Goal: Task Accomplishment & Management: Manage account settings

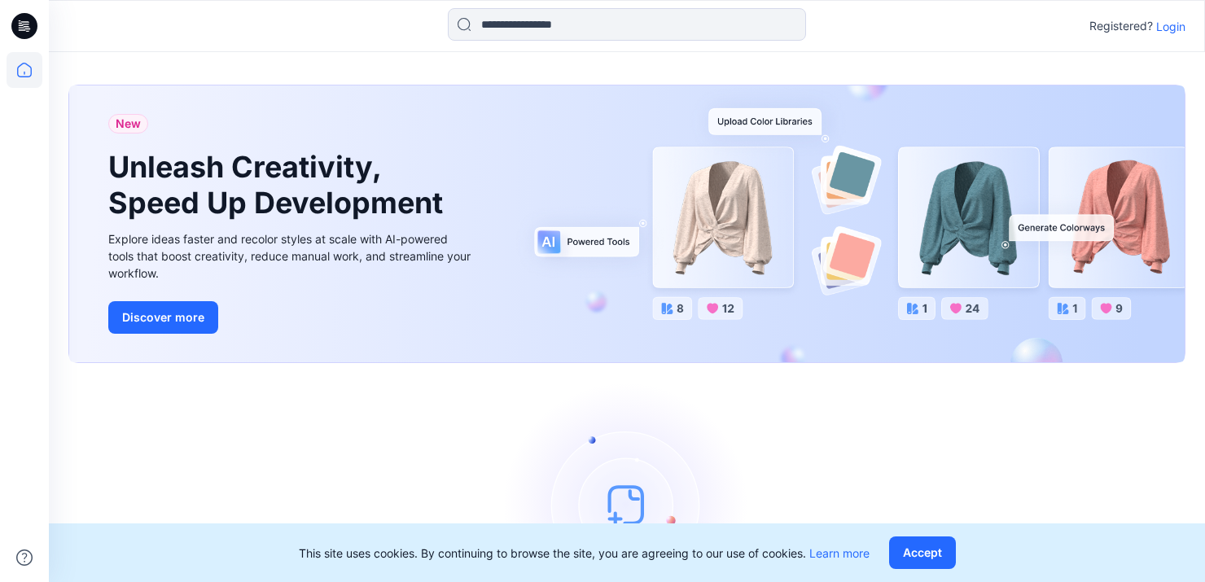
click at [1179, 21] on p "Login" at bounding box center [1170, 26] width 29 height 17
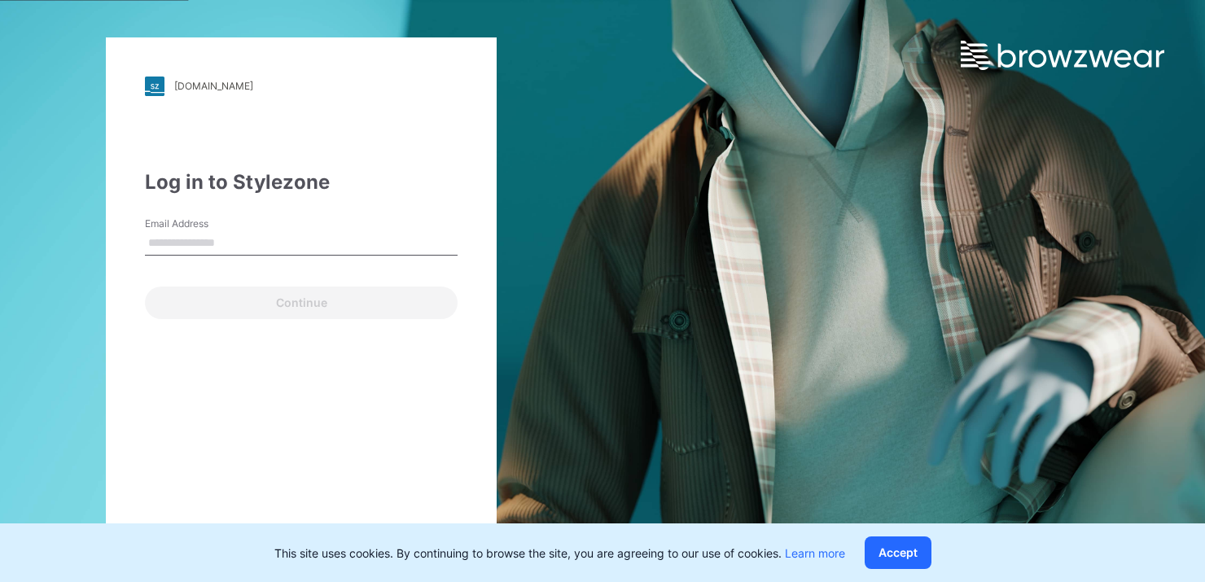
type input "**********"
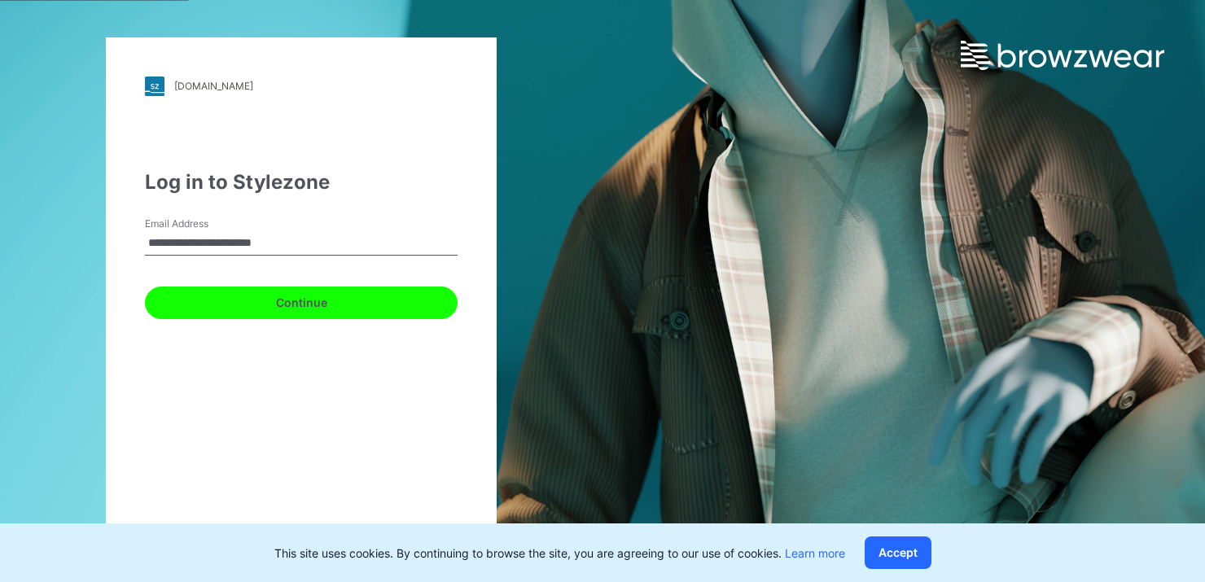
click at [326, 300] on button "Continue" at bounding box center [301, 303] width 313 height 33
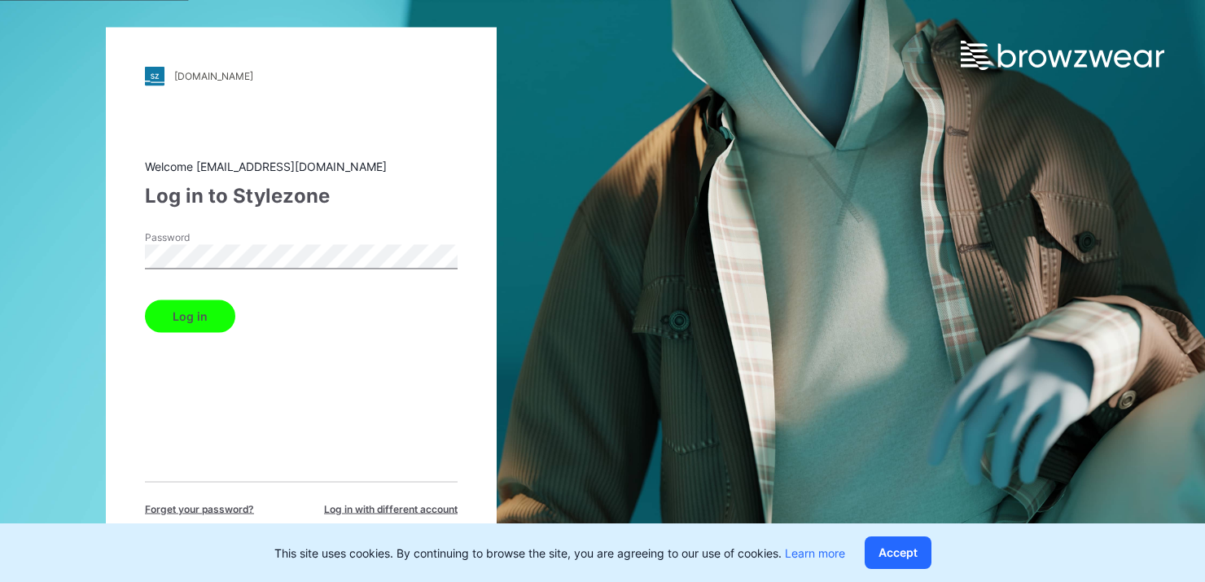
click at [208, 308] on button "Log in" at bounding box center [190, 316] width 90 height 33
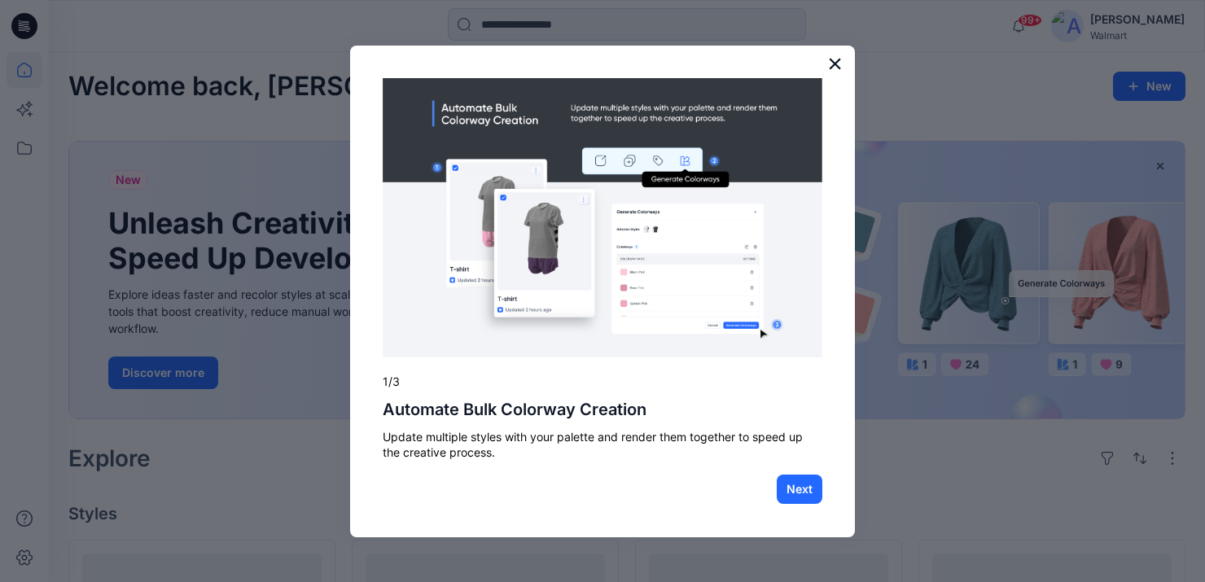
click at [835, 63] on button "×" at bounding box center [834, 63] width 15 height 26
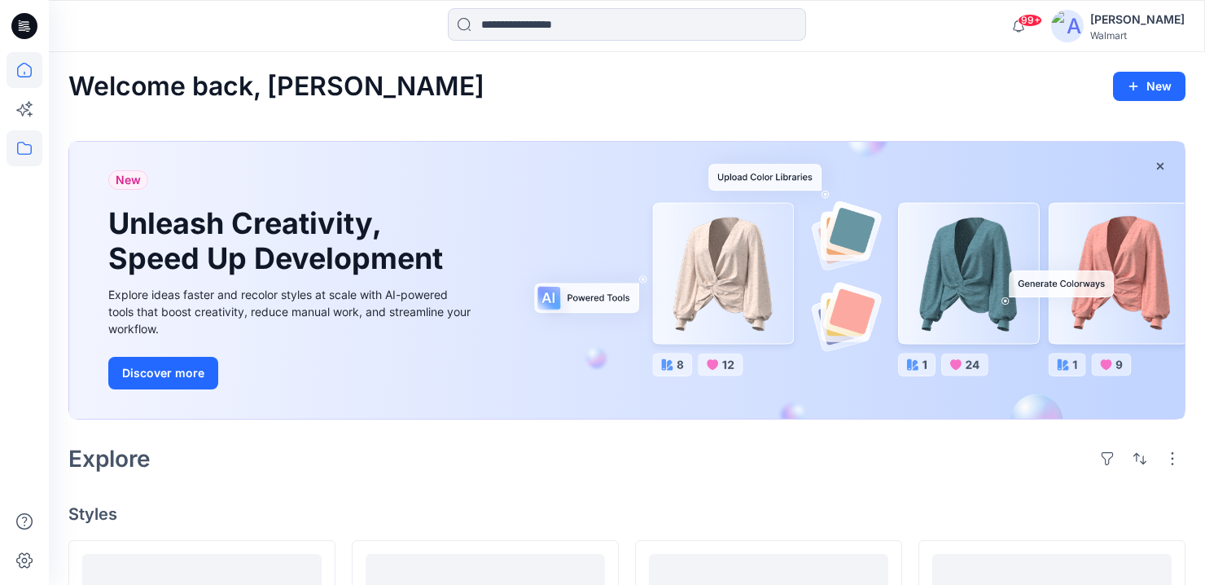
click at [12, 142] on icon at bounding box center [25, 148] width 36 height 36
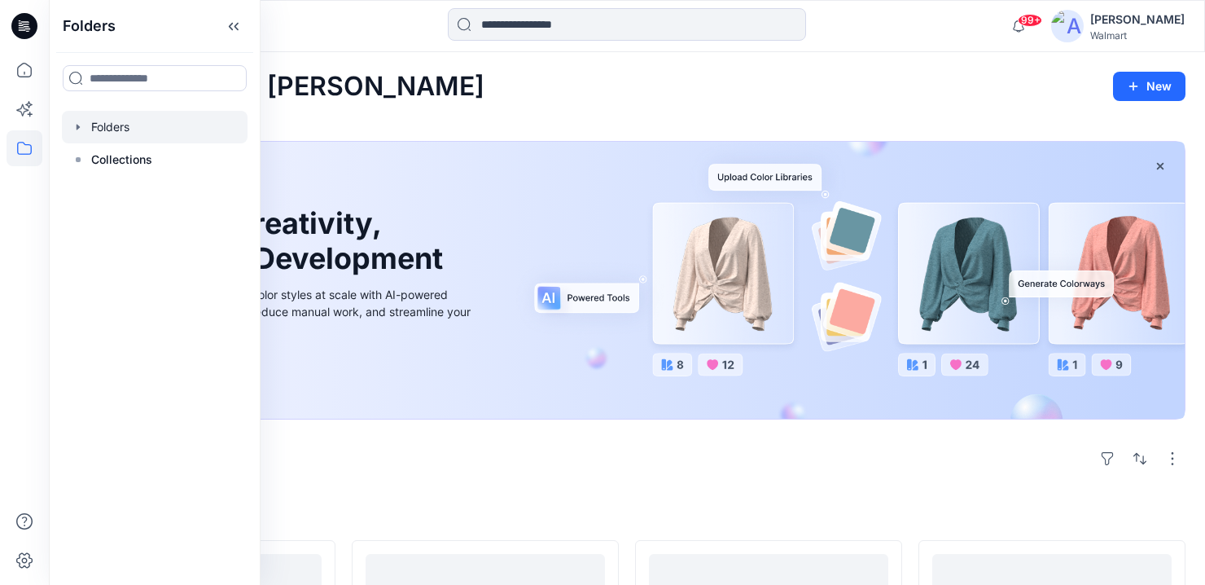
click at [85, 129] on div at bounding box center [155, 127] width 186 height 33
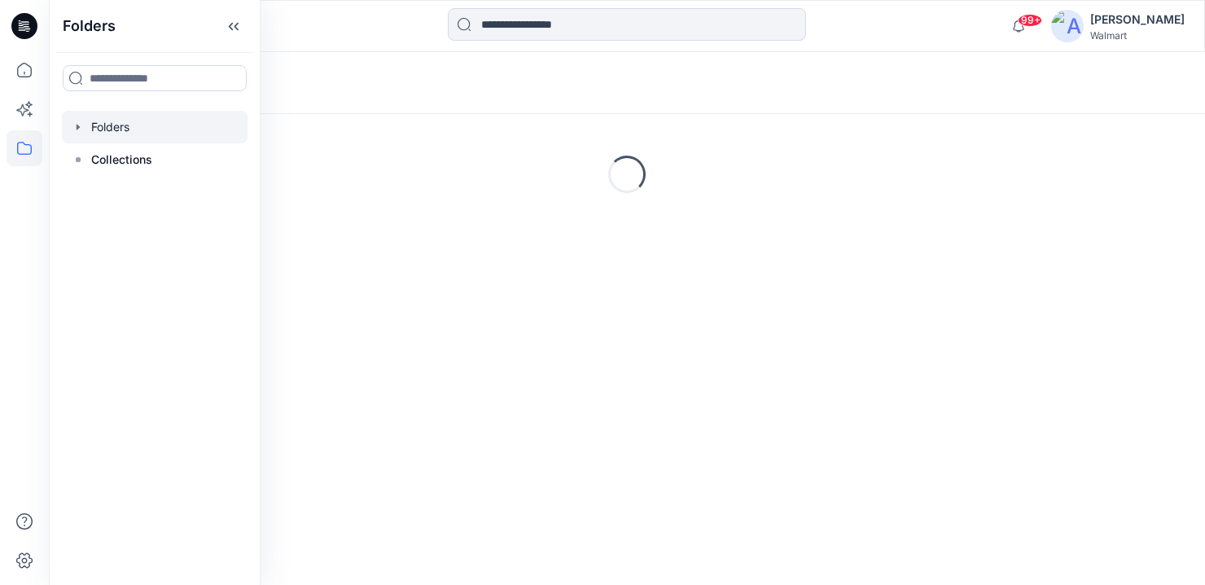
click at [83, 129] on icon "button" at bounding box center [78, 126] width 13 height 13
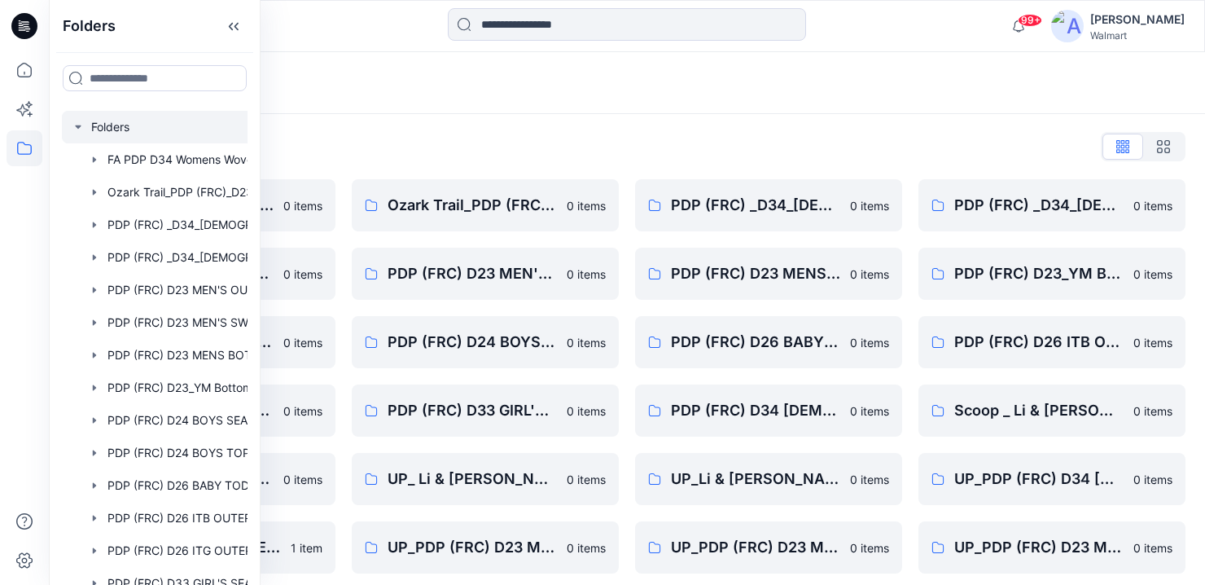
click at [257, 185] on div "Folders Folders FA PDP D34 Womens Wovens Ozark Trail_PDP (FRC)_D23_ Men's Outdo…" at bounding box center [155, 292] width 212 height 585
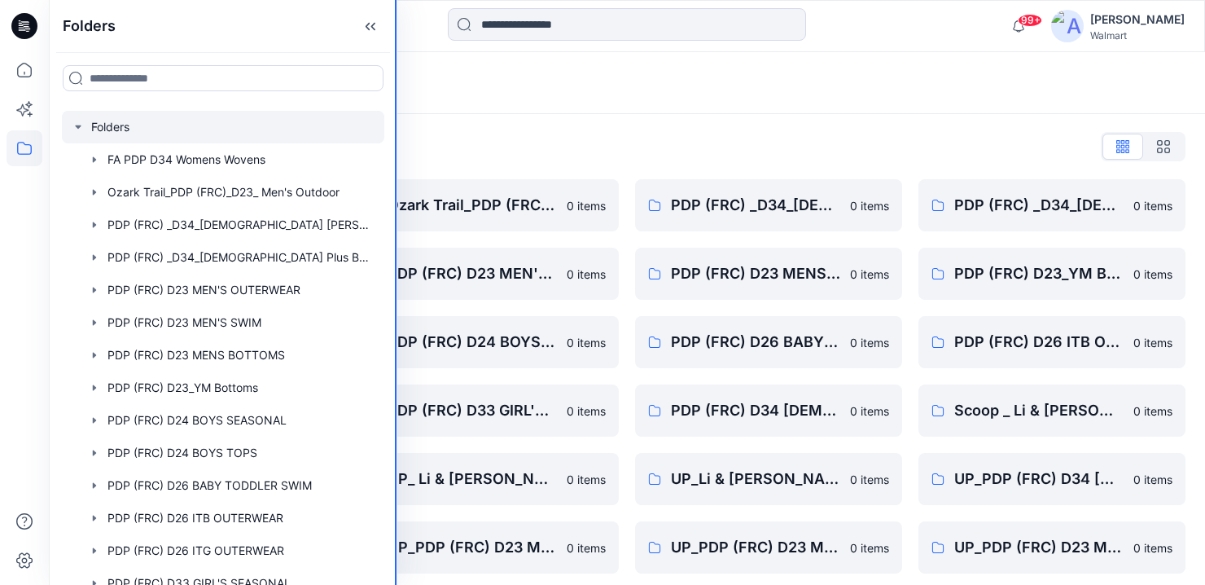
drag, startPoint x: 258, startPoint y: 151, endPoint x: 397, endPoint y: 151, distance: 139.2
click at [397, 151] on div "Folders Folders FA PDP D34 Womens Wovens Ozark Trail_PDP (FRC)_D23_ Men's Outdo…" at bounding box center [602, 433] width 1205 height 866
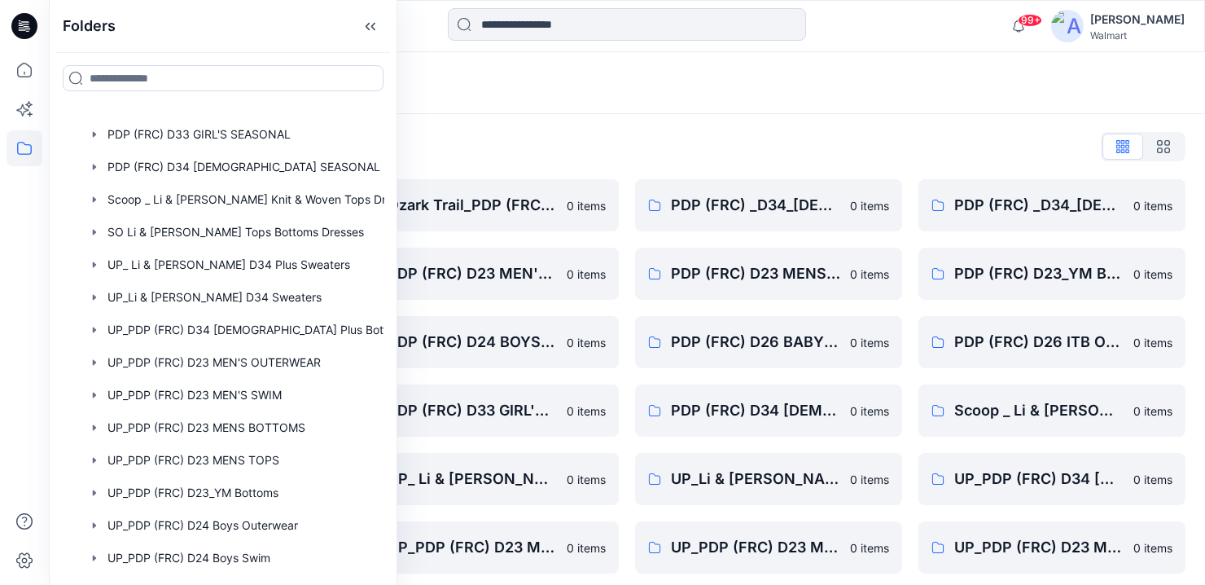
scroll to position [460, 0]
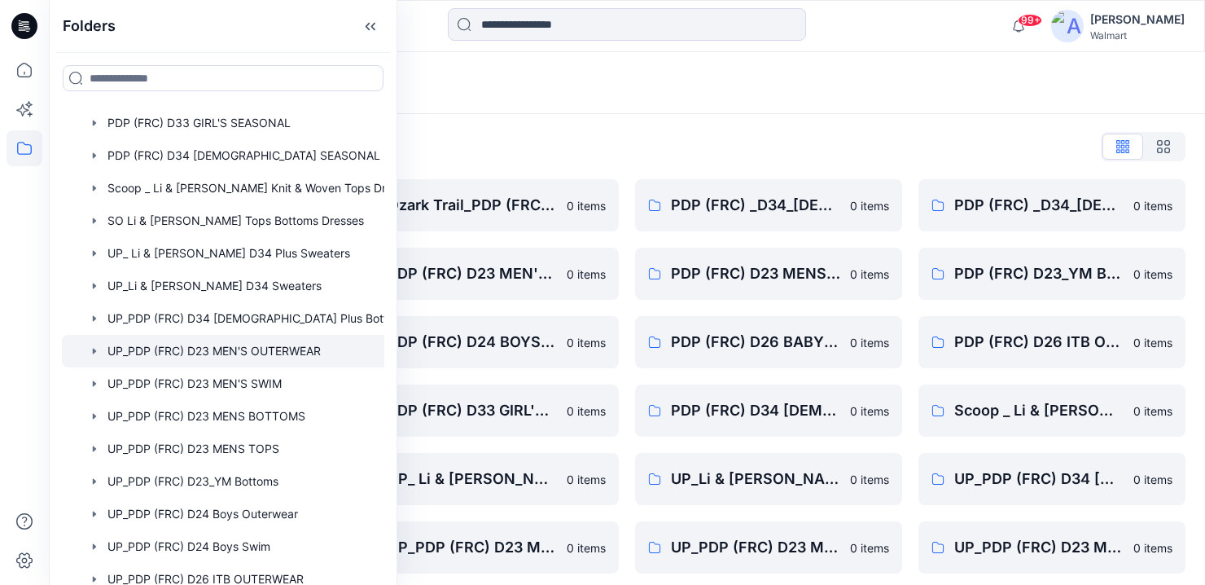
click at [230, 349] on div at bounding box center [244, 351] width 365 height 33
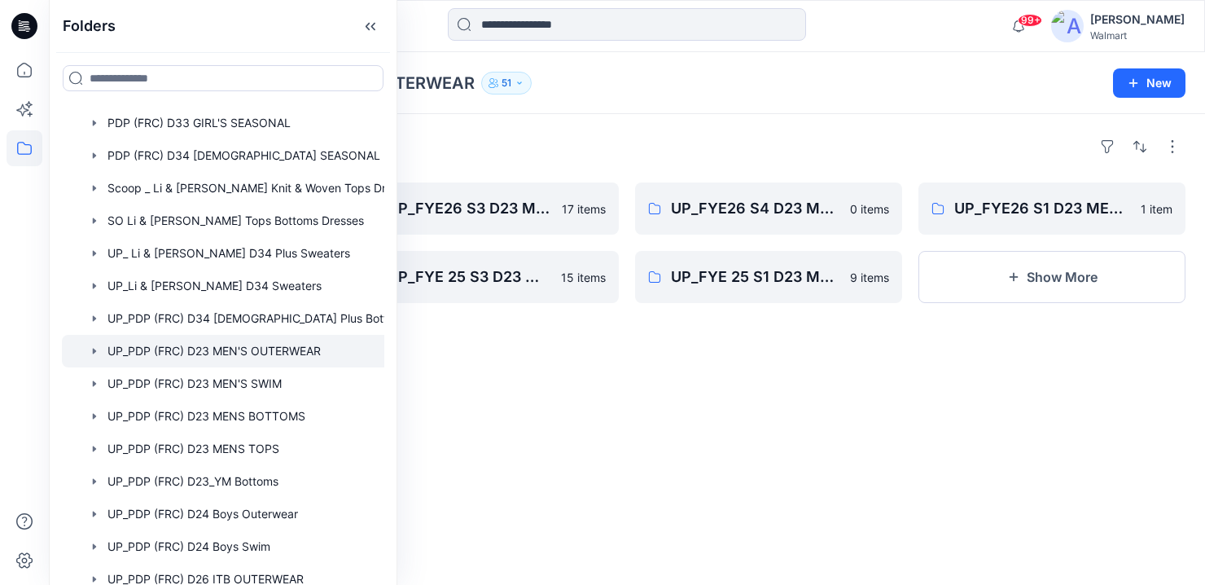
click at [750, 409] on div at bounding box center [768, 496] width 267 height 263
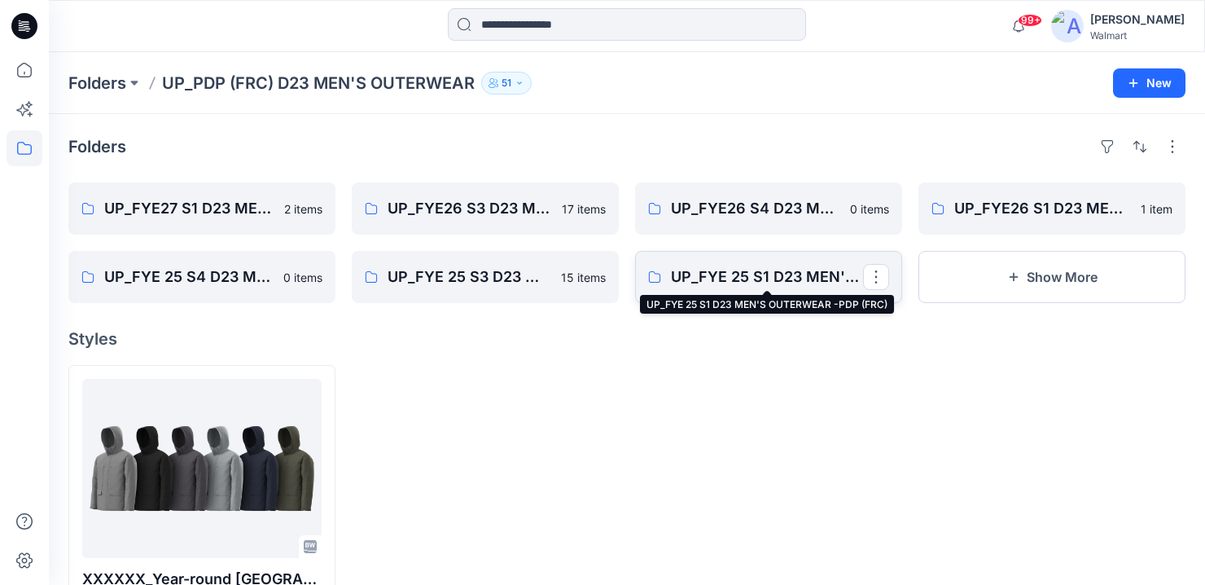
click at [760, 275] on p "UP_FYE 25 S1 D23 MEN'S OUTERWEAR -PDP (FRC)" at bounding box center [767, 276] width 192 height 23
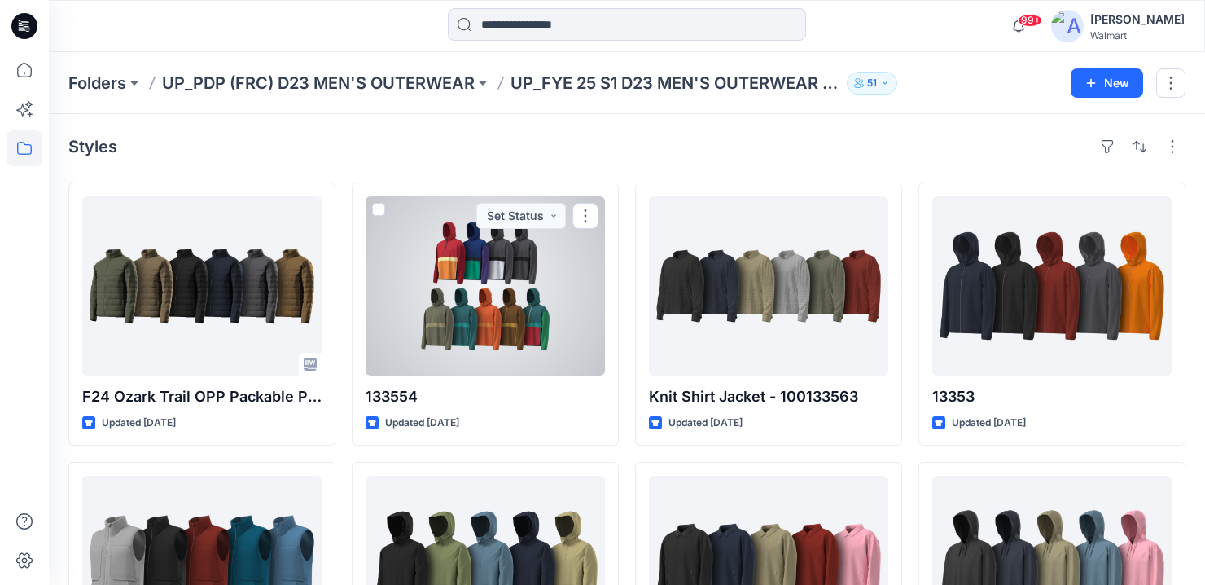
scroll to position [25, 0]
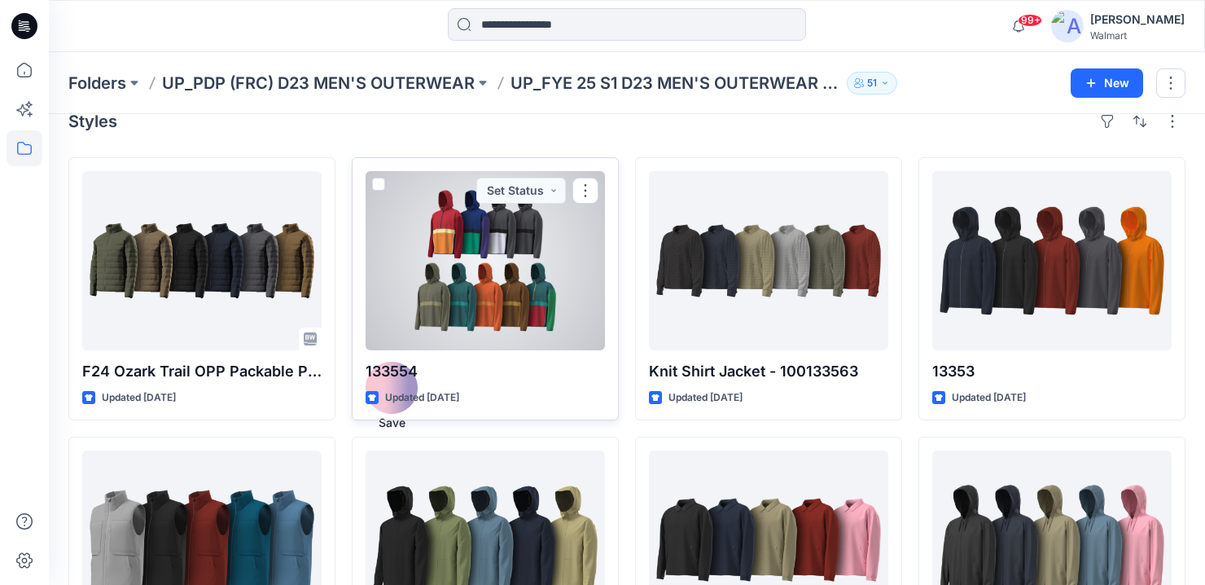
click at [514, 289] on div at bounding box center [485, 260] width 239 height 179
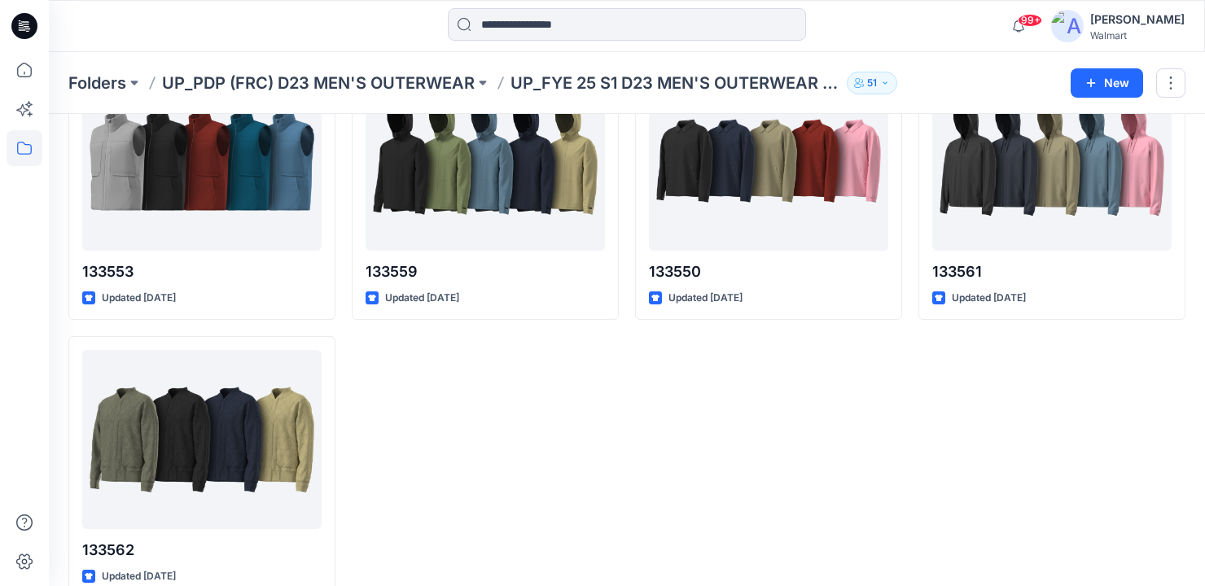
scroll to position [408, 0]
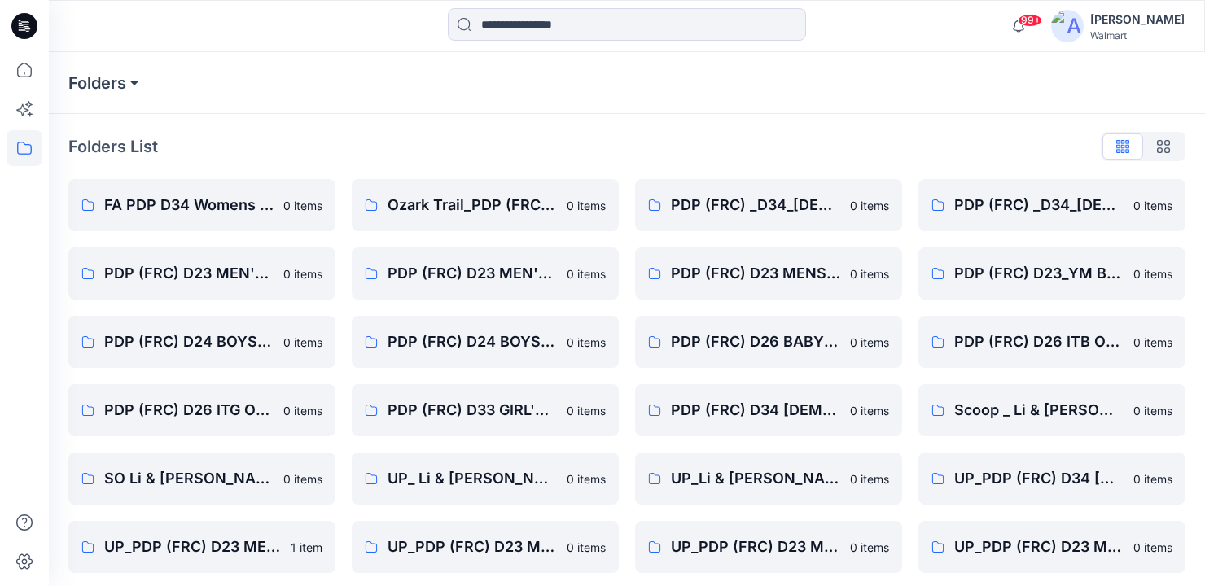
click at [135, 77] on button at bounding box center [134, 83] width 16 height 23
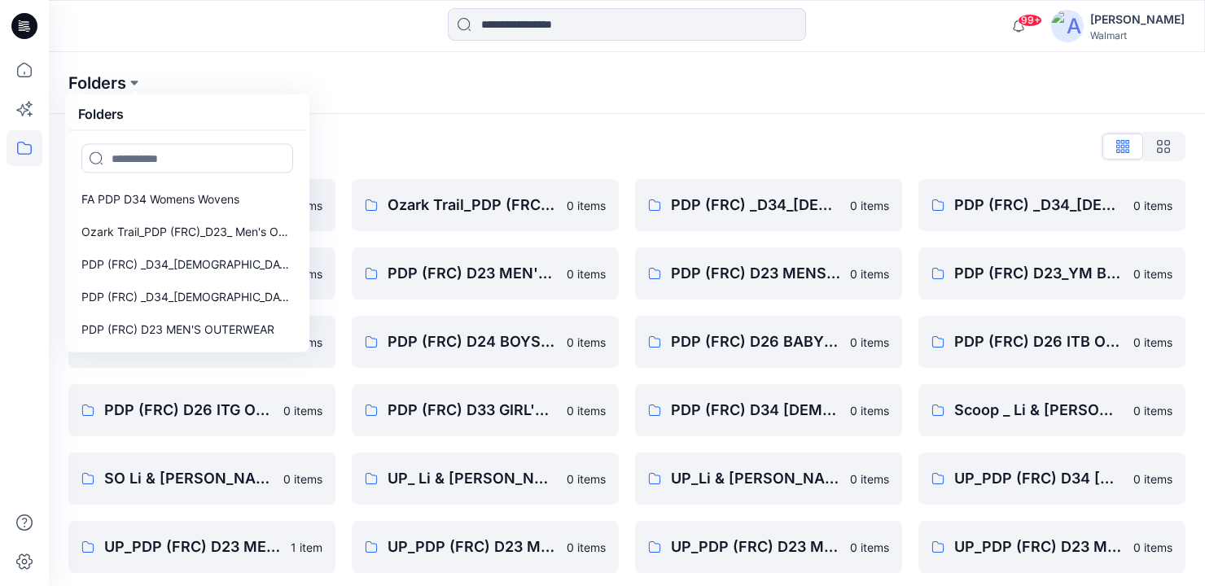
click at [126, 81] on p "Folders" at bounding box center [97, 83] width 58 height 23
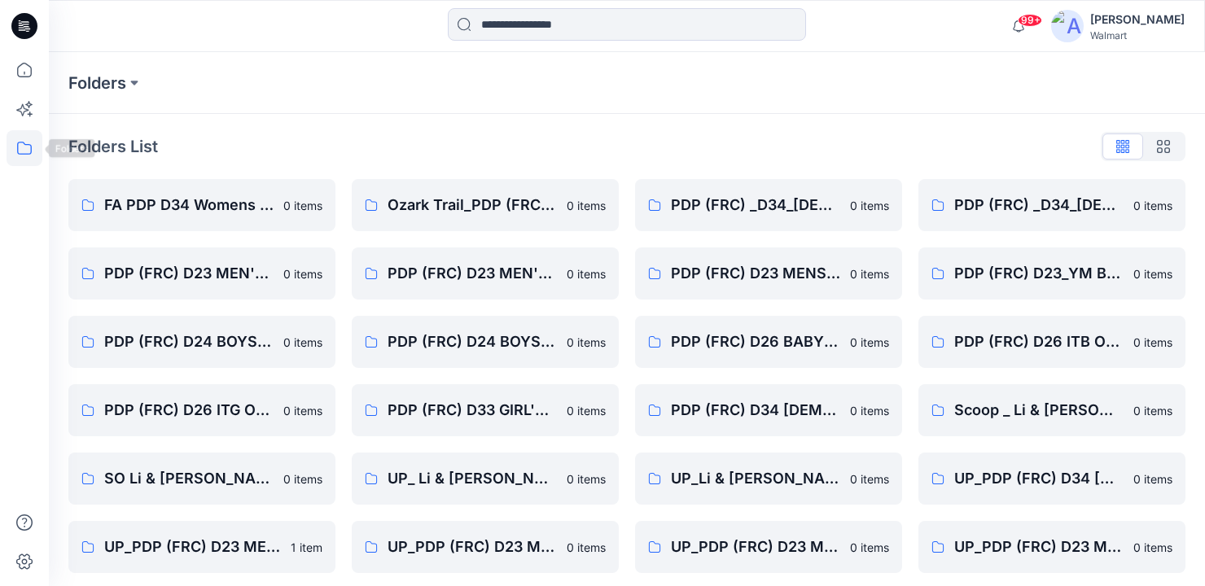
click at [20, 151] on icon at bounding box center [25, 148] width 36 height 36
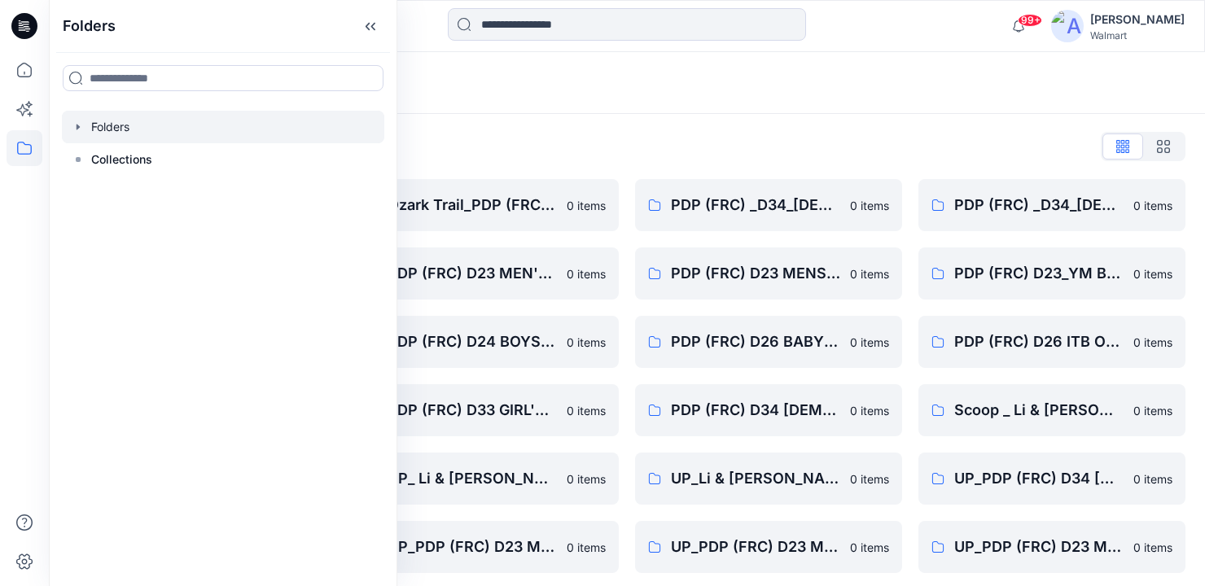
click at [76, 125] on icon "button" at bounding box center [78, 126] width 13 height 13
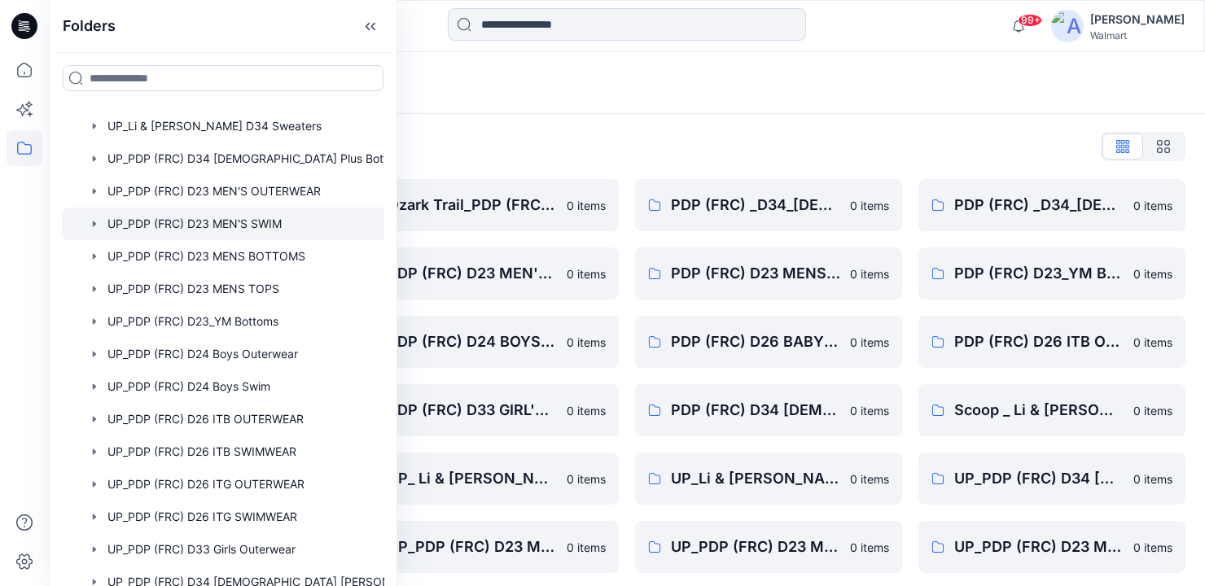
scroll to position [627, 0]
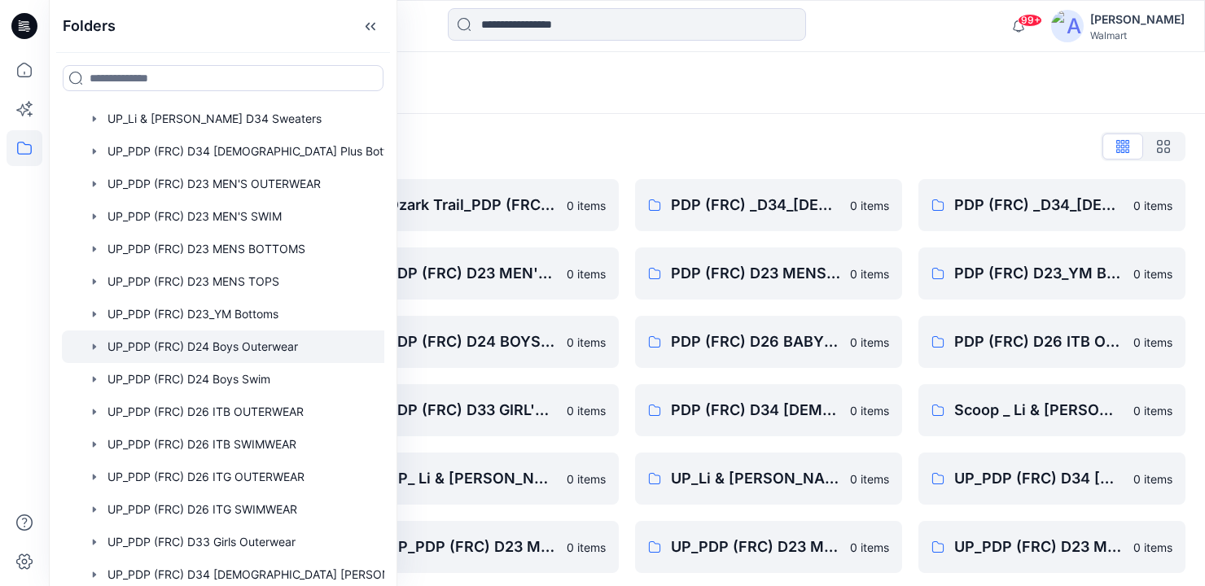
click at [241, 345] on div at bounding box center [244, 347] width 365 height 33
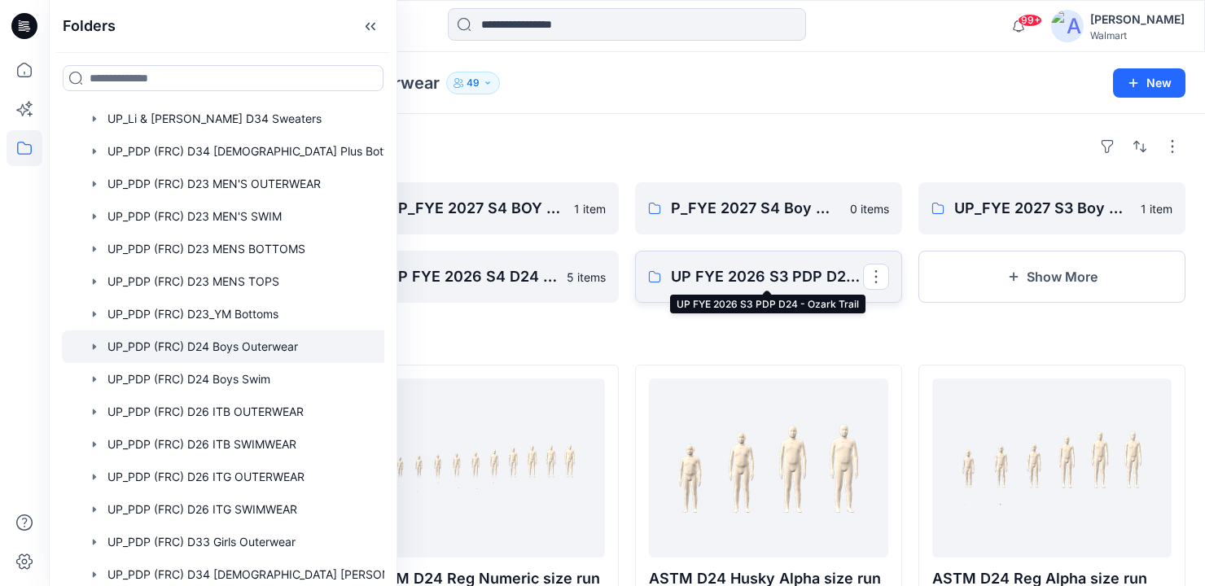
click at [778, 274] on p "UP FYE 2026 S3 PDP D24 - Ozark Trail" at bounding box center [767, 276] width 192 height 23
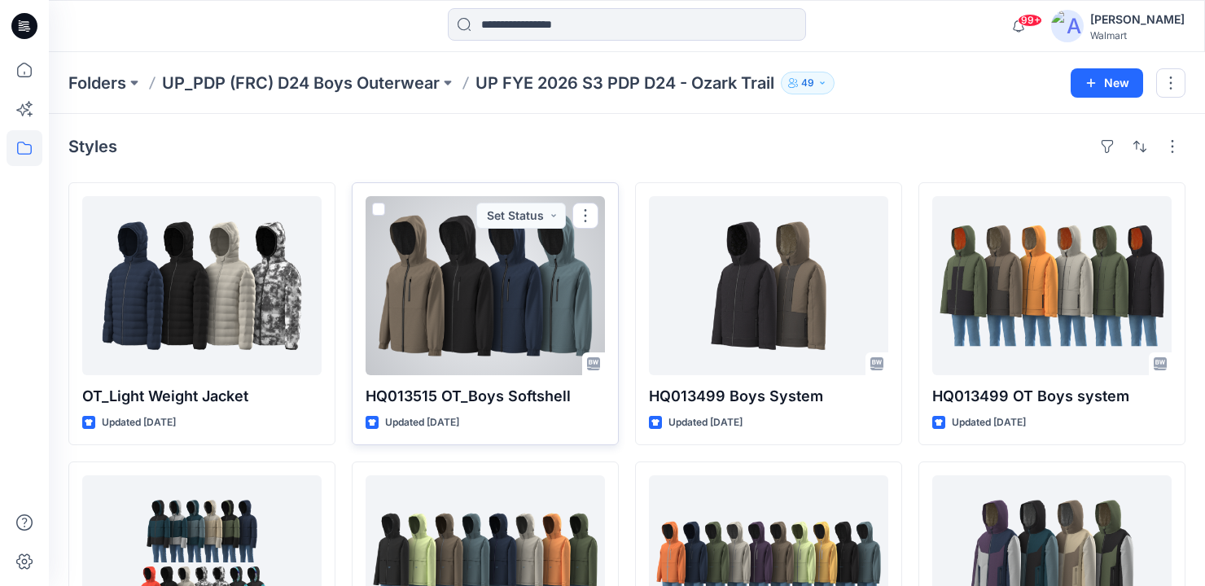
click at [445, 307] on div at bounding box center [485, 285] width 239 height 179
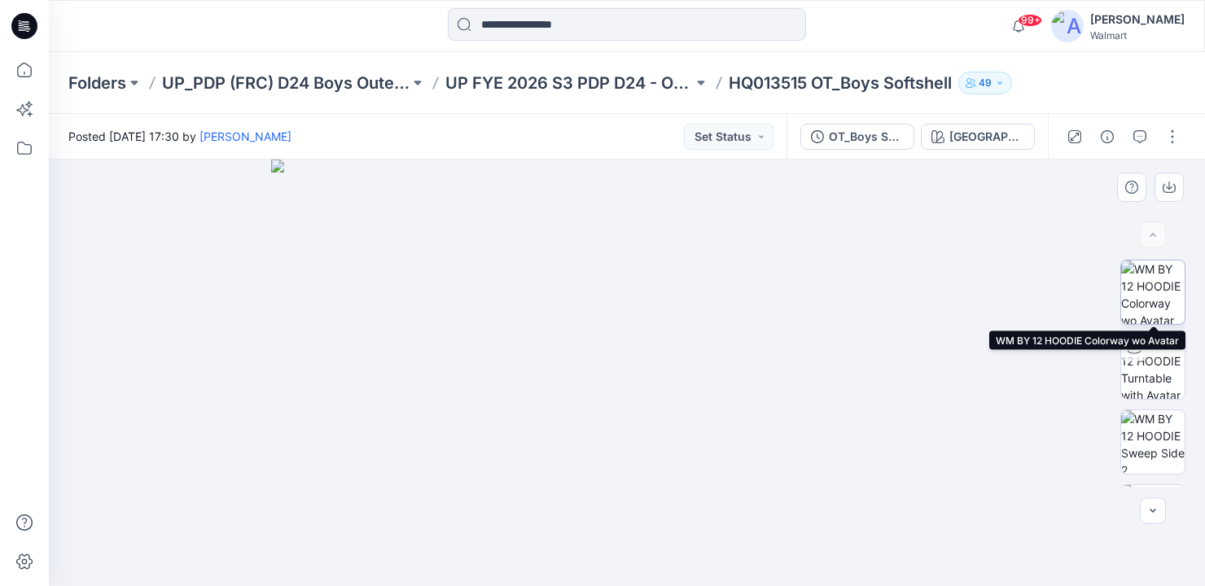
click at [1171, 300] on img at bounding box center [1152, 292] width 63 height 63
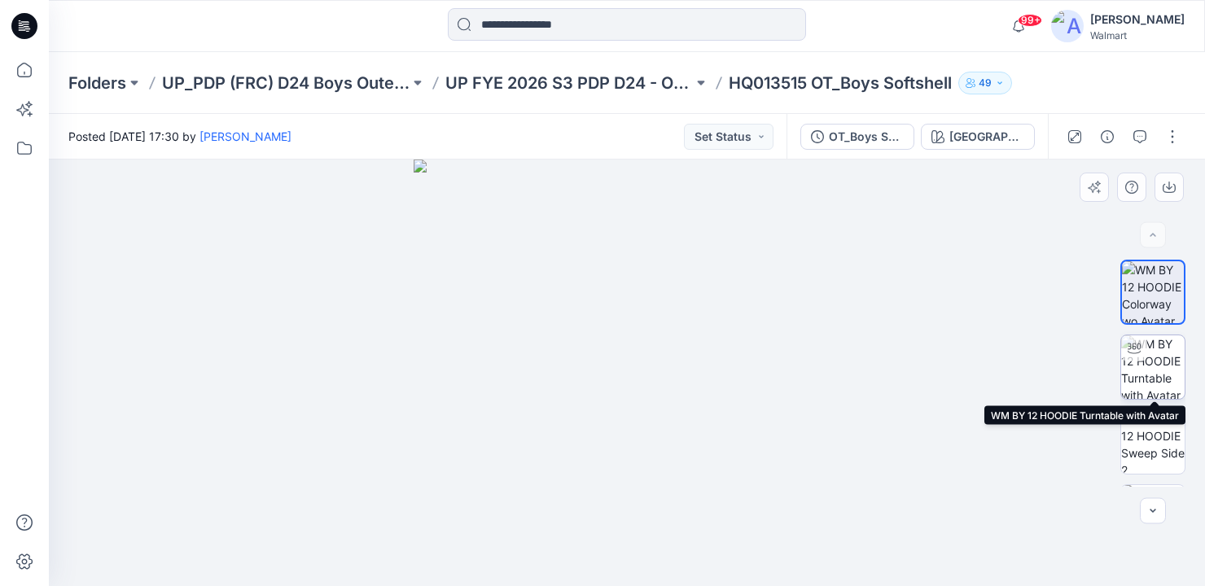
click at [1153, 367] on img at bounding box center [1152, 366] width 63 height 63
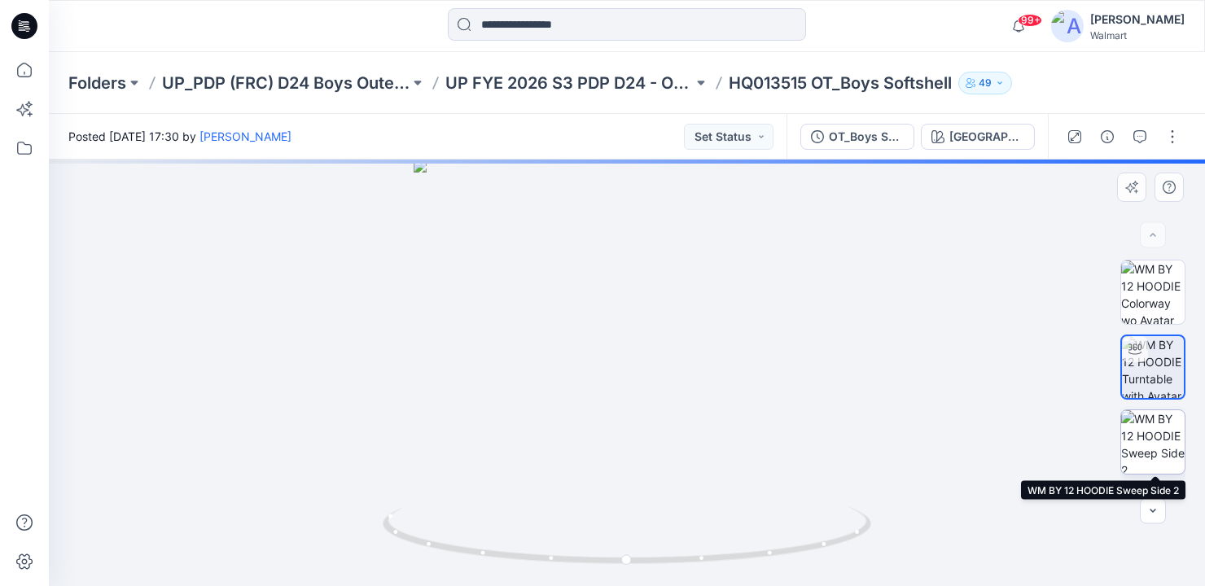
click at [1142, 433] on img at bounding box center [1152, 441] width 63 height 63
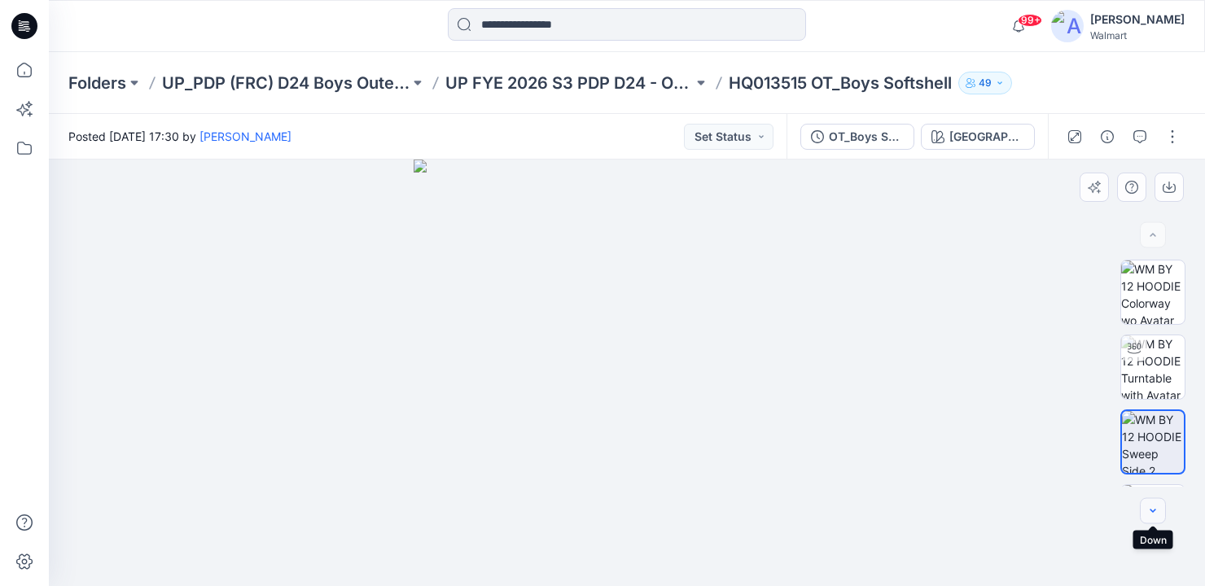
click at [1150, 508] on icon "button" at bounding box center [1152, 511] width 13 height 13
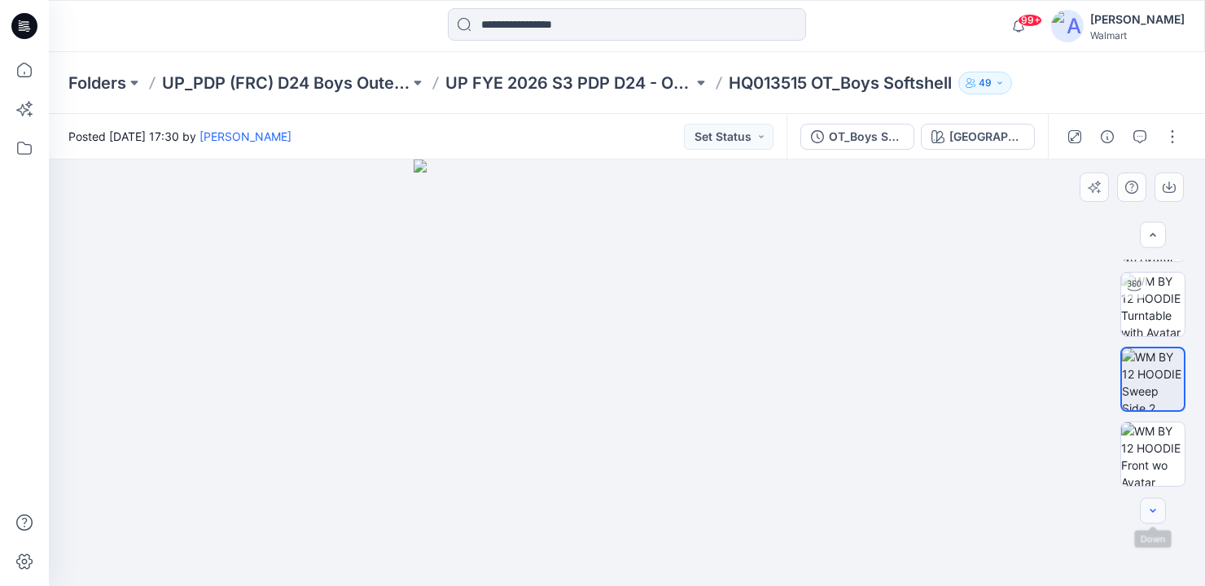
scroll to position [63, 0]
click at [1154, 453] on img at bounding box center [1152, 453] width 63 height 63
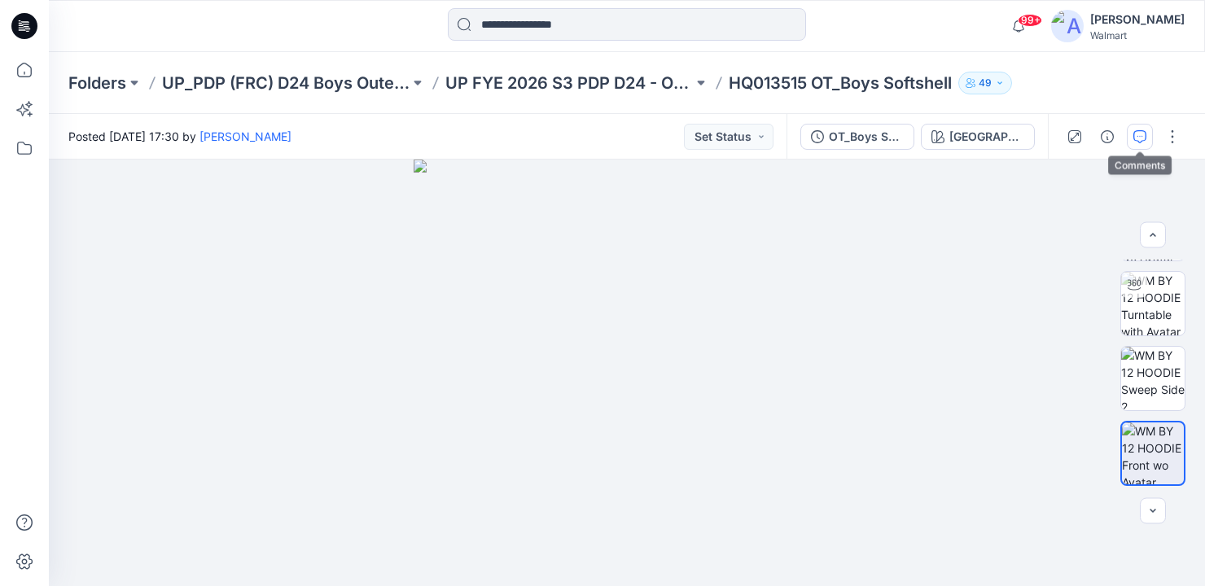
click at [1138, 136] on icon "button" at bounding box center [1139, 136] width 13 height 13
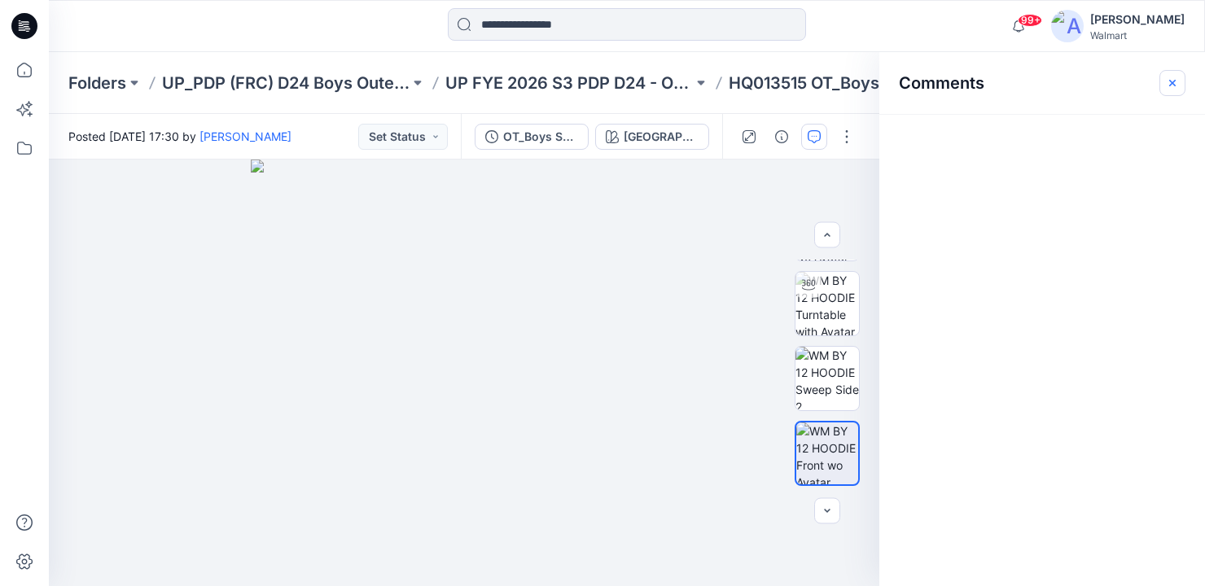
click at [1168, 82] on icon "button" at bounding box center [1172, 83] width 13 height 13
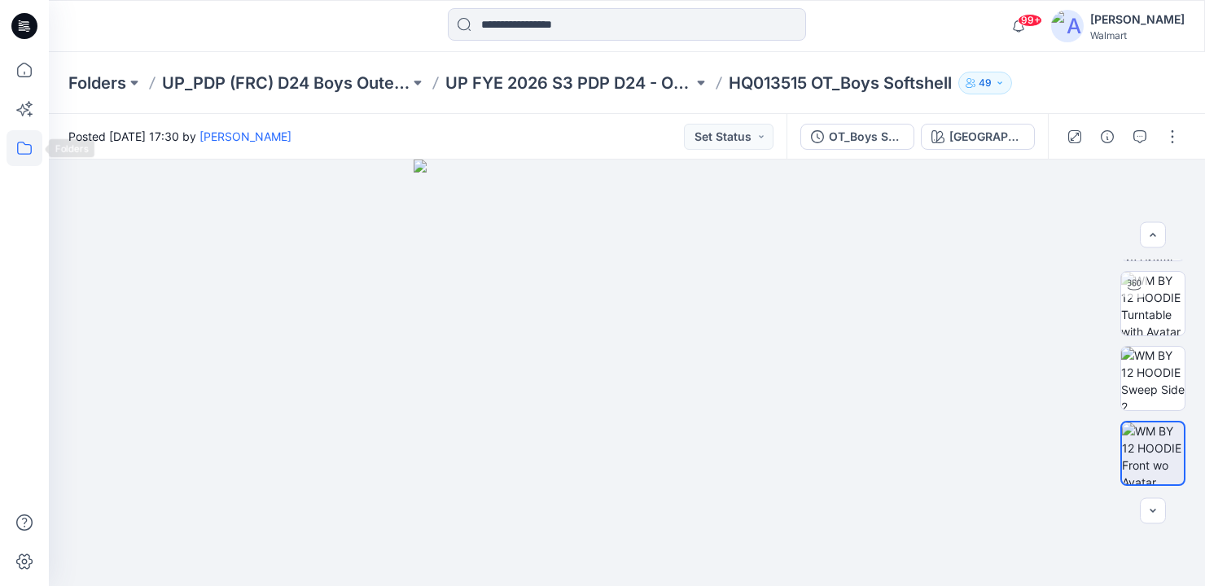
click at [25, 149] on icon at bounding box center [25, 148] width 36 height 36
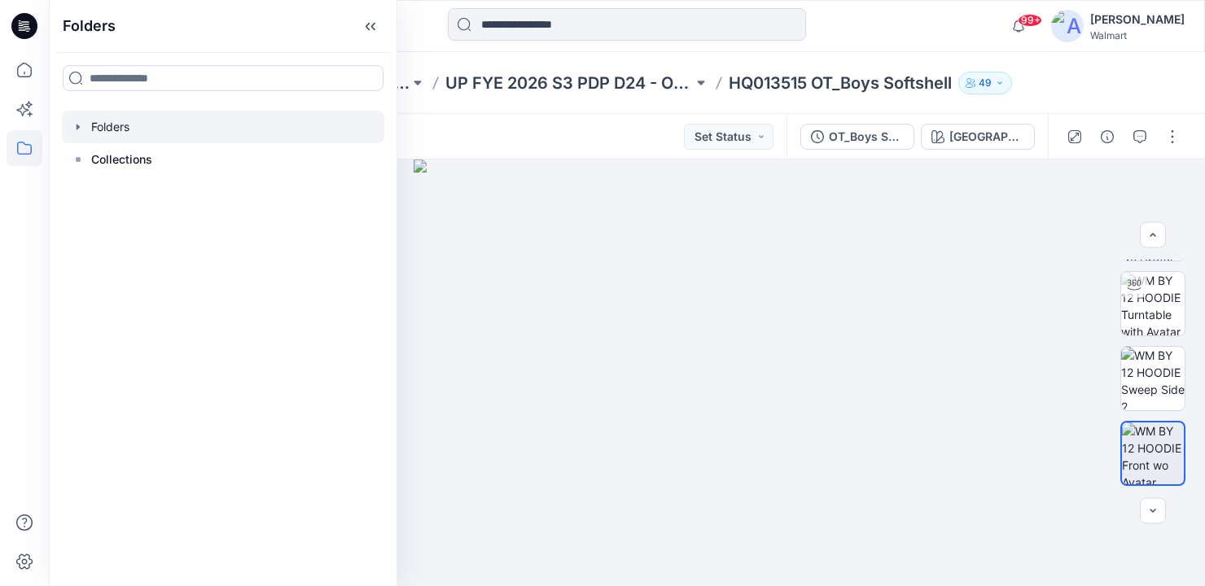
click at [73, 127] on icon "button" at bounding box center [78, 126] width 13 height 13
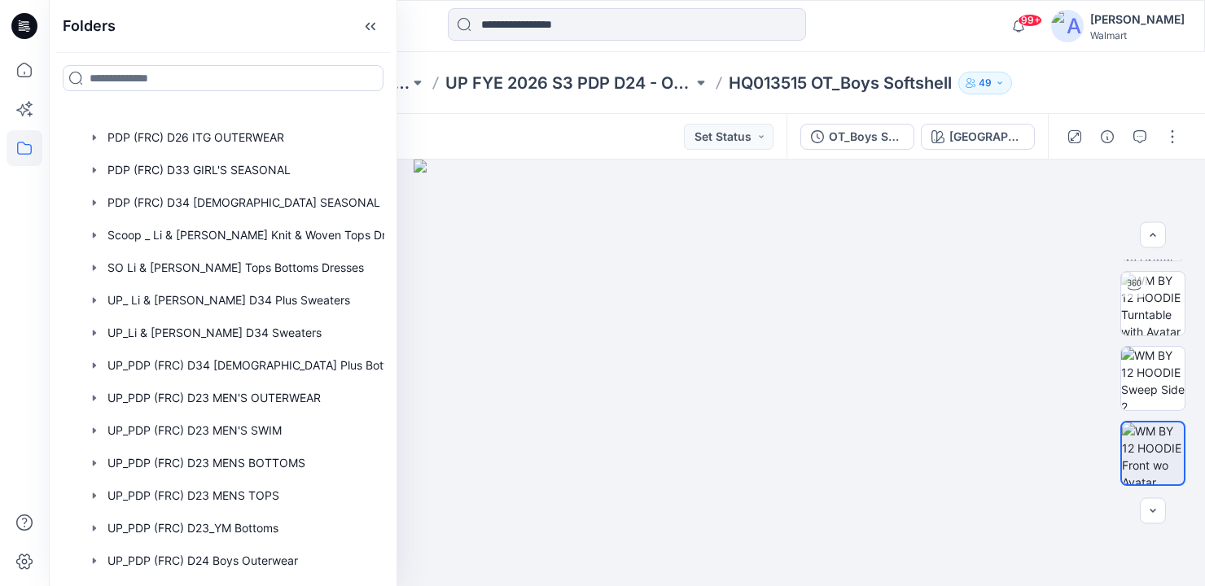
scroll to position [798, 0]
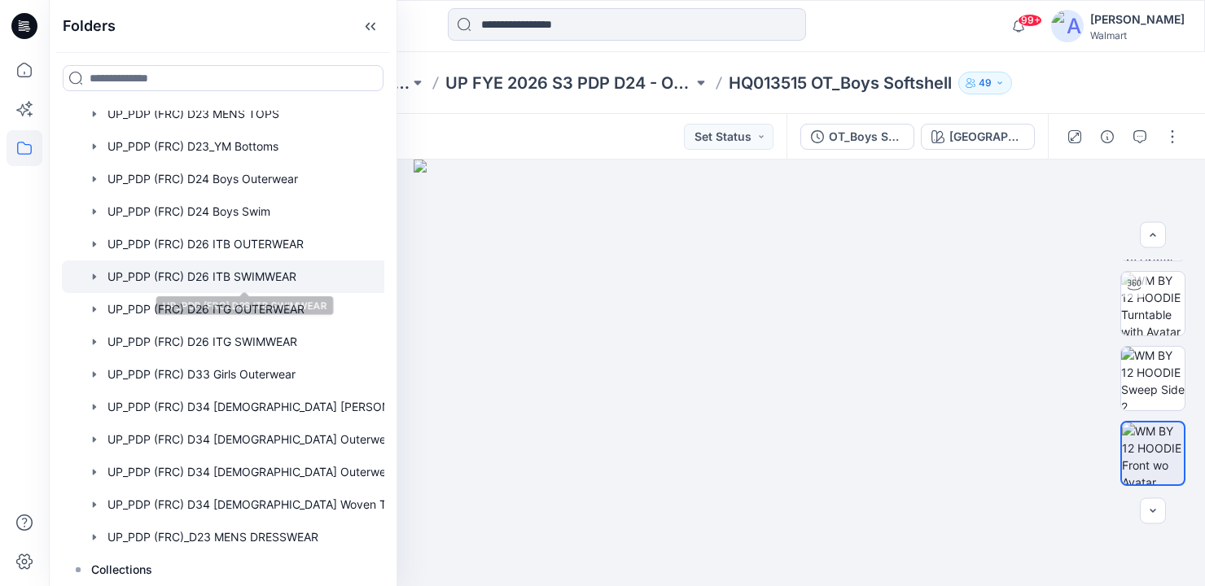
click at [229, 274] on div at bounding box center [244, 277] width 365 height 33
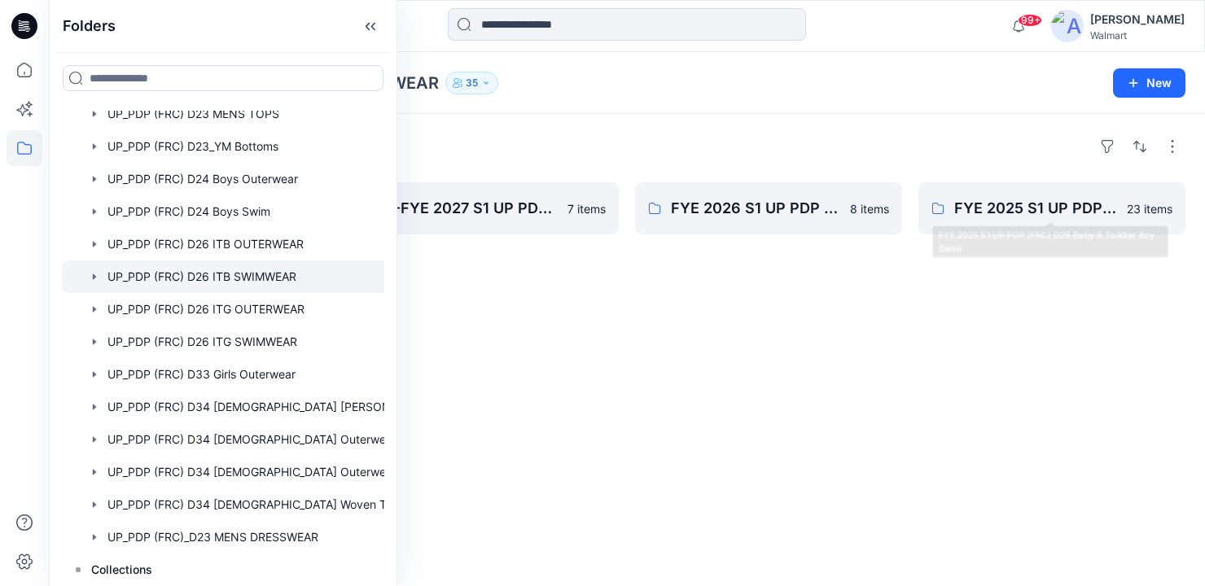
click at [843, 326] on div "Folders FYE 2027 S3 UP PDP (FRC) D26 Baby & Toddler Boy Swim Styles 0 items FYE…" at bounding box center [627, 350] width 1156 height 472
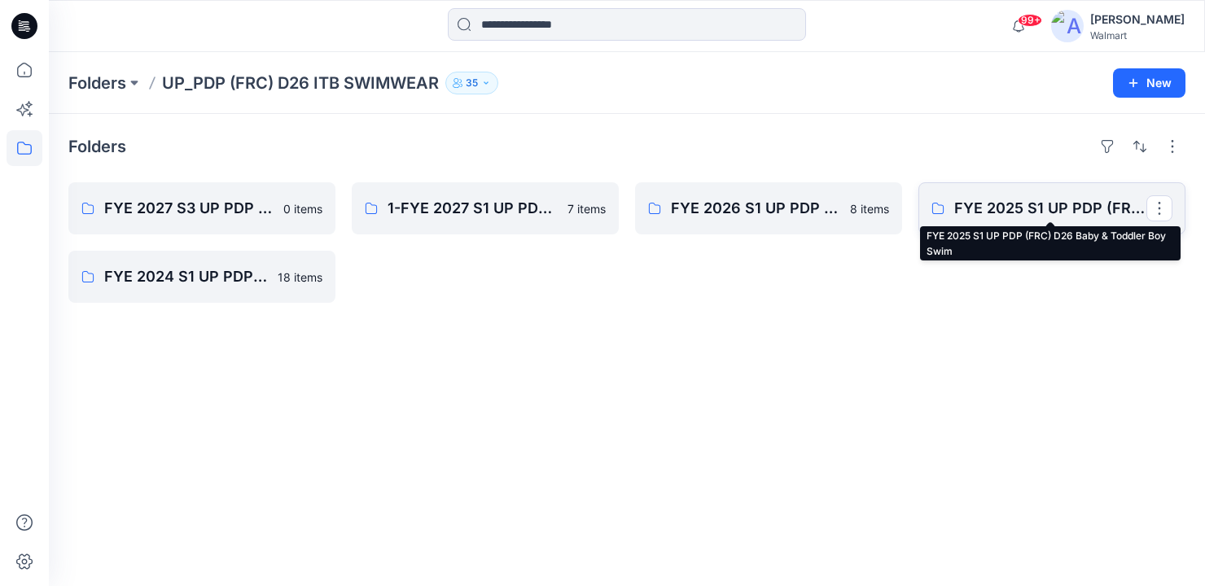
click at [1017, 199] on p "FYE 2025 S1 UP PDP (FRC) D26 Baby & Toddler Boy Swim" at bounding box center [1050, 208] width 192 height 23
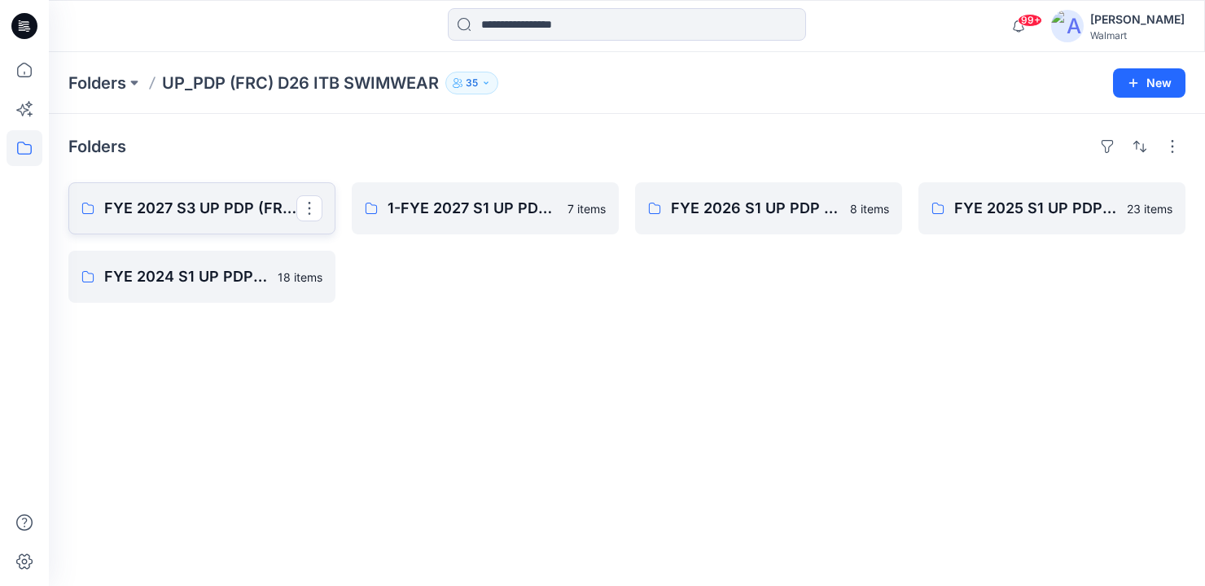
click at [217, 208] on p "FYE 2027 S3 UP PDP (FRC) D26 Baby & Toddler Boy Swim Styles" at bounding box center [200, 208] width 192 height 23
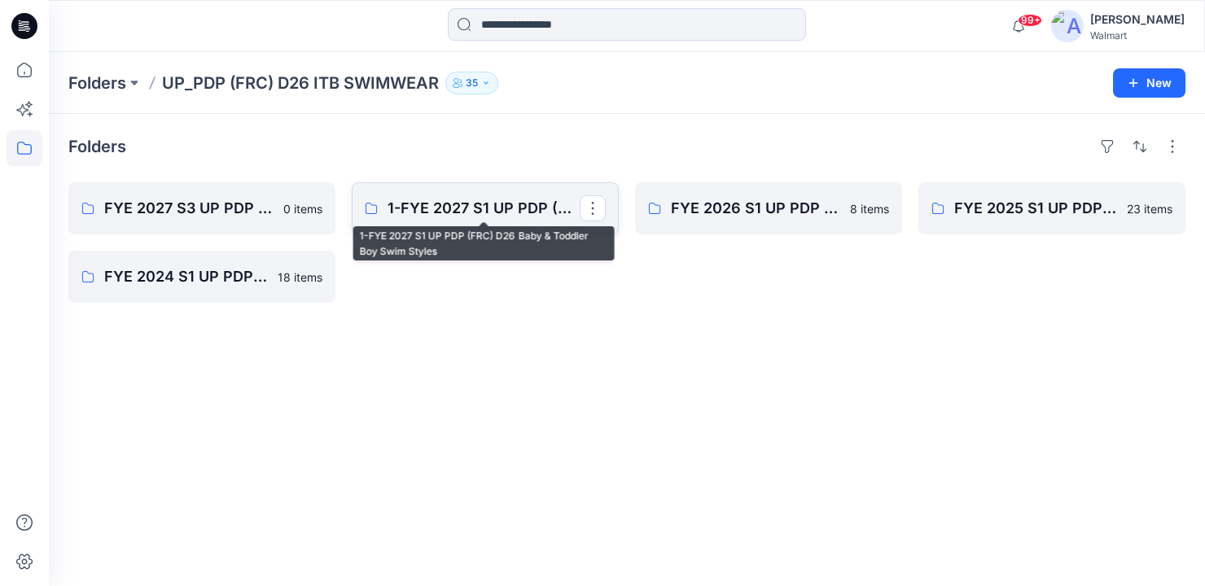
click at [499, 206] on p "1-FYE 2027 S1 UP PDP (FRC) D26 Baby & Toddler Boy Swim Styles" at bounding box center [484, 208] width 192 height 23
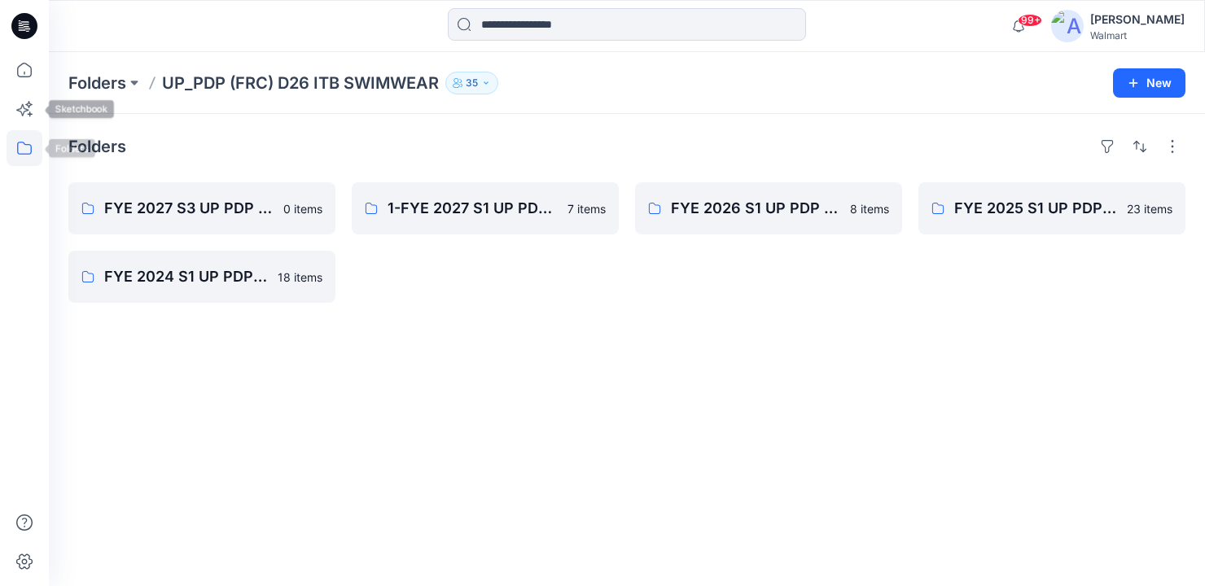
click at [22, 155] on icon at bounding box center [25, 148] width 36 height 36
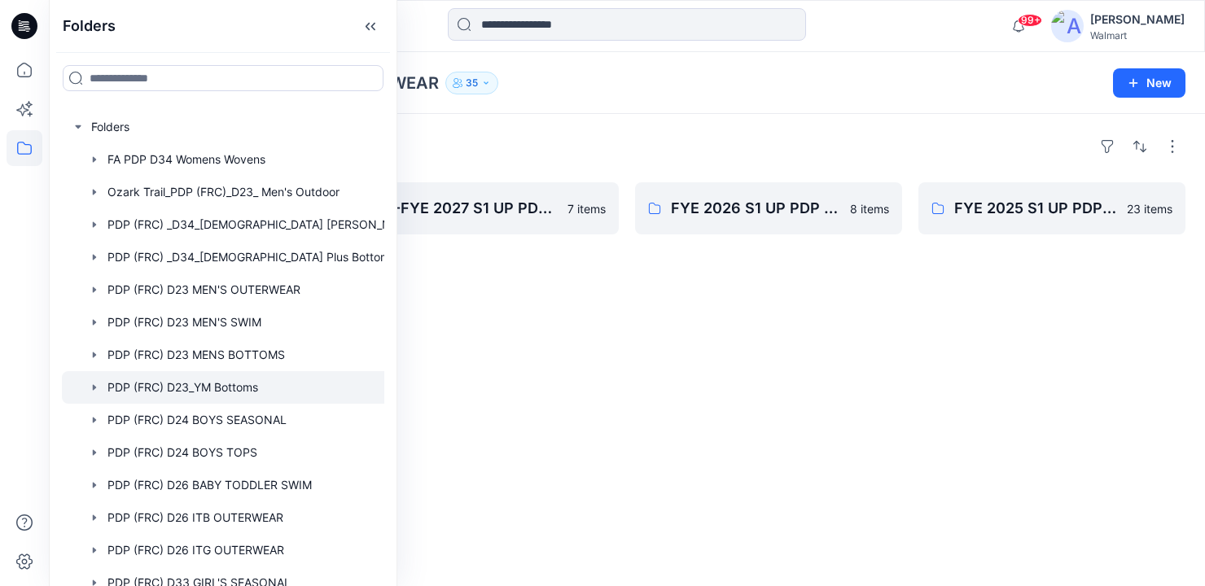
scroll to position [798, 0]
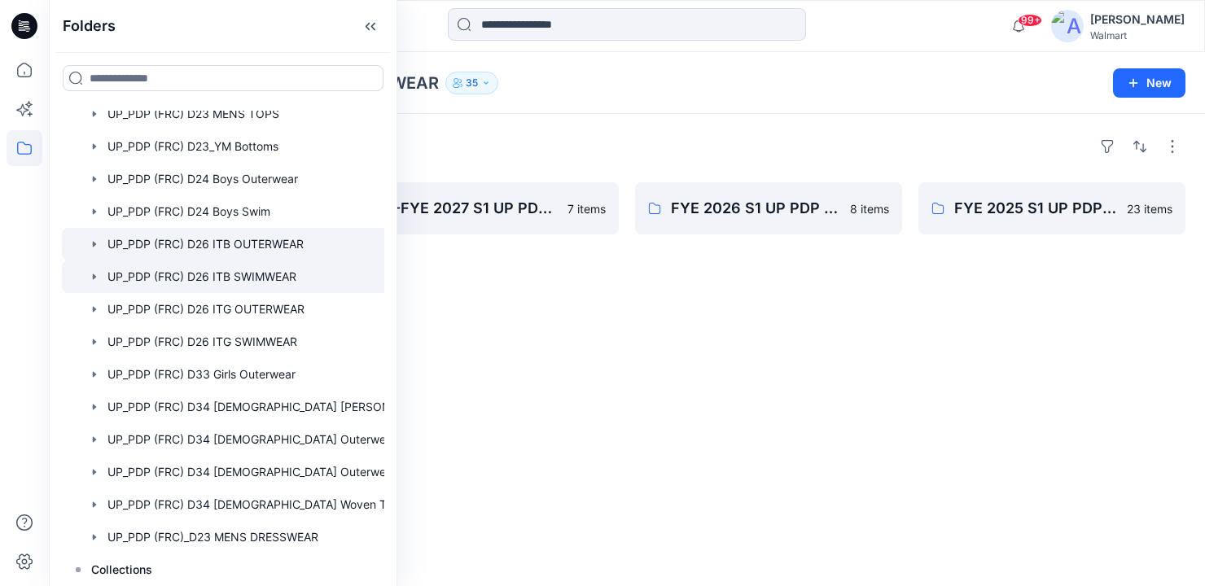
click at [248, 250] on div at bounding box center [244, 244] width 365 height 33
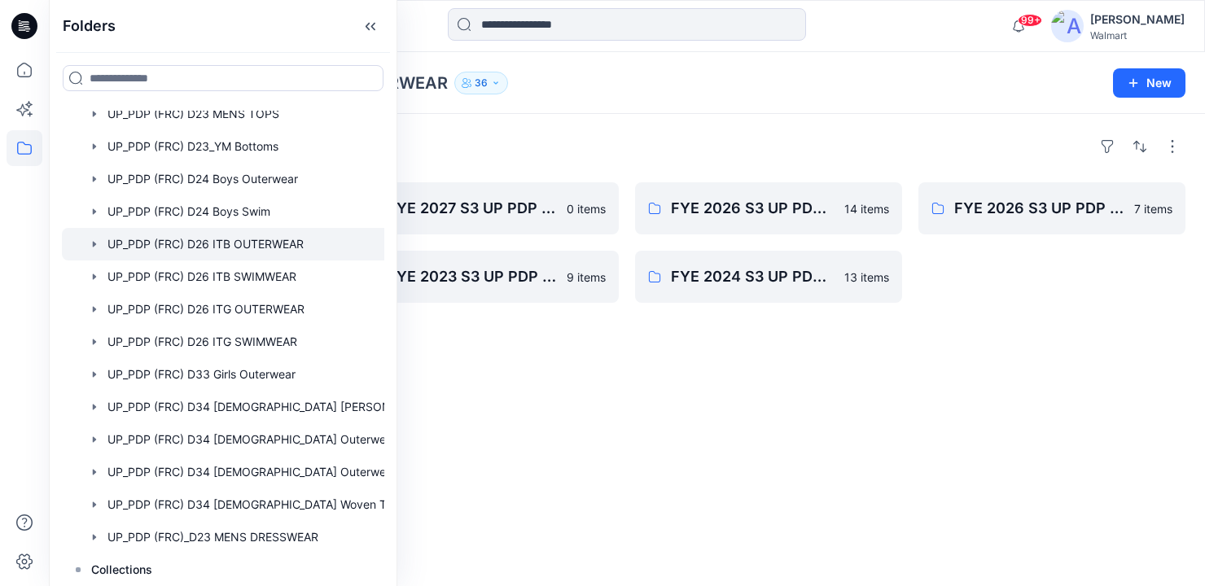
click at [712, 140] on div "Folders" at bounding box center [626, 147] width 1117 height 26
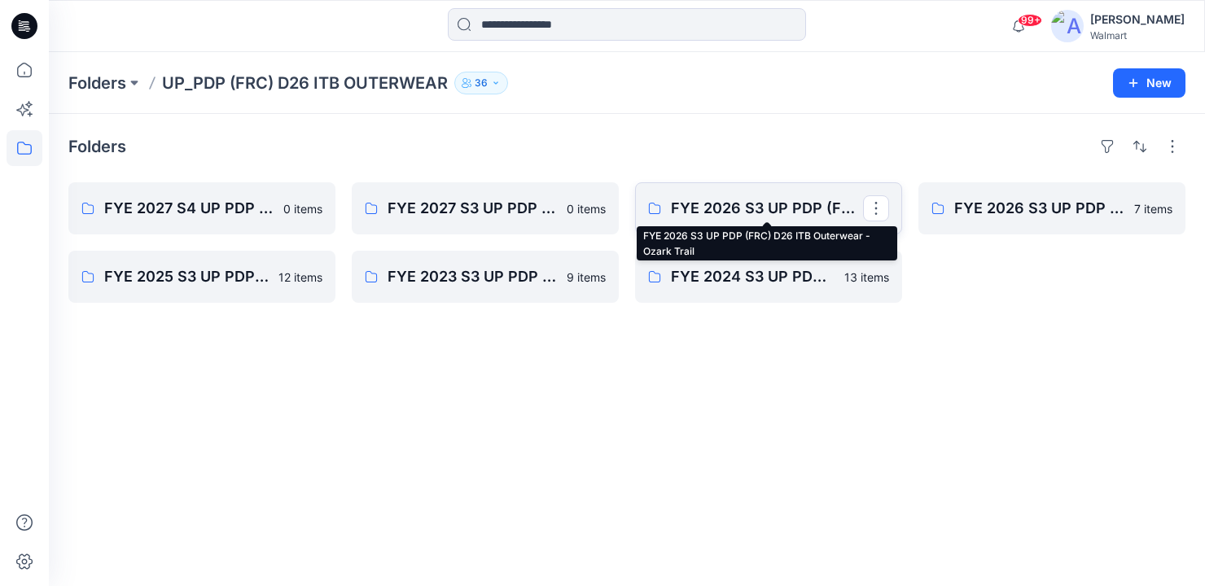
click at [749, 210] on p "FYE 2026 S3 UP PDP (FRC) D26 ITB Outerwear - Ozark Trail" at bounding box center [767, 208] width 192 height 23
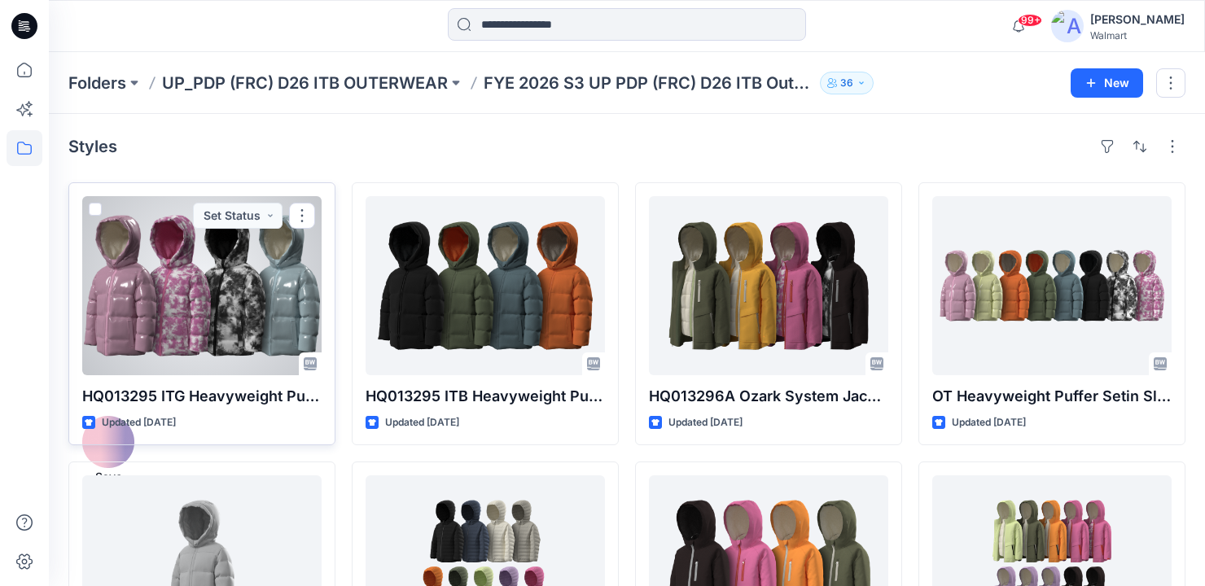
click at [218, 313] on div at bounding box center [201, 285] width 239 height 179
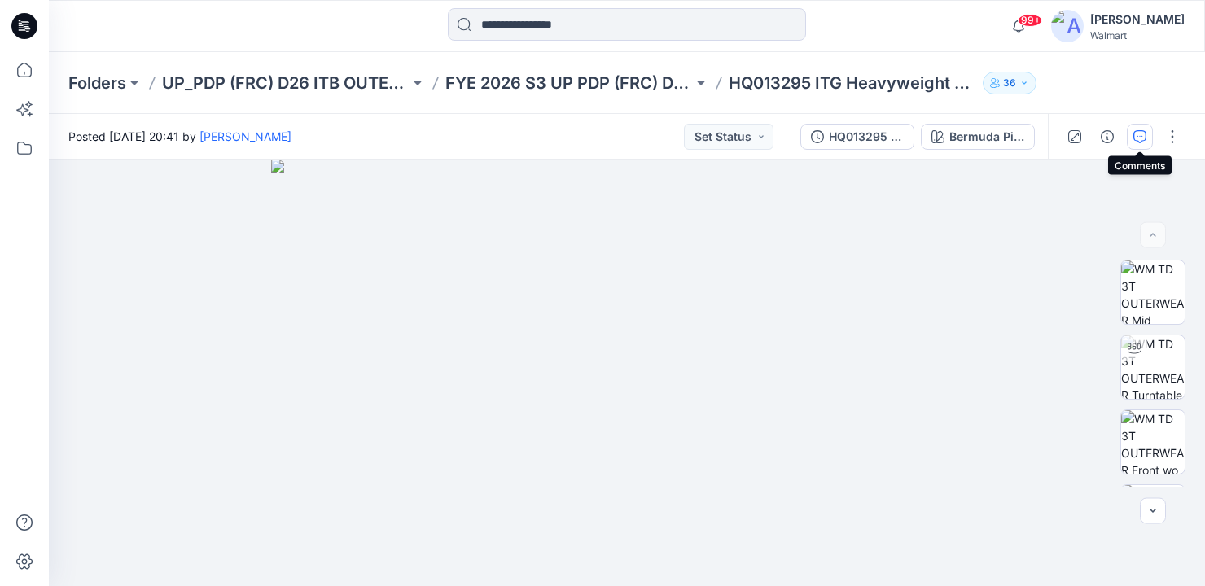
click at [1141, 128] on button "button" at bounding box center [1140, 137] width 26 height 26
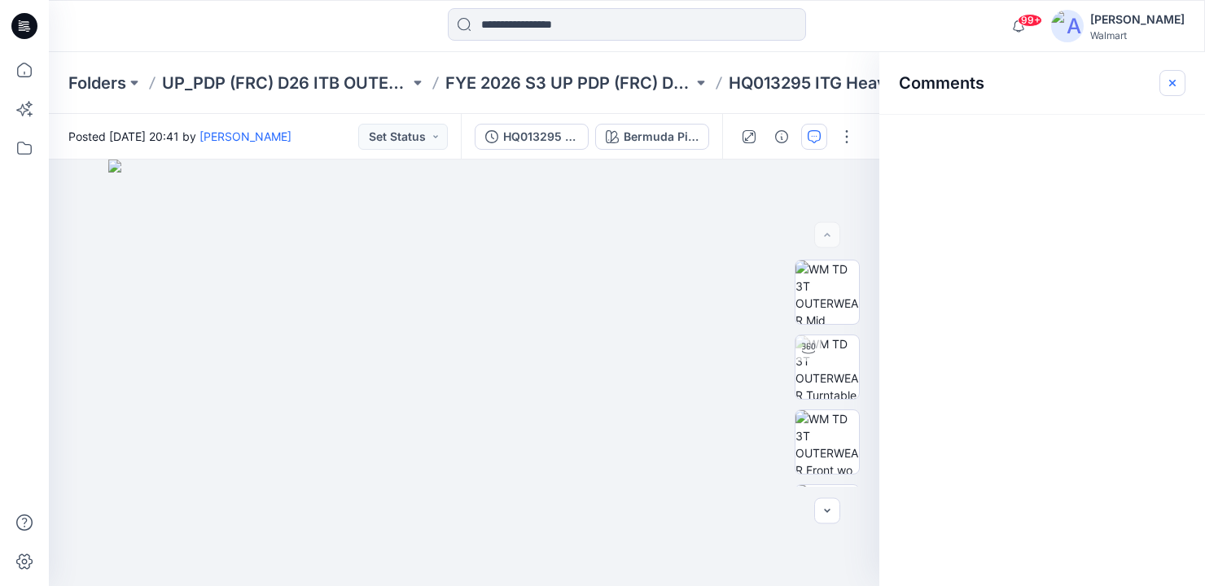
click at [1174, 81] on icon "button" at bounding box center [1172, 83] width 13 height 13
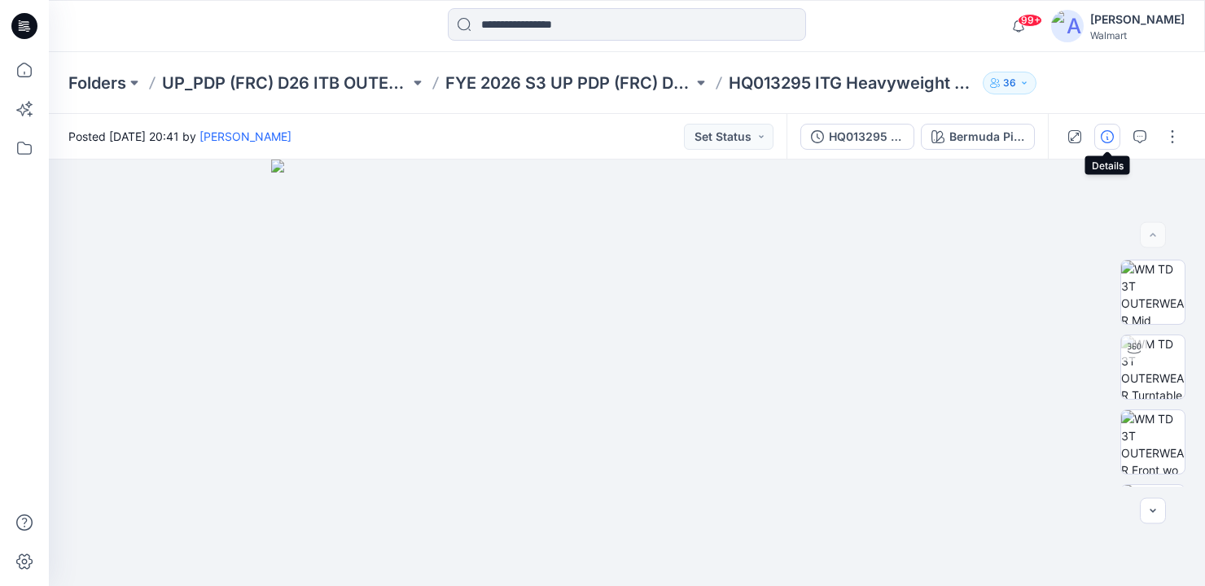
click at [1110, 136] on icon "button" at bounding box center [1107, 136] width 13 height 13
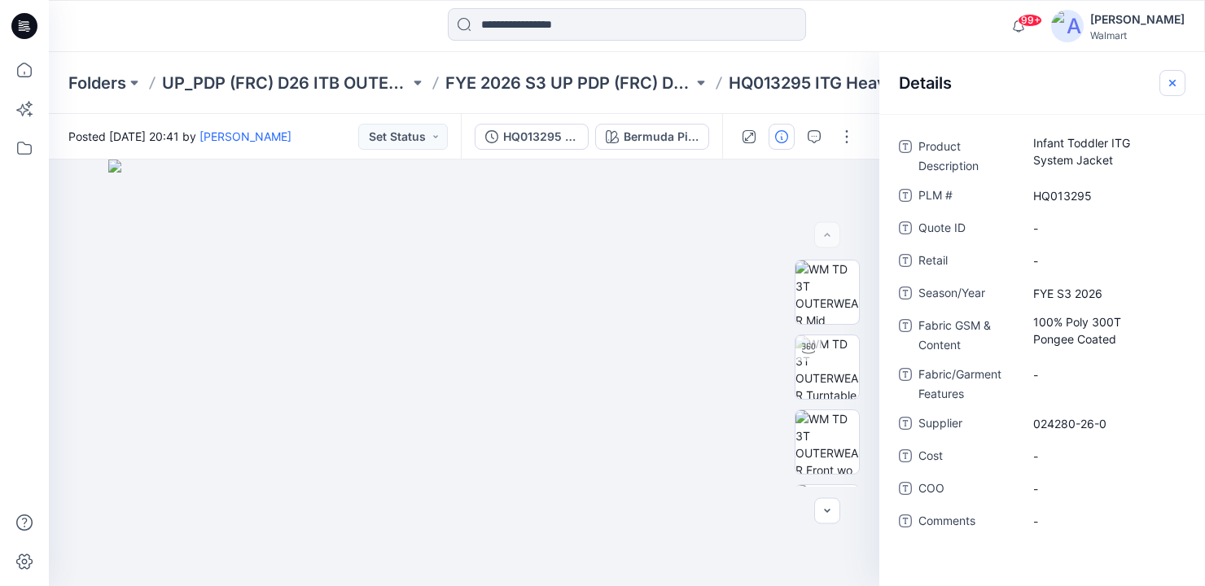
click at [1167, 77] on icon "button" at bounding box center [1172, 83] width 13 height 13
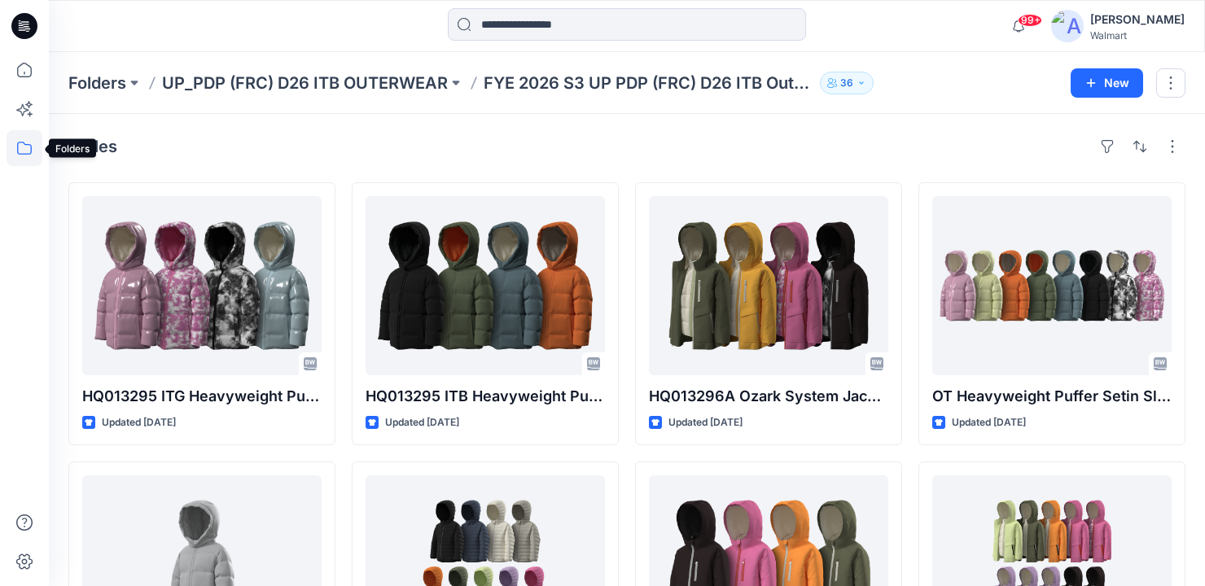
click at [20, 155] on icon at bounding box center [25, 148] width 36 height 36
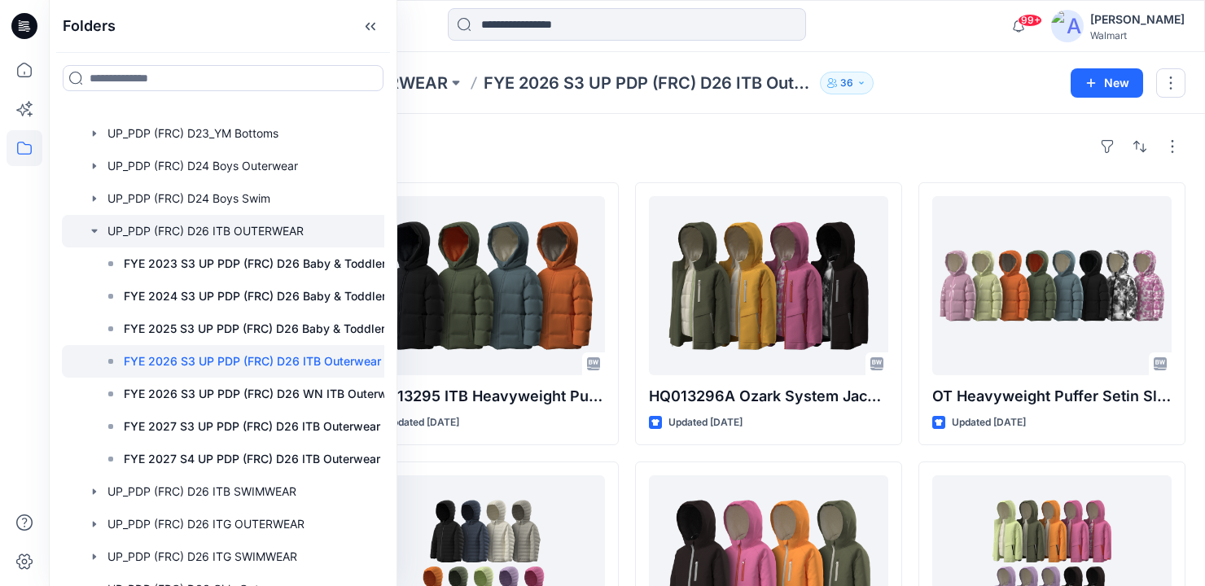
click at [96, 234] on icon "button" at bounding box center [94, 231] width 13 height 13
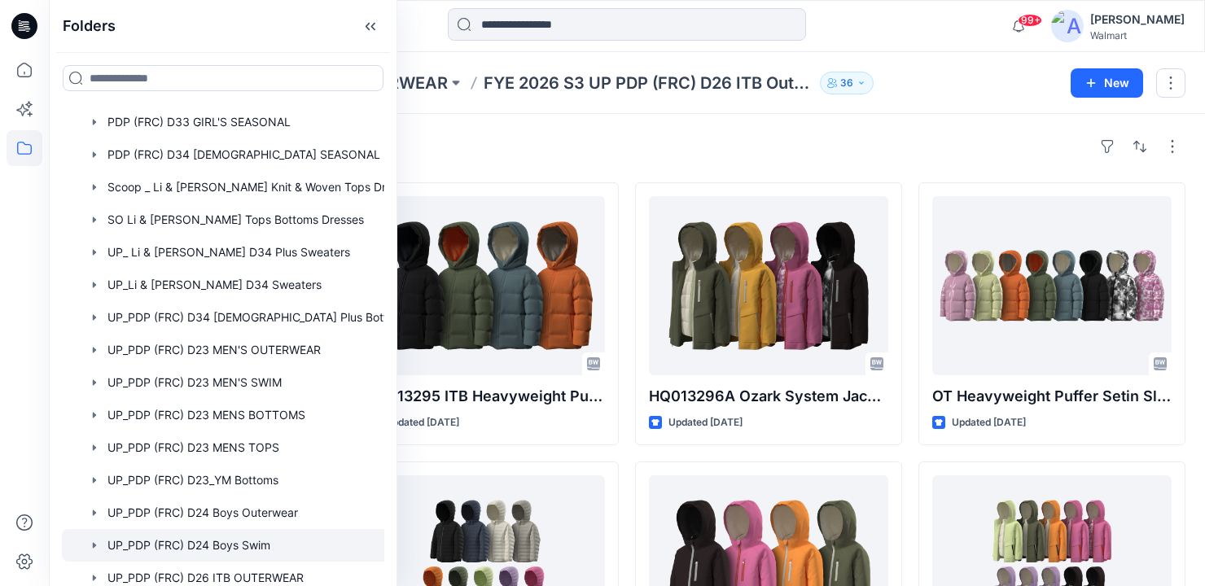
scroll to position [461, 2]
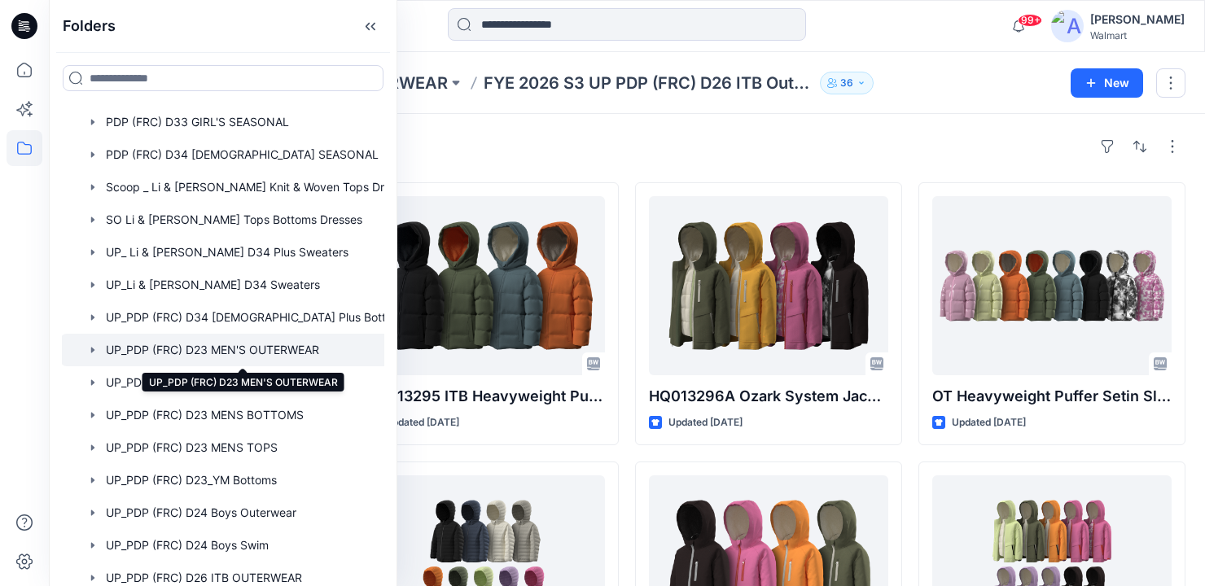
click at [193, 346] on div at bounding box center [242, 350] width 365 height 33
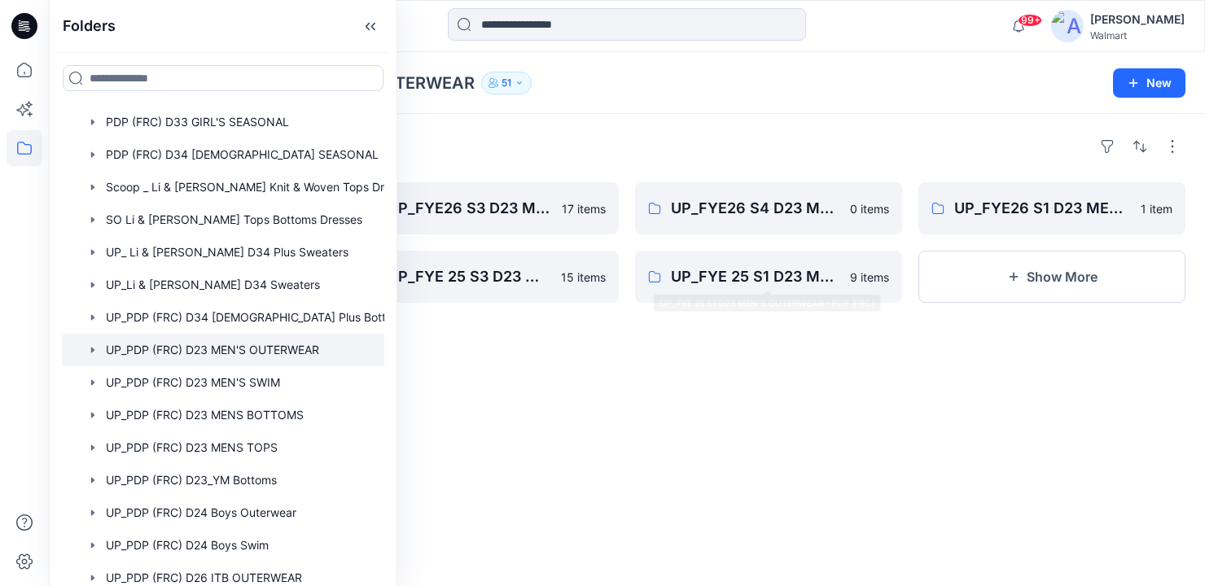
click at [670, 425] on div at bounding box center [768, 496] width 267 height 263
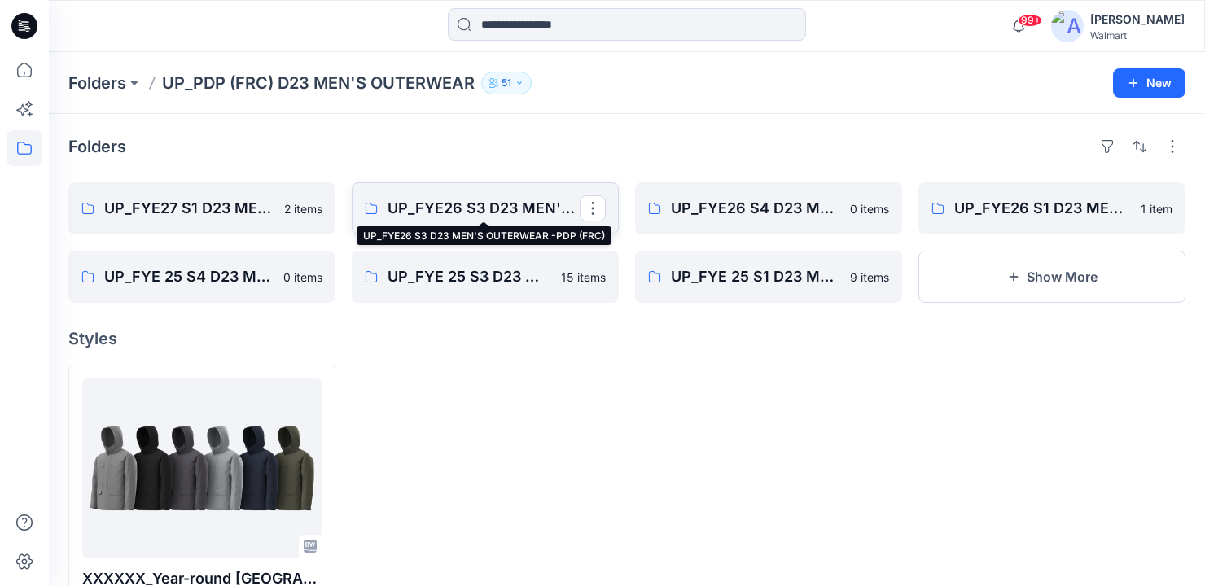
click at [447, 208] on p "UP_FYE26 S3 D23 MEN'S OUTERWEAR -PDP (FRC)" at bounding box center [484, 208] width 192 height 23
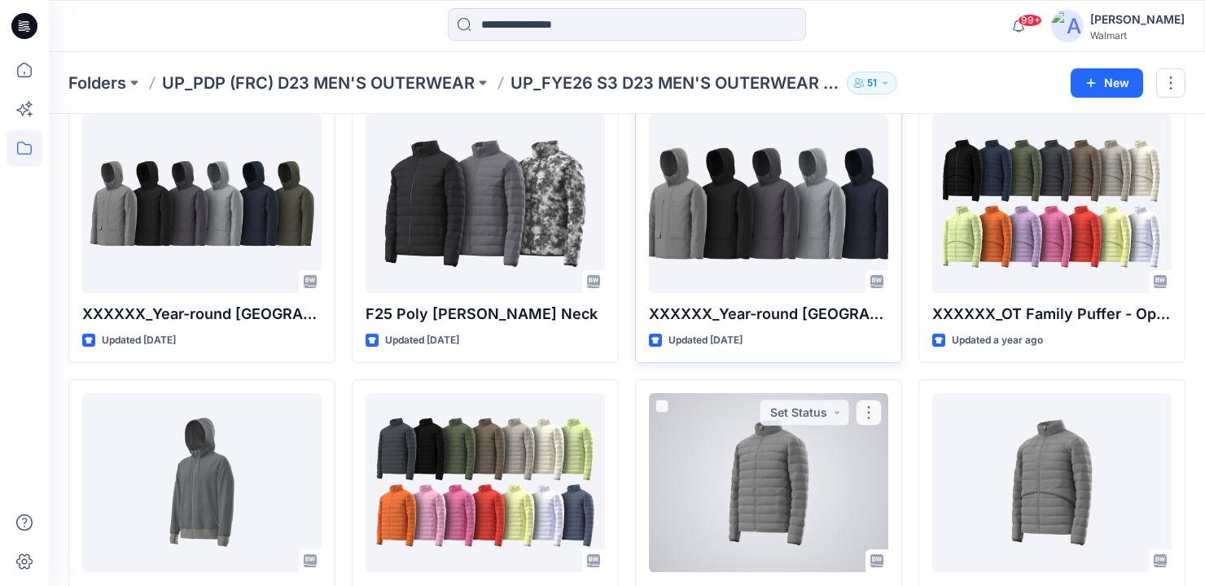
scroll to position [120, 0]
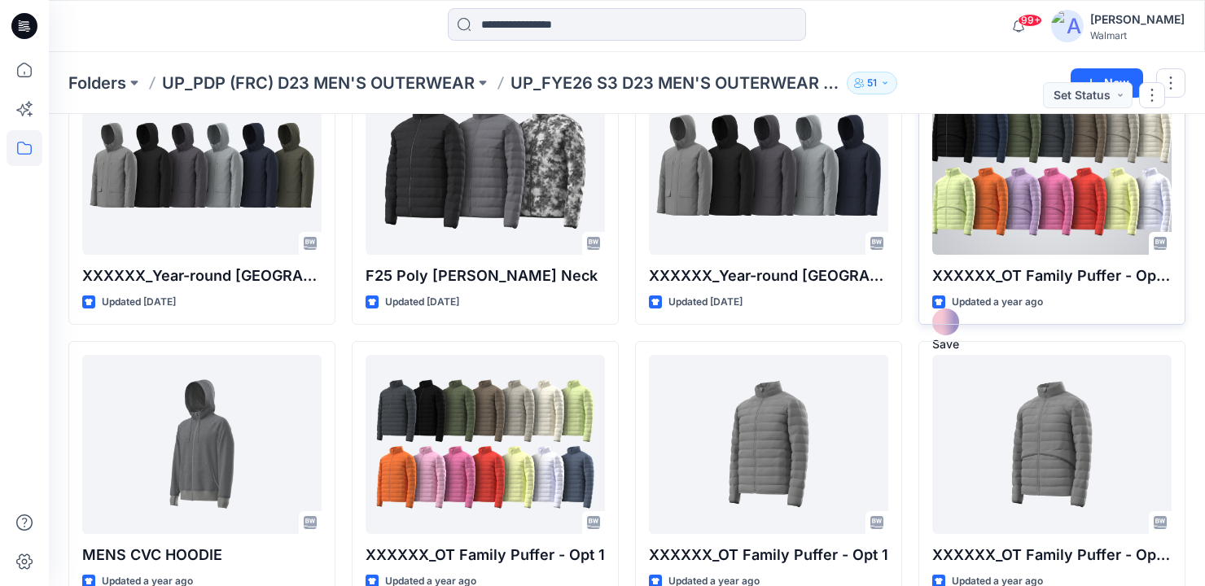
click at [1036, 209] on div at bounding box center [1051, 165] width 239 height 179
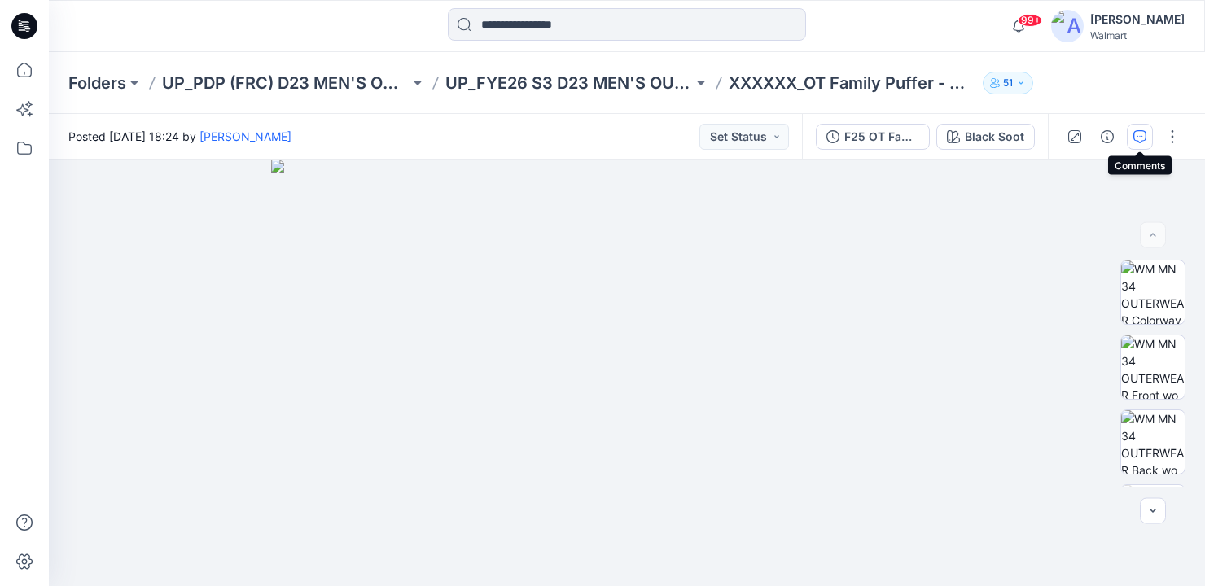
click at [1143, 134] on icon "button" at bounding box center [1139, 136] width 13 height 13
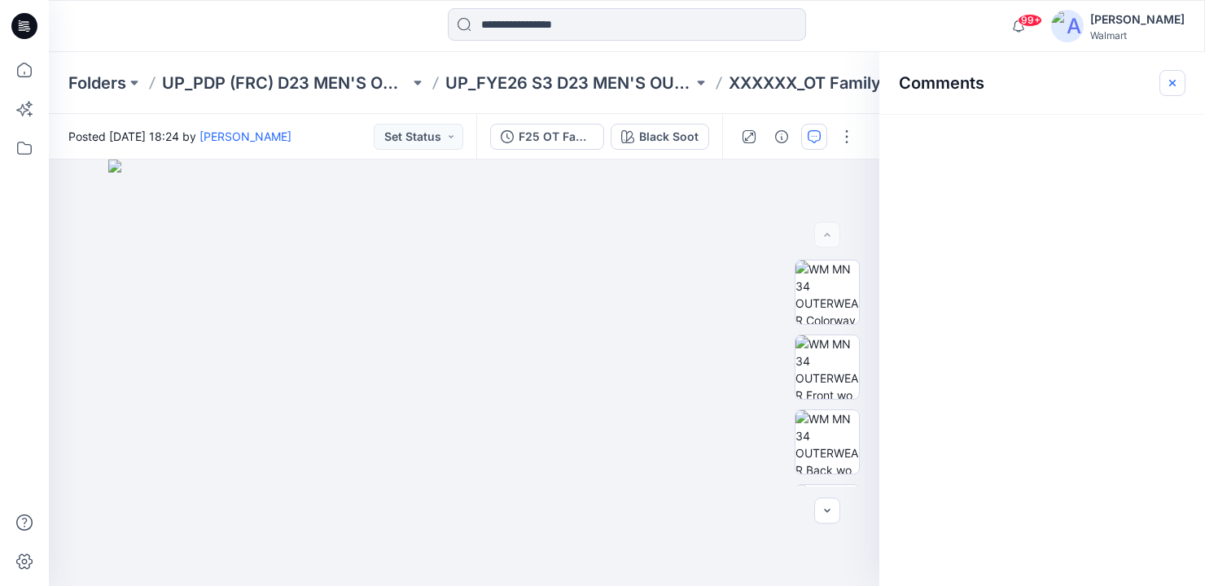
click at [1171, 83] on icon "button" at bounding box center [1172, 82] width 7 height 7
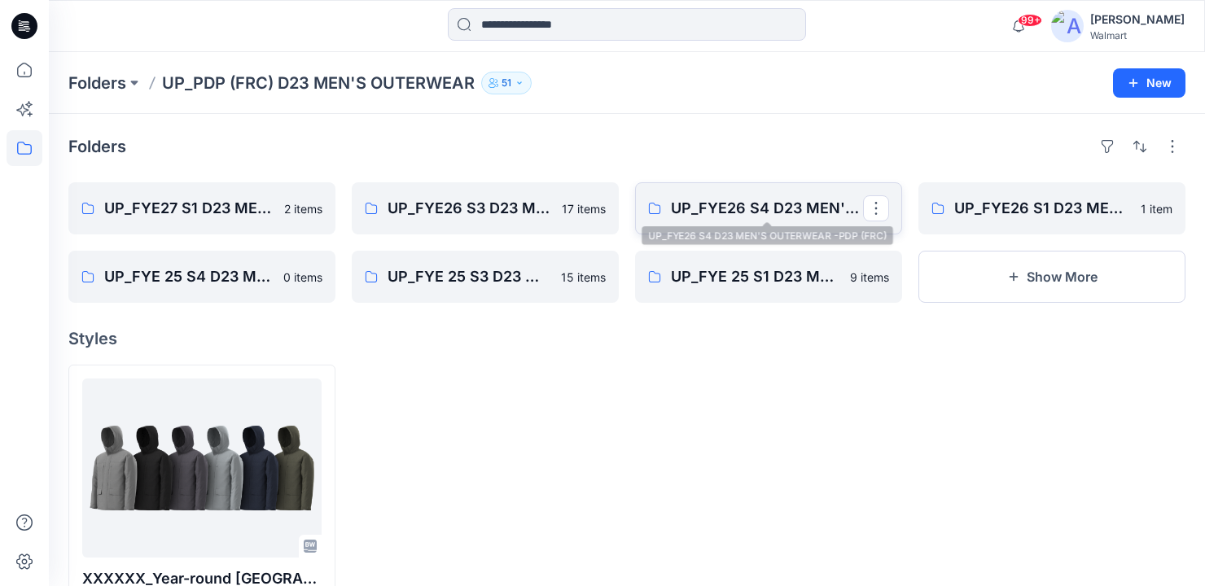
click at [721, 212] on p "UP_FYE26 S4 D23 MEN'S OUTERWEAR -PDP (FRC)" at bounding box center [767, 208] width 192 height 23
click at [28, 148] on icon at bounding box center [25, 148] width 36 height 36
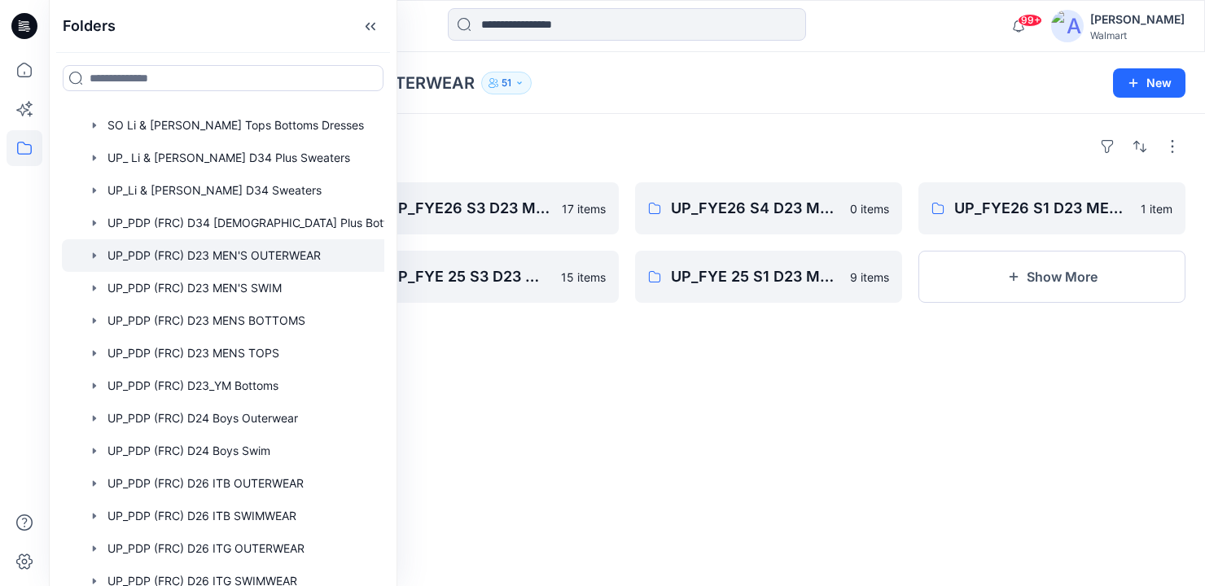
scroll to position [554, 2]
click at [190, 330] on div at bounding box center [241, 321] width 365 height 33
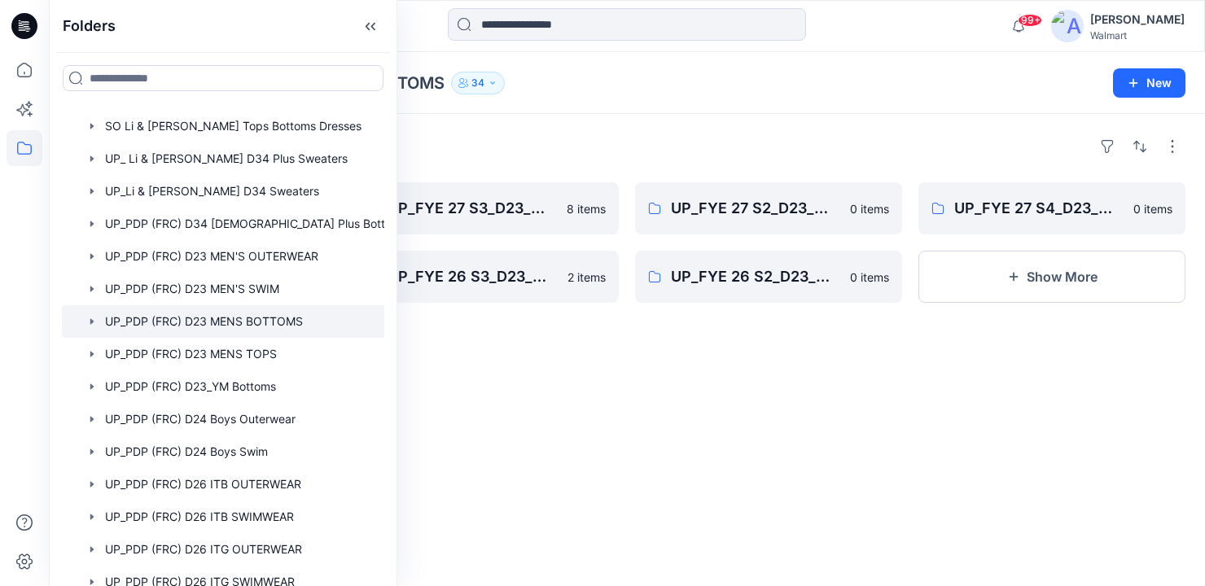
click at [728, 132] on div "Folders UP_FYE 27 S1_D23_MEN’S BOTTOMS PDP/FRC 8 items UP_FYE 26 S4_D23_MEN’S B…" at bounding box center [627, 350] width 1156 height 472
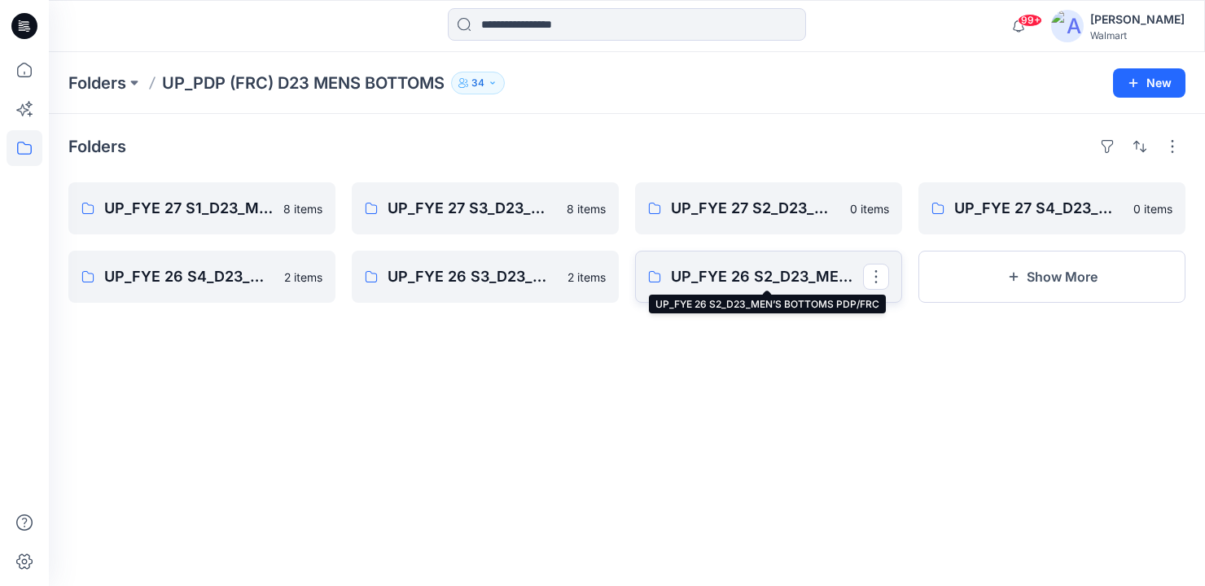
click at [747, 281] on p "UP_FYE 26 S2_D23_MEN’S BOTTOMS PDP/FRC" at bounding box center [767, 276] width 192 height 23
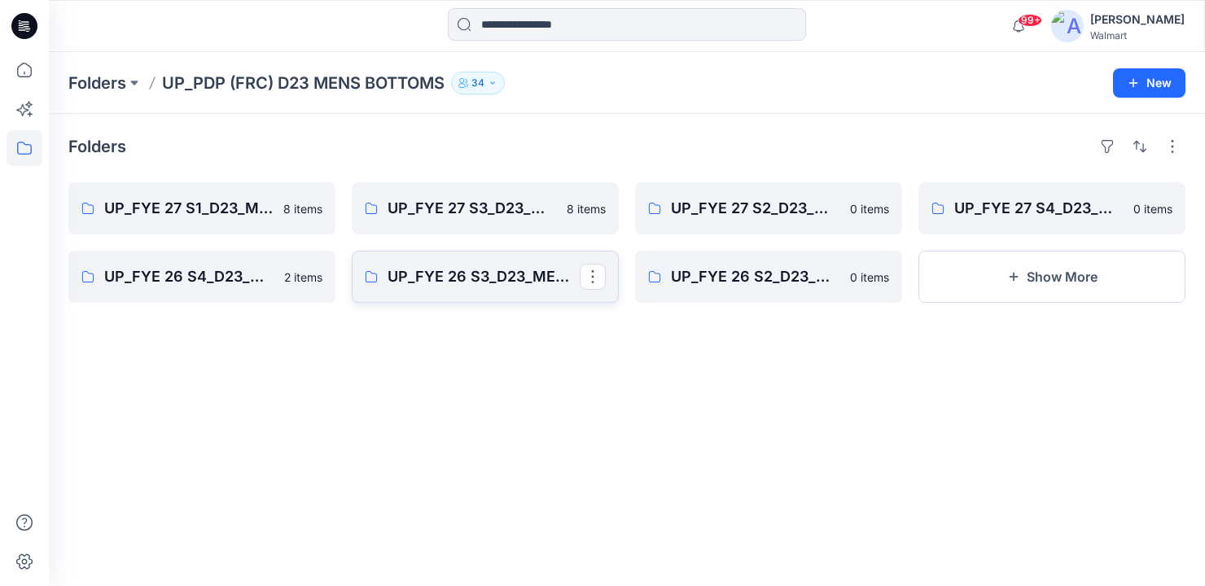
click at [428, 274] on p "UP_FYE 26 S3_D23_MEN’S BOTTOMS PDP/FRC" at bounding box center [484, 276] width 192 height 23
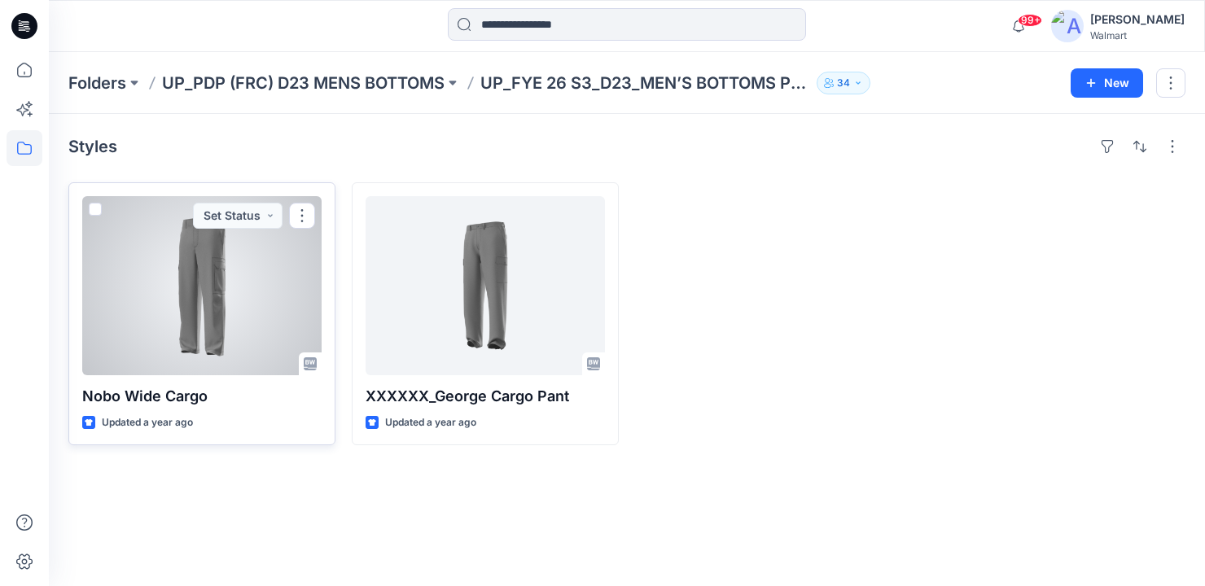
click at [186, 322] on div at bounding box center [201, 285] width 239 height 179
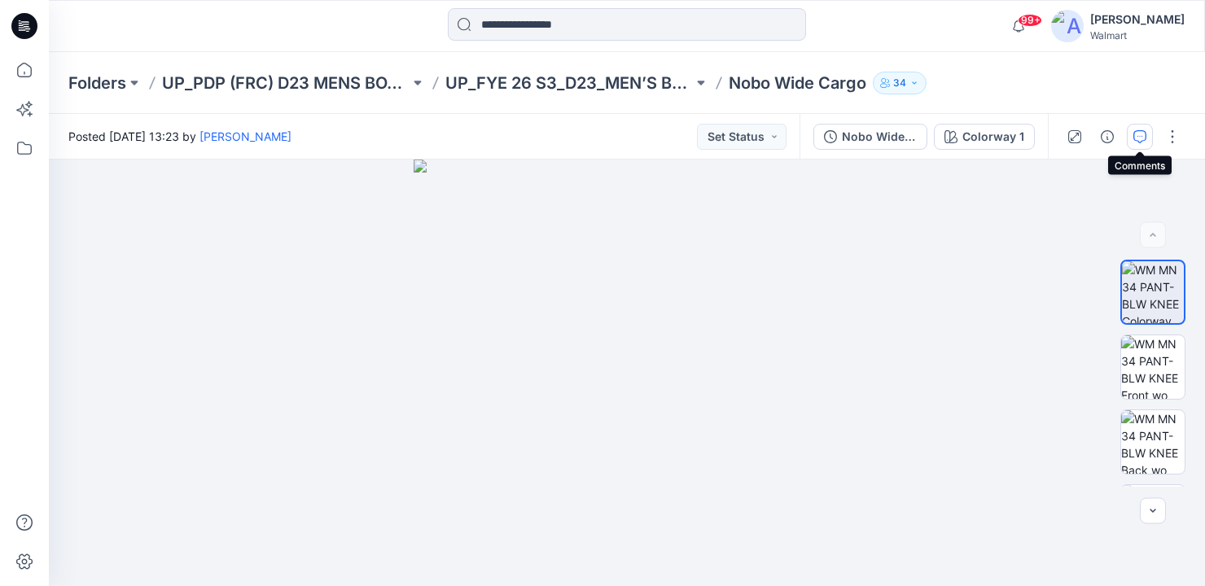
click at [1136, 141] on icon "button" at bounding box center [1139, 136] width 13 height 13
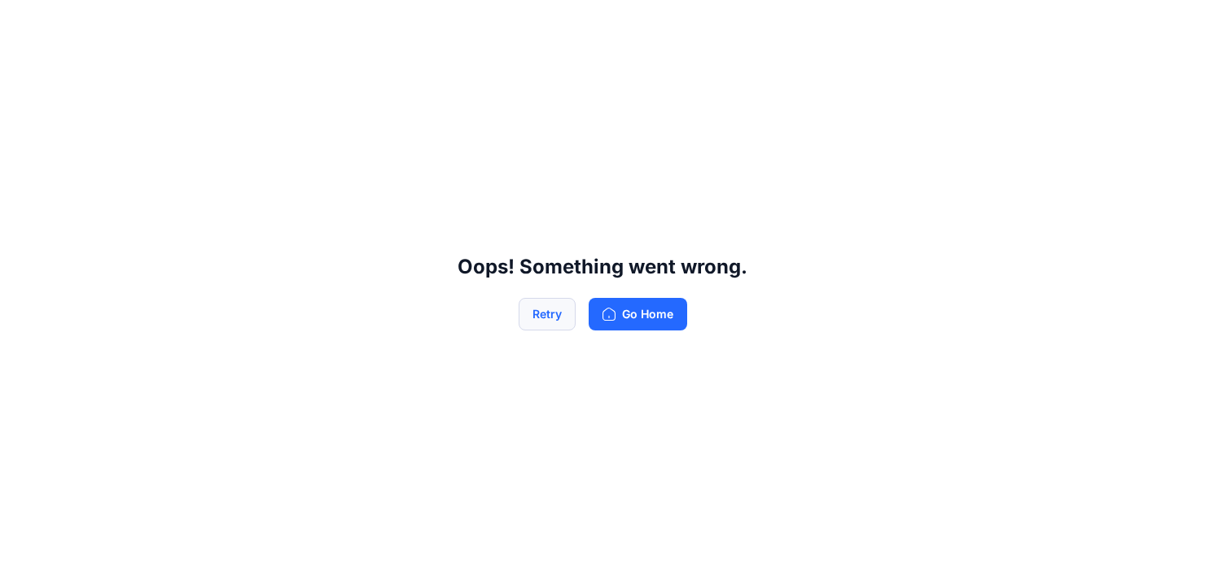
click at [563, 316] on button "Retry" at bounding box center [547, 314] width 57 height 33
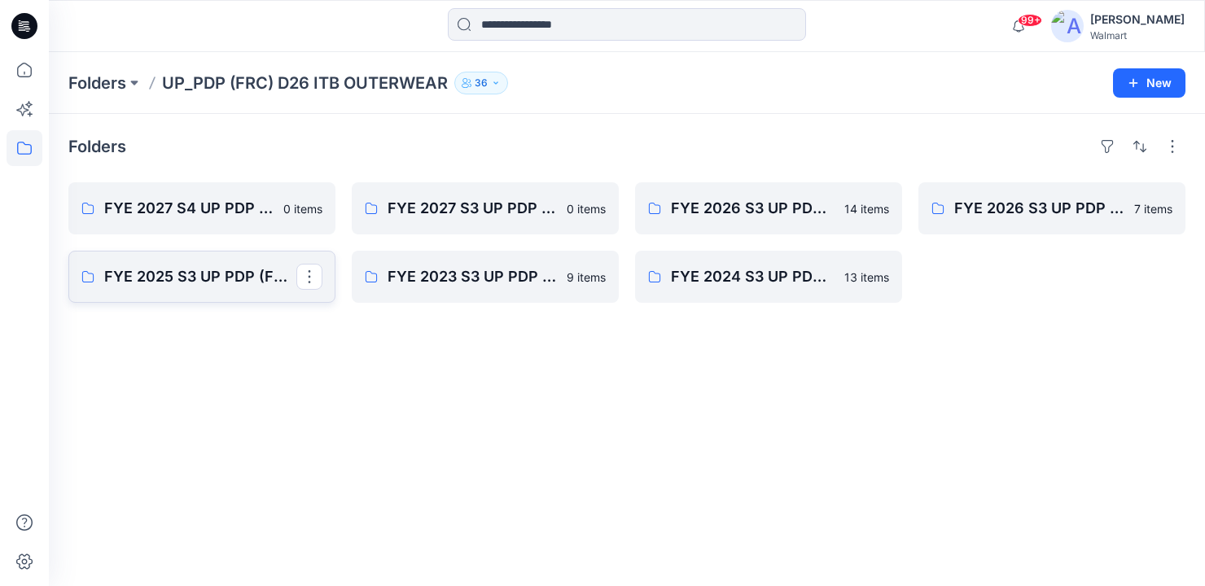
click at [209, 270] on p "FYE 2025 S3 UP PDP (FRC) D26 Baby & Toddler Boy Outerwear" at bounding box center [200, 276] width 192 height 23
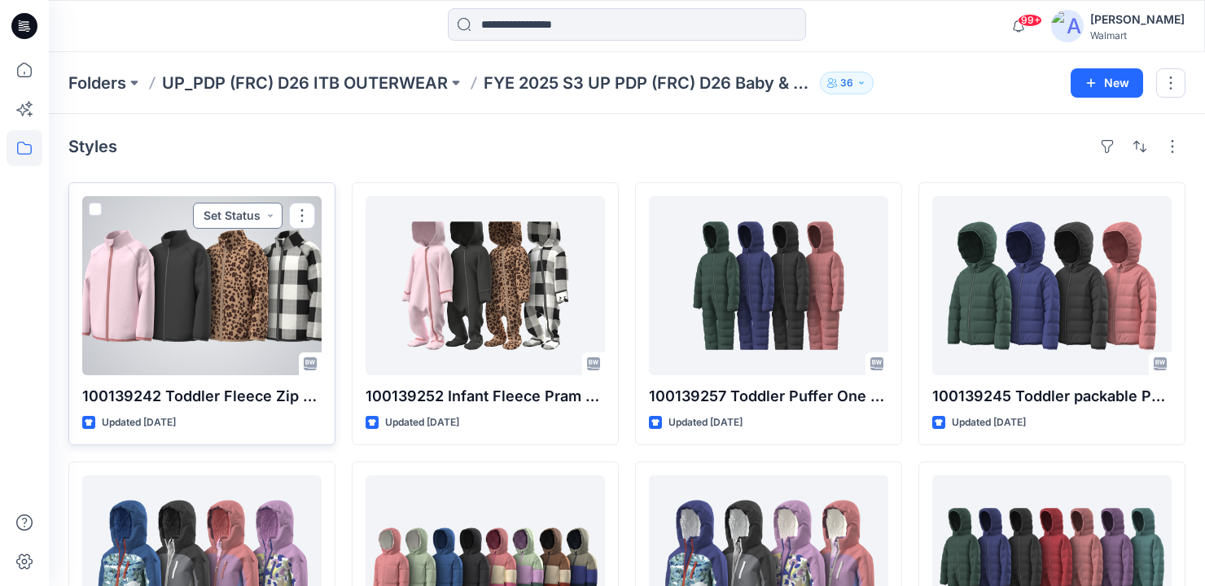
click at [274, 214] on button "Set Status" at bounding box center [238, 216] width 90 height 26
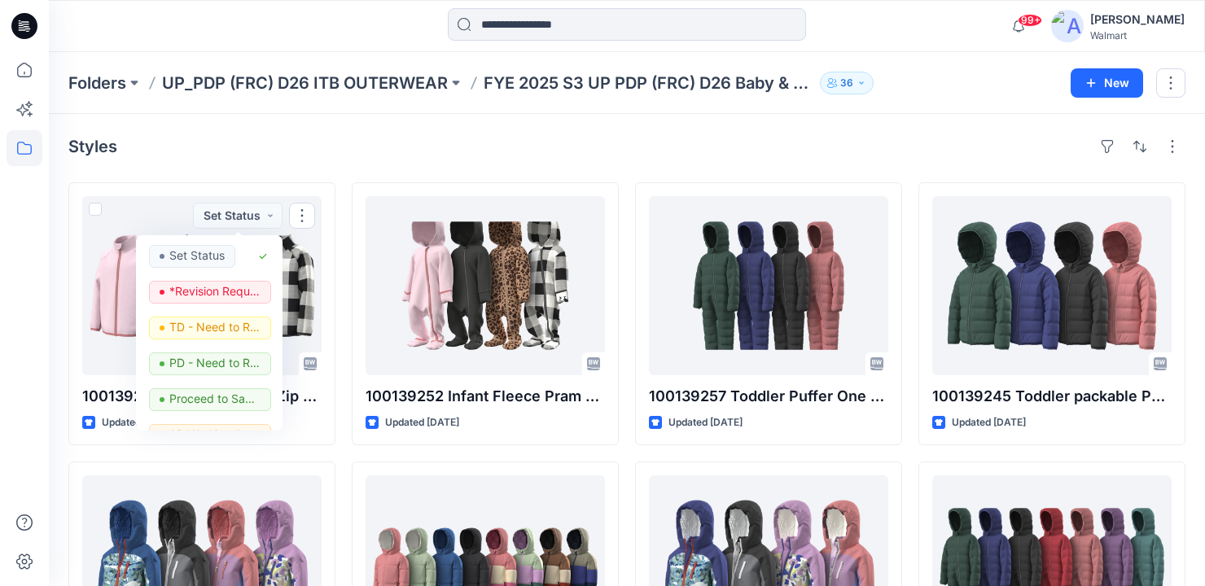
click at [325, 156] on div "Styles" at bounding box center [626, 147] width 1117 height 26
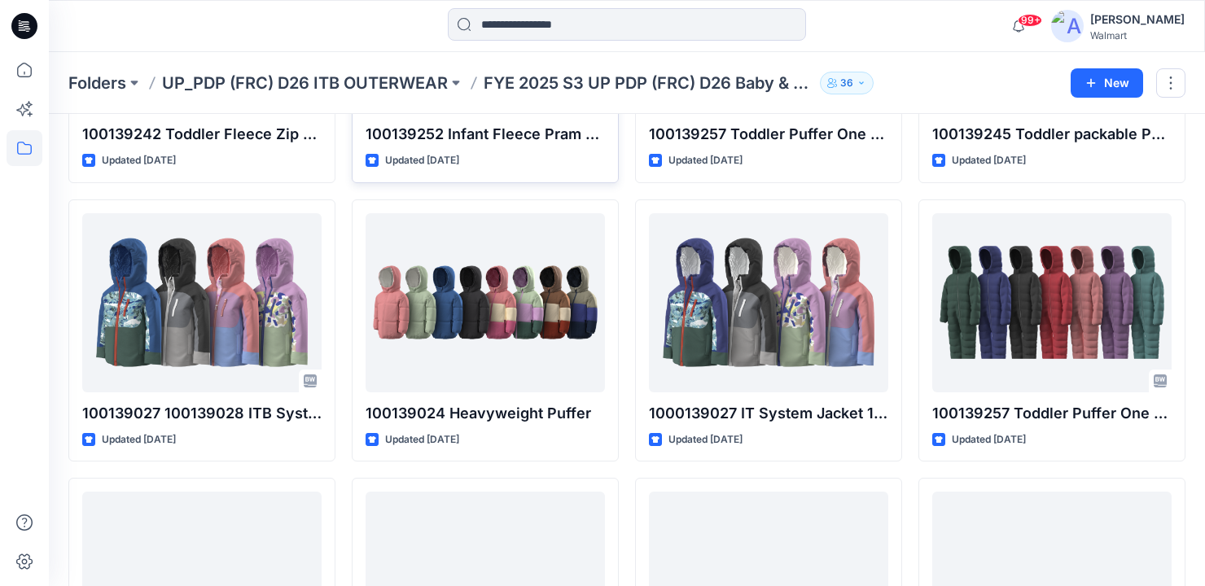
scroll to position [271, 0]
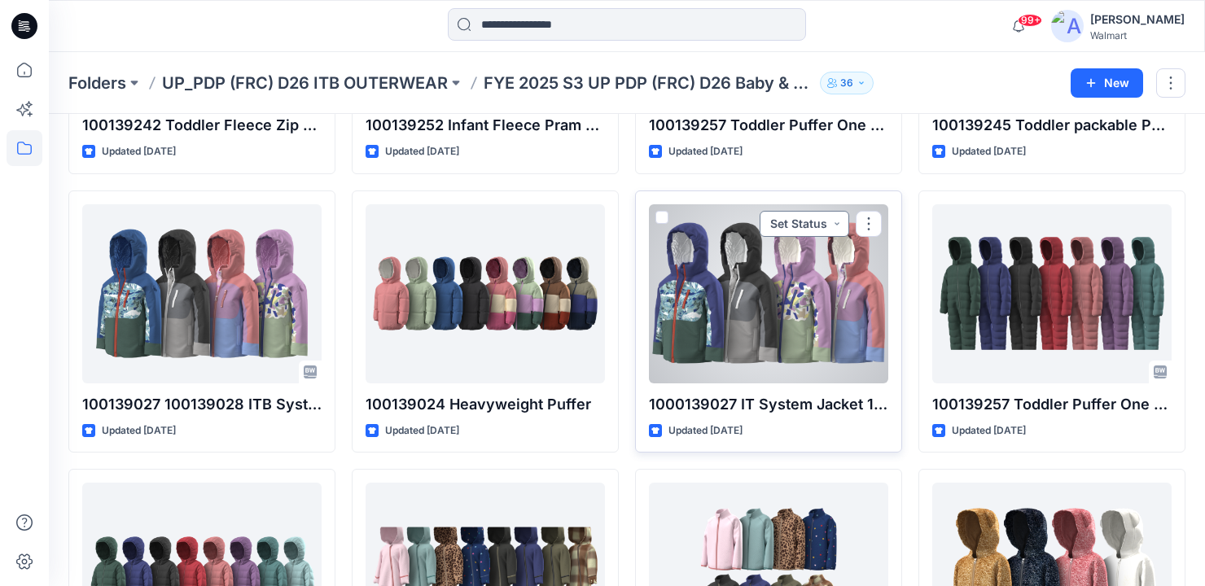
click at [832, 221] on button "Set Status" at bounding box center [805, 224] width 90 height 26
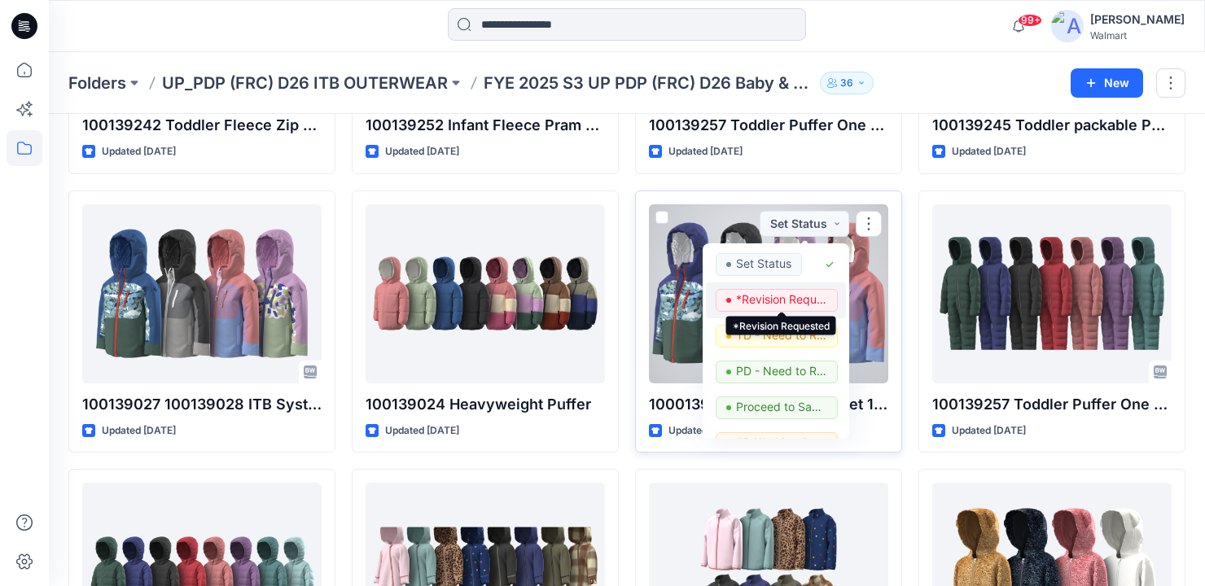
click at [772, 298] on p "*Revision Requested" at bounding box center [781, 299] width 91 height 21
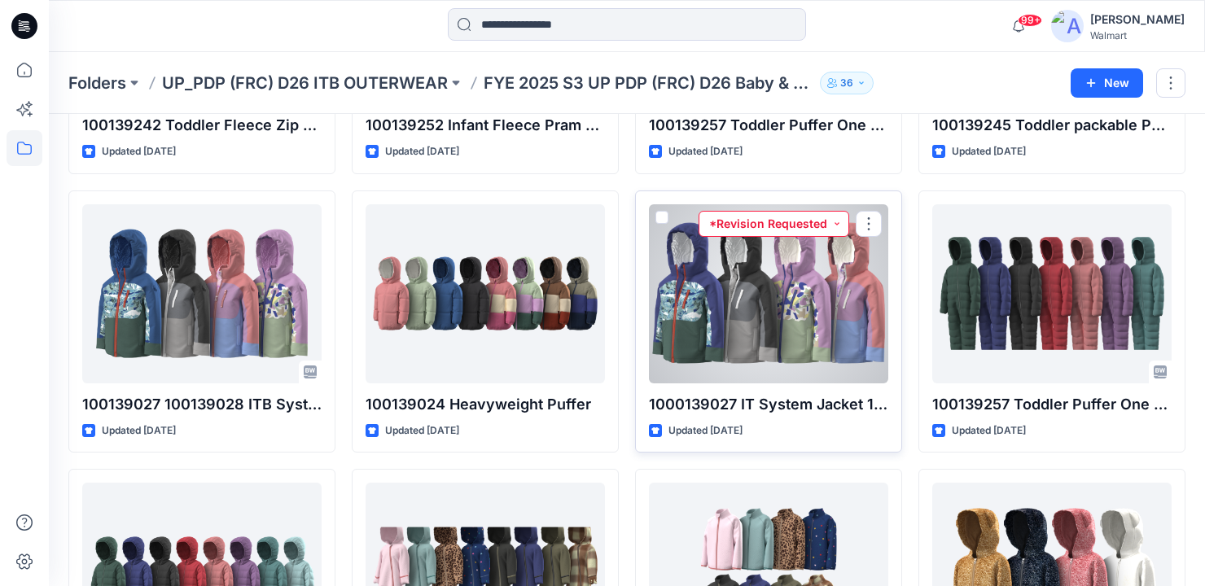
click at [834, 224] on button "*Revision Requested" at bounding box center [773, 224] width 151 height 26
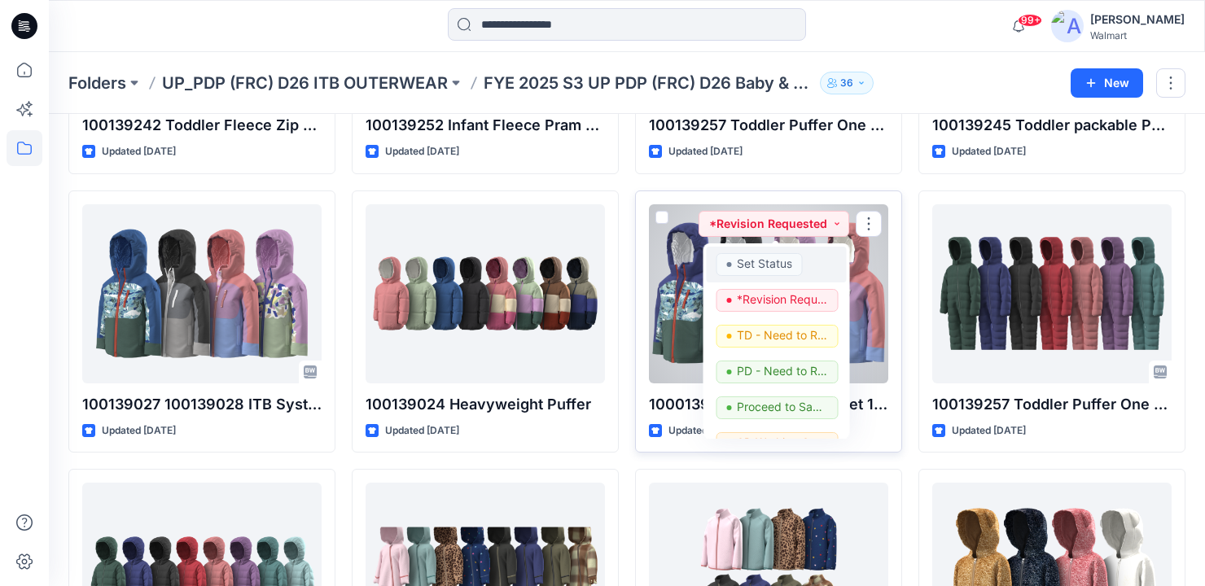
click at [773, 265] on p "Set Status" at bounding box center [764, 263] width 55 height 21
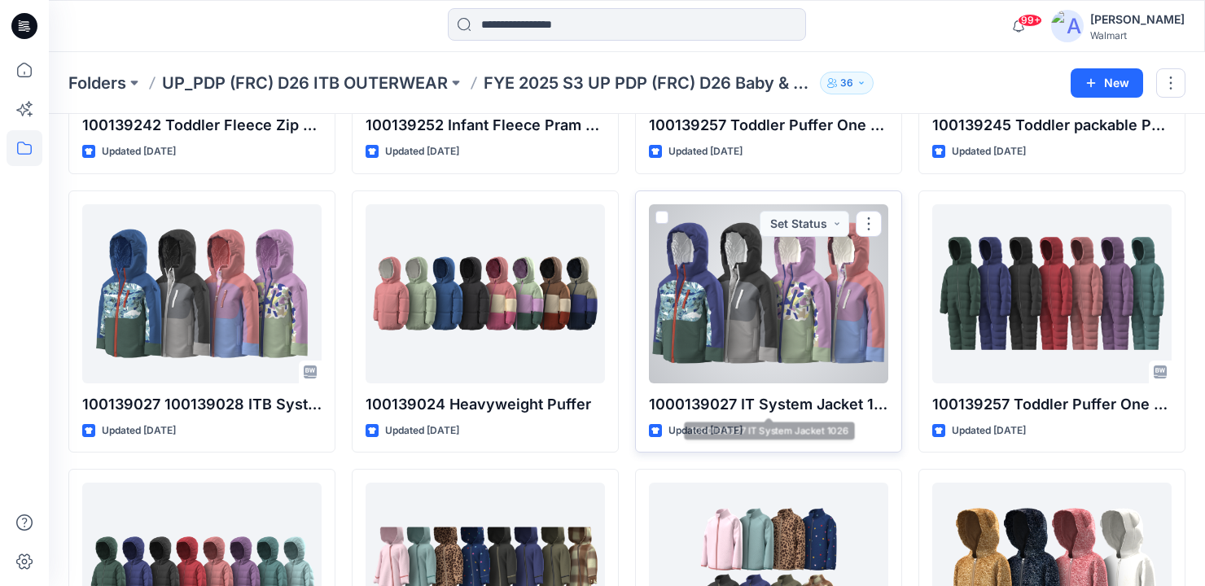
click at [810, 327] on div at bounding box center [768, 293] width 239 height 179
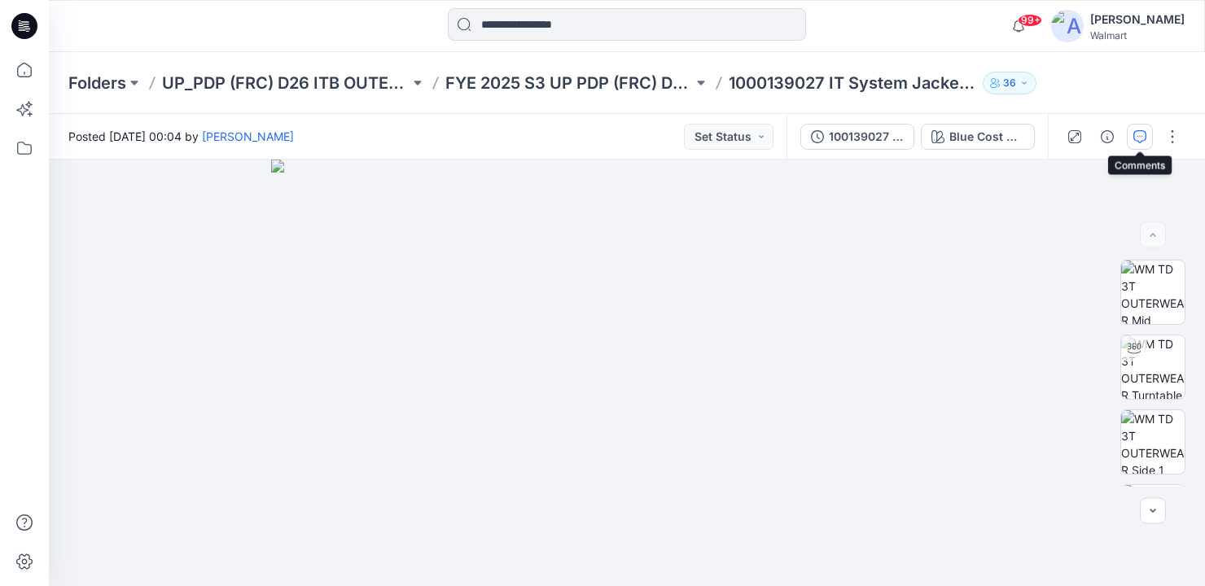
click at [1143, 137] on icon "button" at bounding box center [1139, 136] width 13 height 13
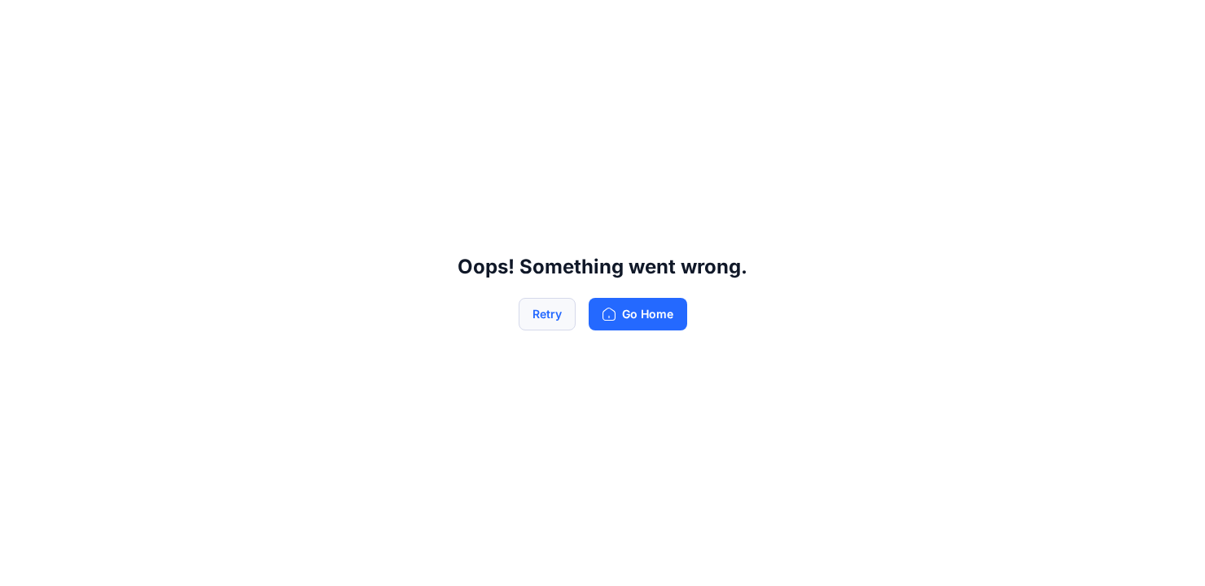
click at [553, 317] on button "Retry" at bounding box center [547, 314] width 57 height 33
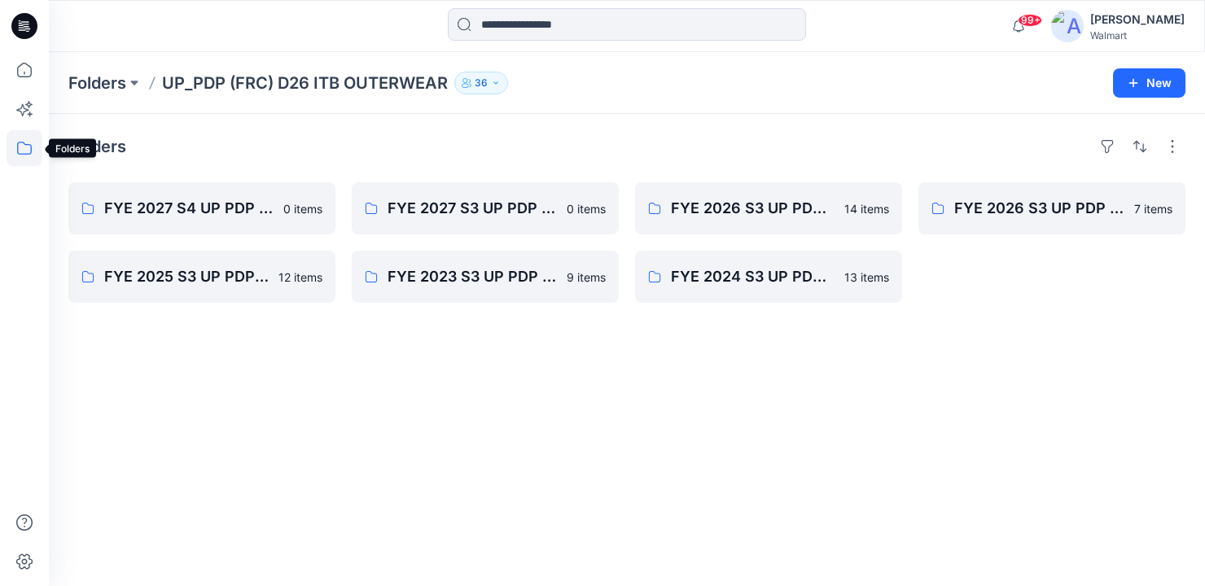
click at [15, 144] on icon at bounding box center [25, 148] width 36 height 36
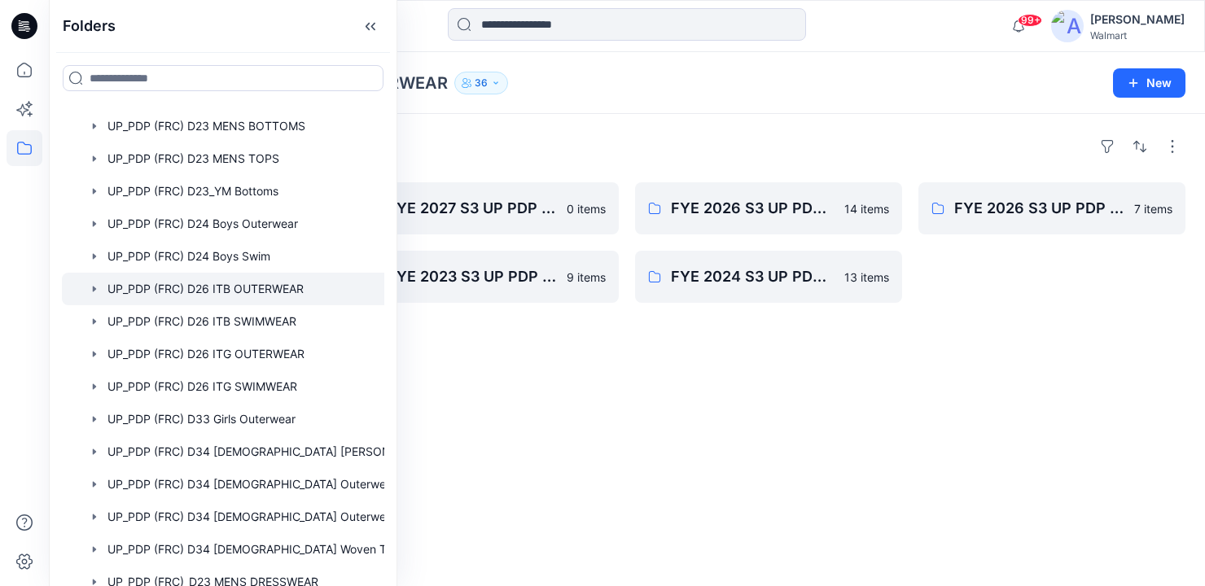
scroll to position [798, 0]
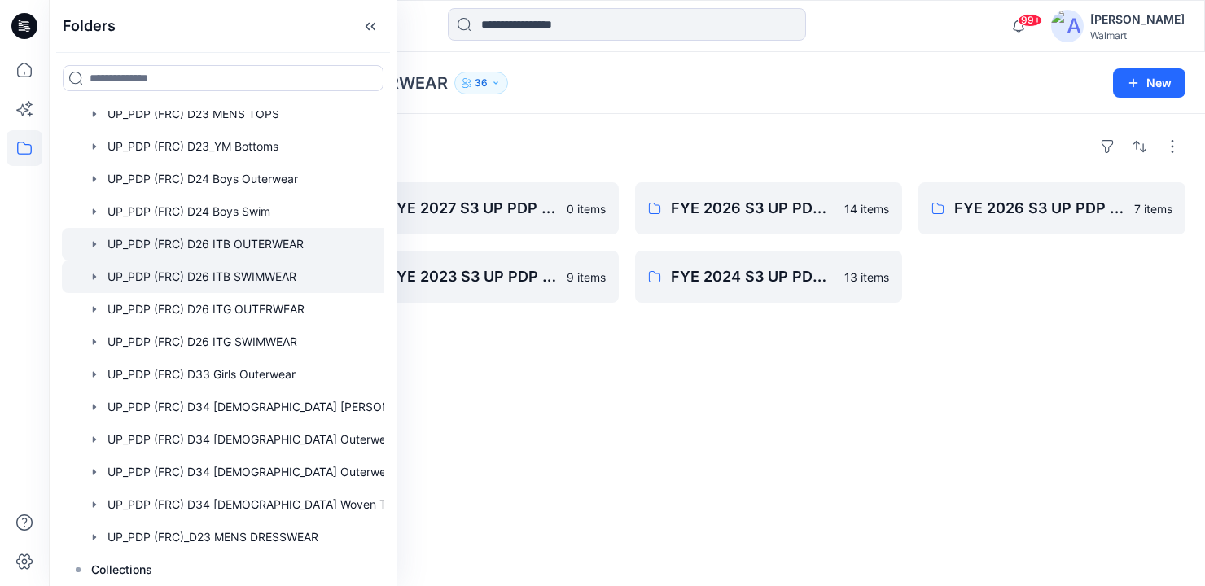
click at [230, 269] on div at bounding box center [244, 277] width 365 height 33
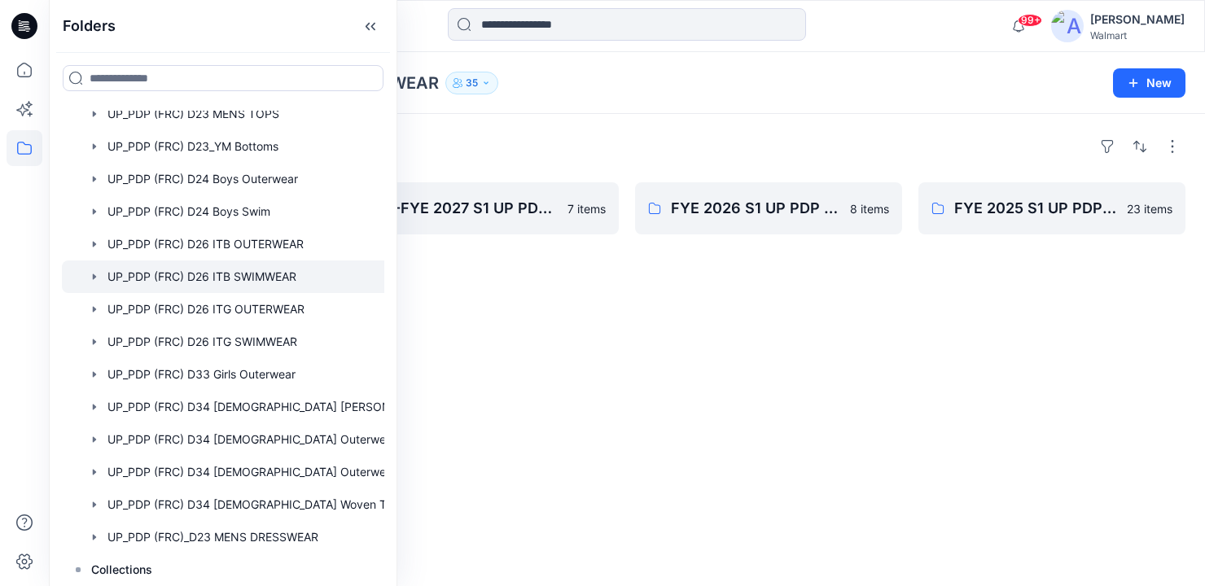
click at [718, 343] on div "Folders FYE 2027 S3 UP PDP (FRC) D26 Baby & Toddler Boy Swim Styles 0 items FYE…" at bounding box center [627, 350] width 1156 height 472
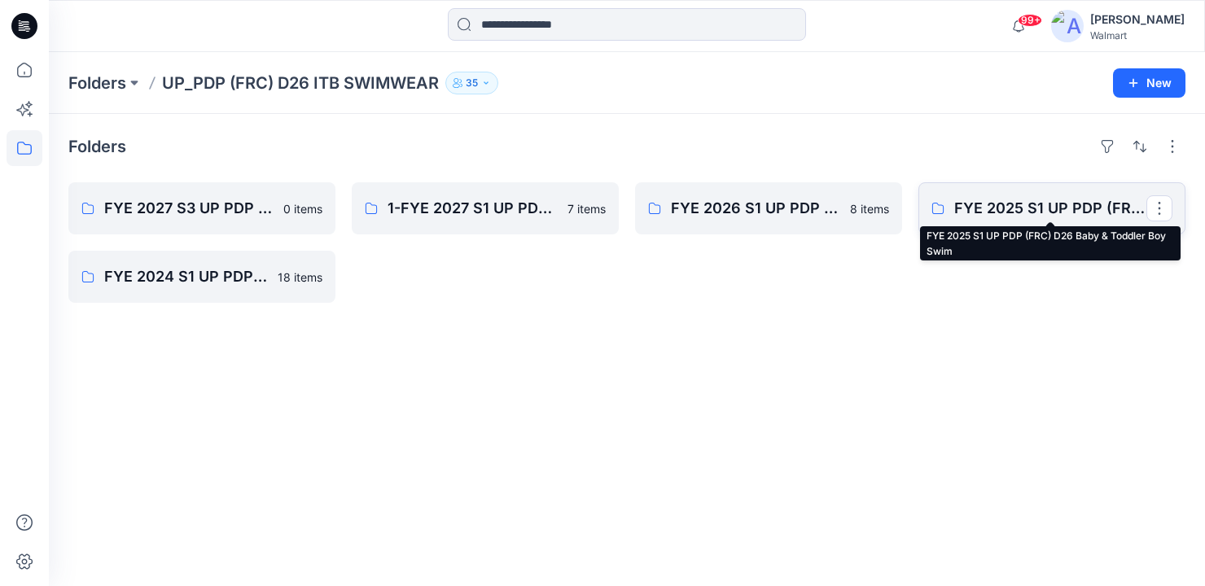
click at [1036, 207] on p "FYE 2025 S1 UP PDP (FRC) D26 Baby & Toddler Boy Swim" at bounding box center [1050, 208] width 192 height 23
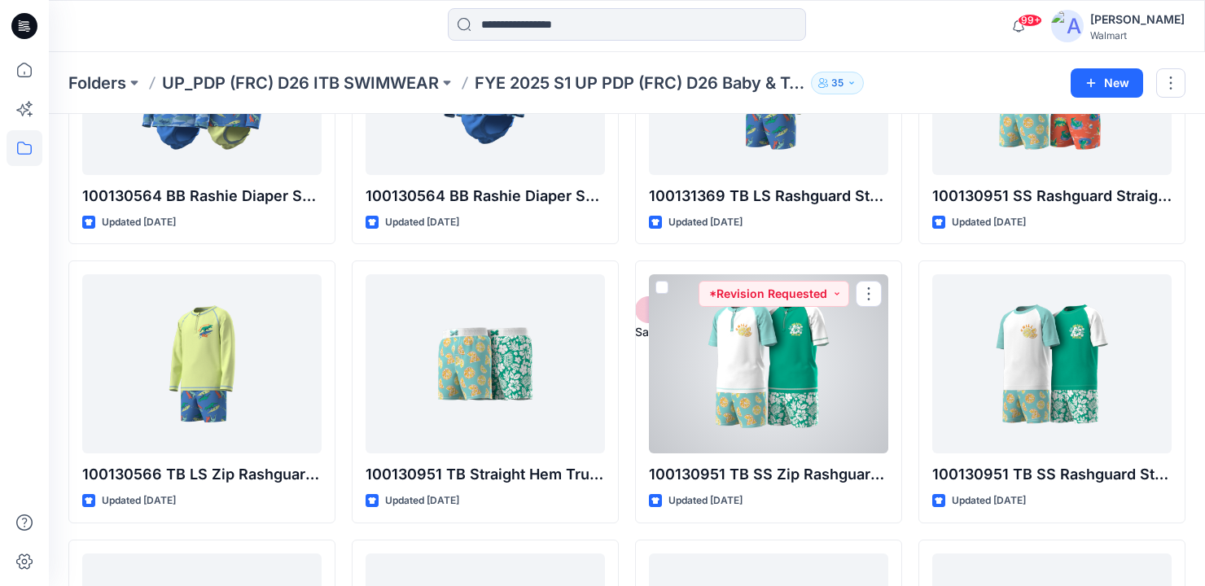
scroll to position [480, 0]
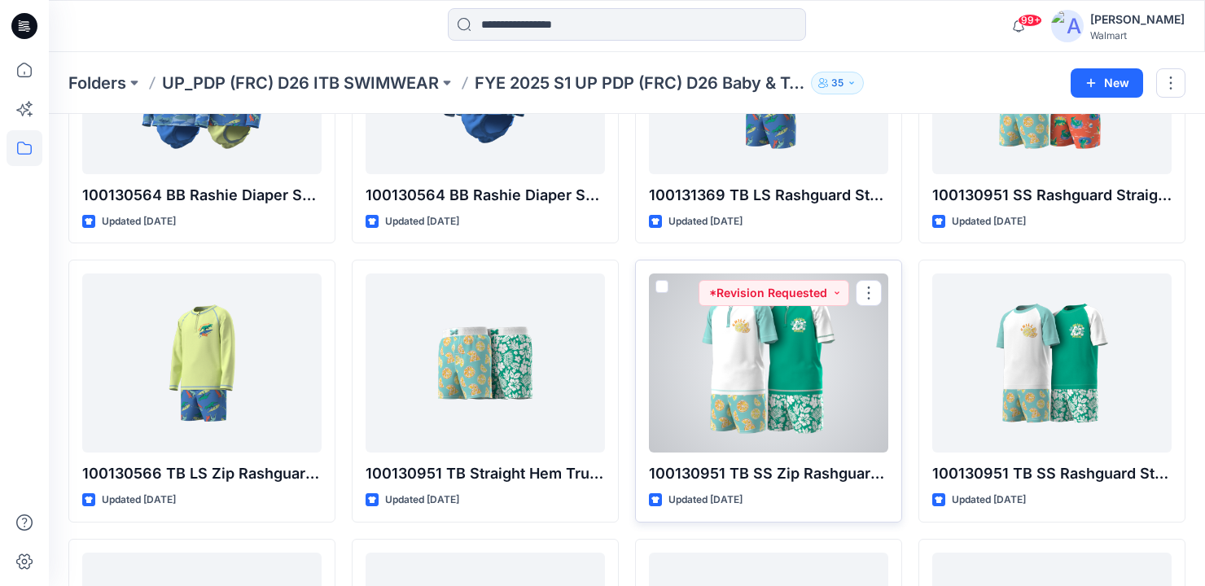
click at [770, 387] on div at bounding box center [768, 363] width 239 height 179
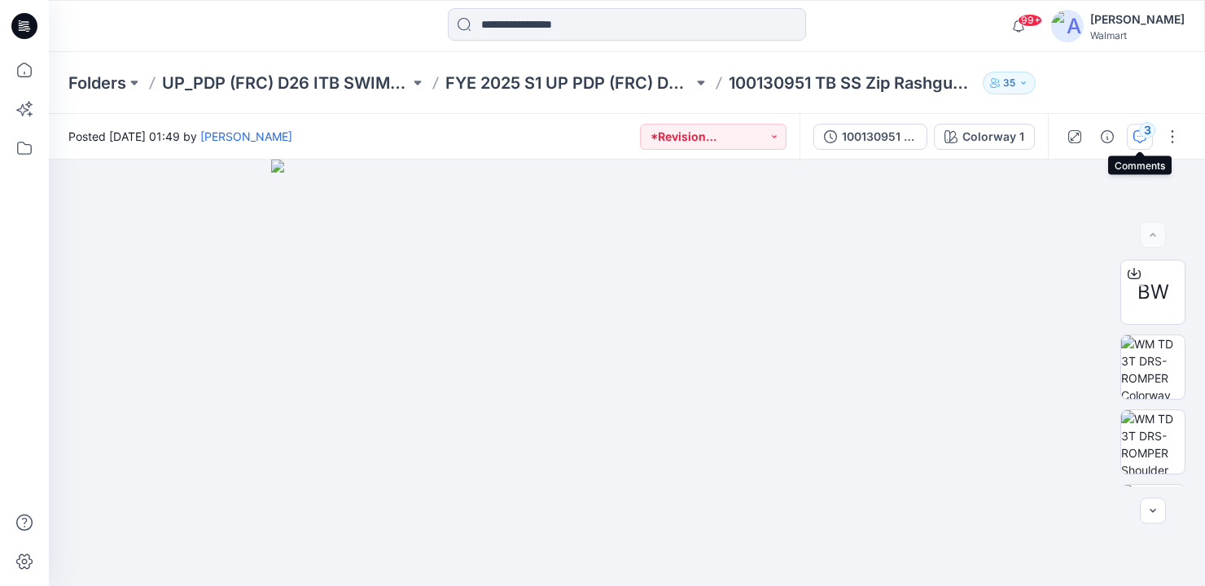
click at [1145, 135] on div "3" at bounding box center [1147, 130] width 16 height 16
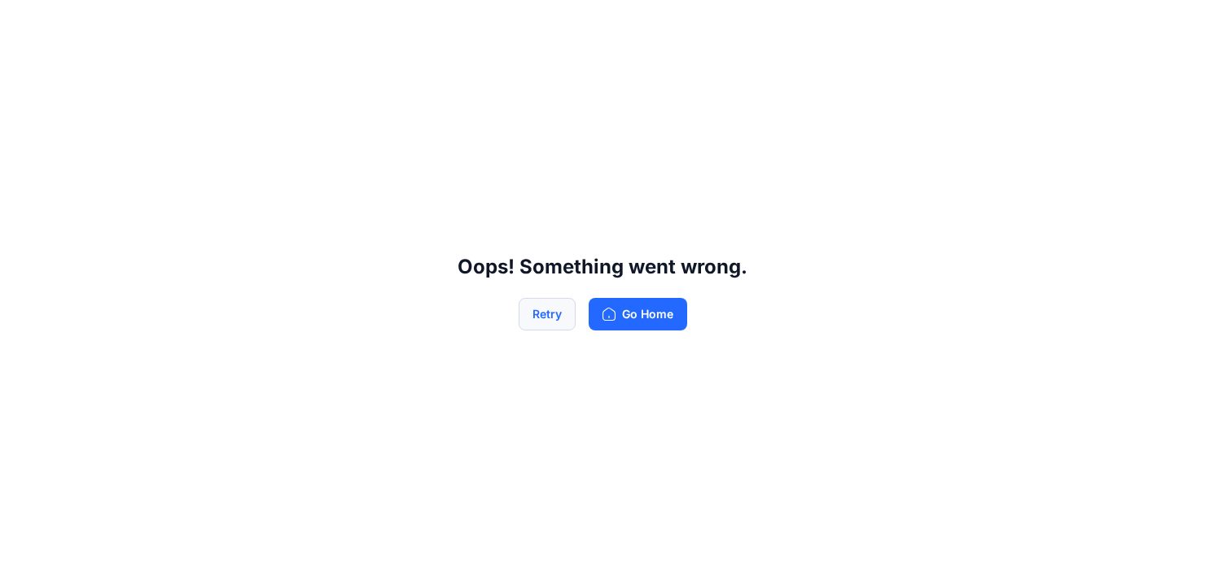
click at [530, 317] on button "Retry" at bounding box center [547, 314] width 57 height 33
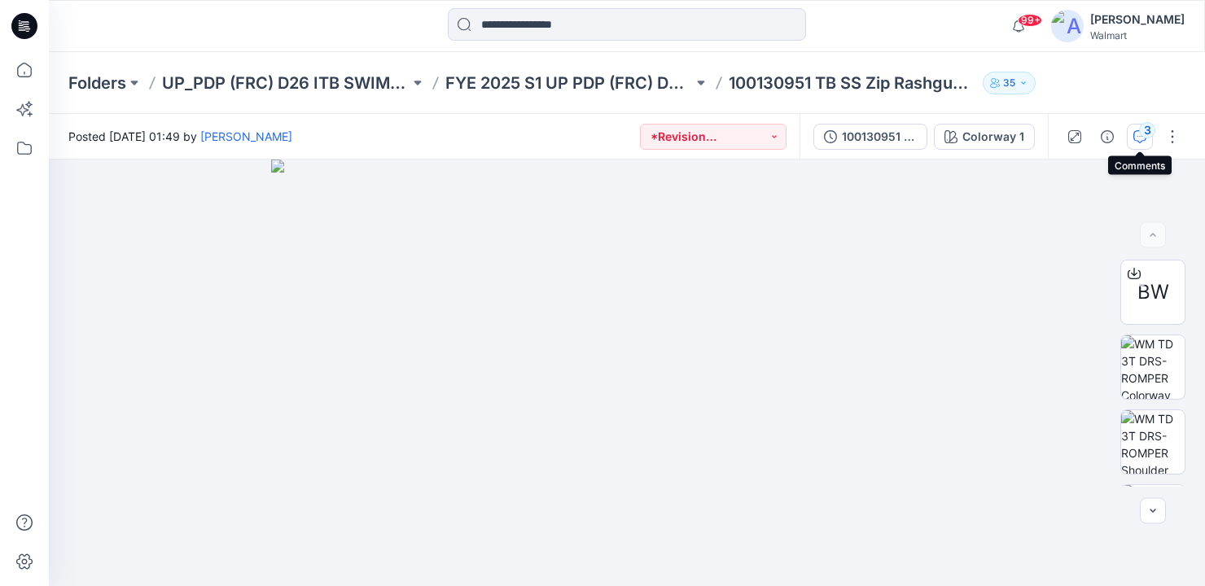
click at [1140, 134] on button "3" at bounding box center [1140, 137] width 26 height 26
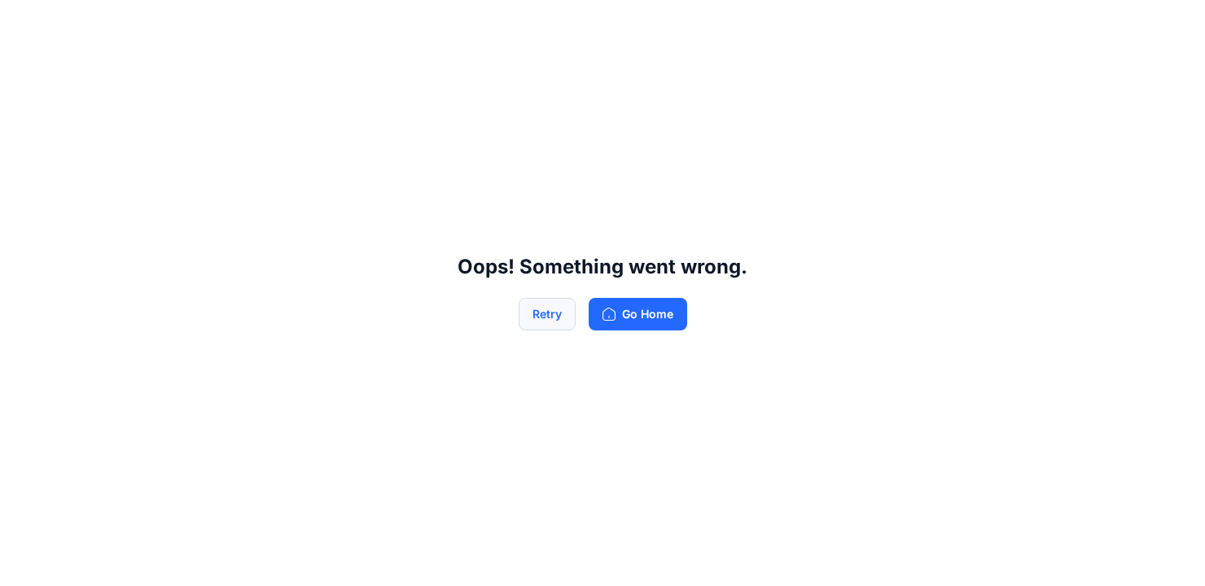
click at [554, 314] on button "Retry" at bounding box center [547, 314] width 57 height 33
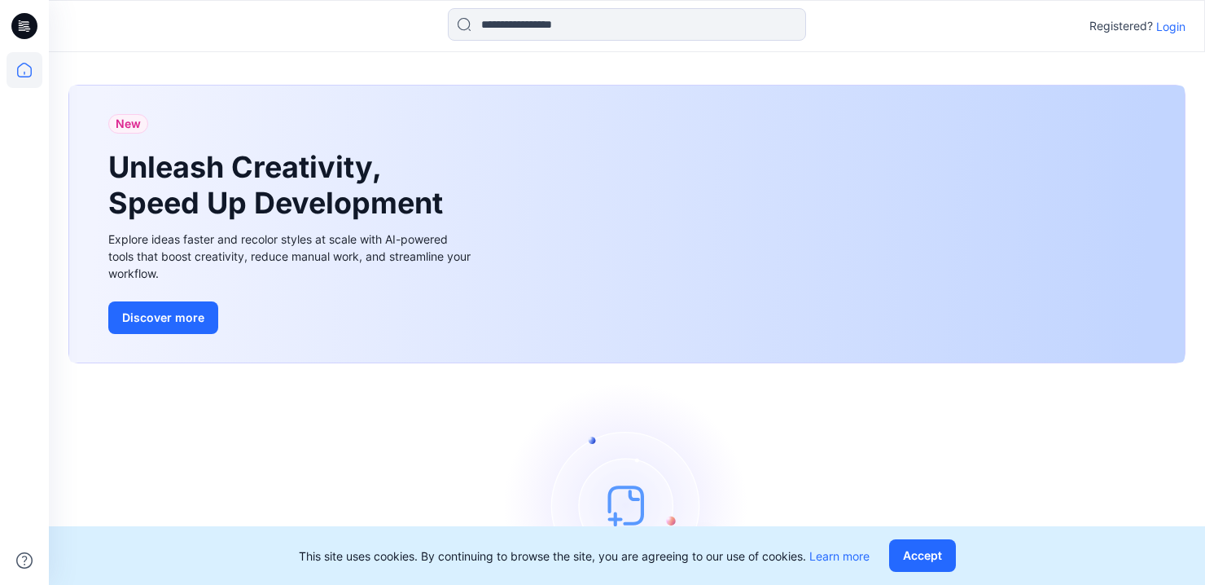
click at [1180, 20] on p "Login" at bounding box center [1170, 26] width 29 height 17
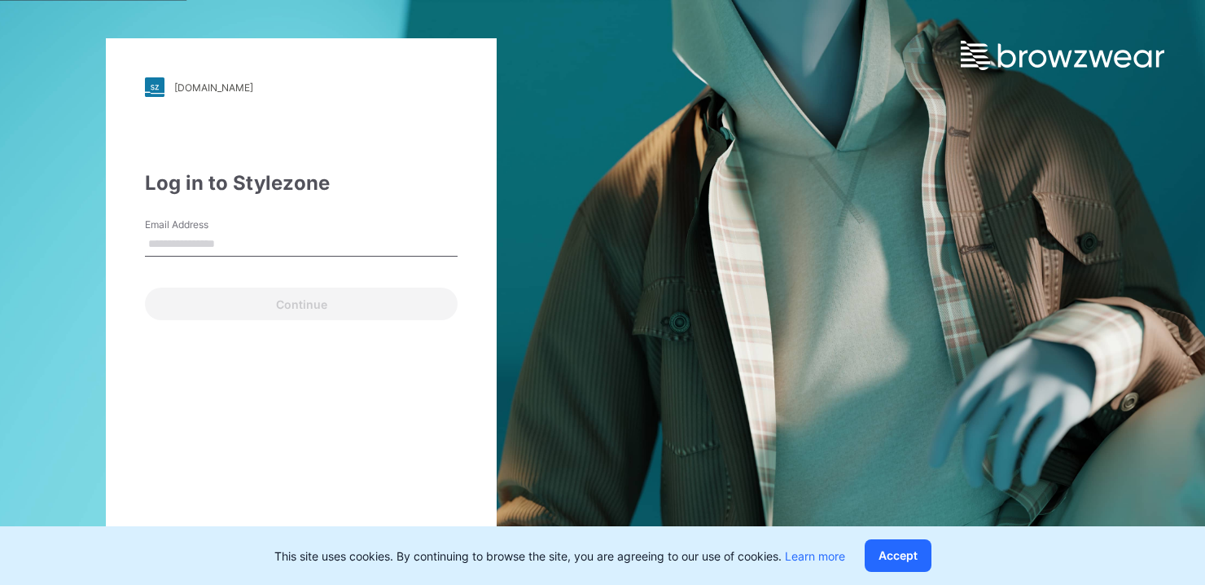
click at [307, 237] on input "Email Address" at bounding box center [301, 244] width 313 height 24
type input "**********"
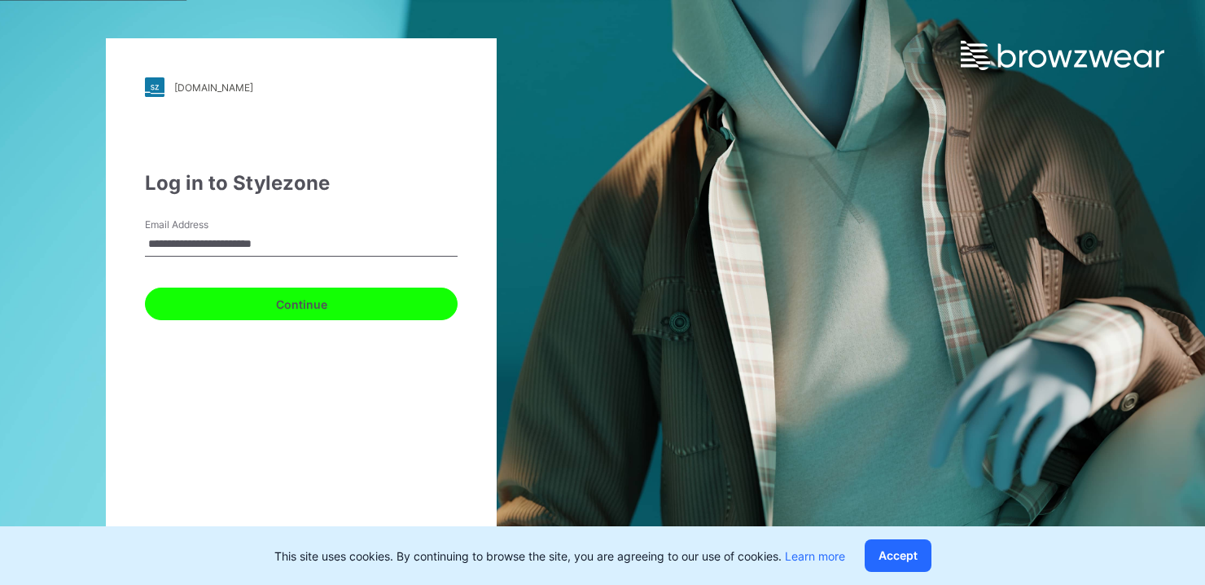
click at [289, 314] on button "Continue" at bounding box center [301, 303] width 313 height 33
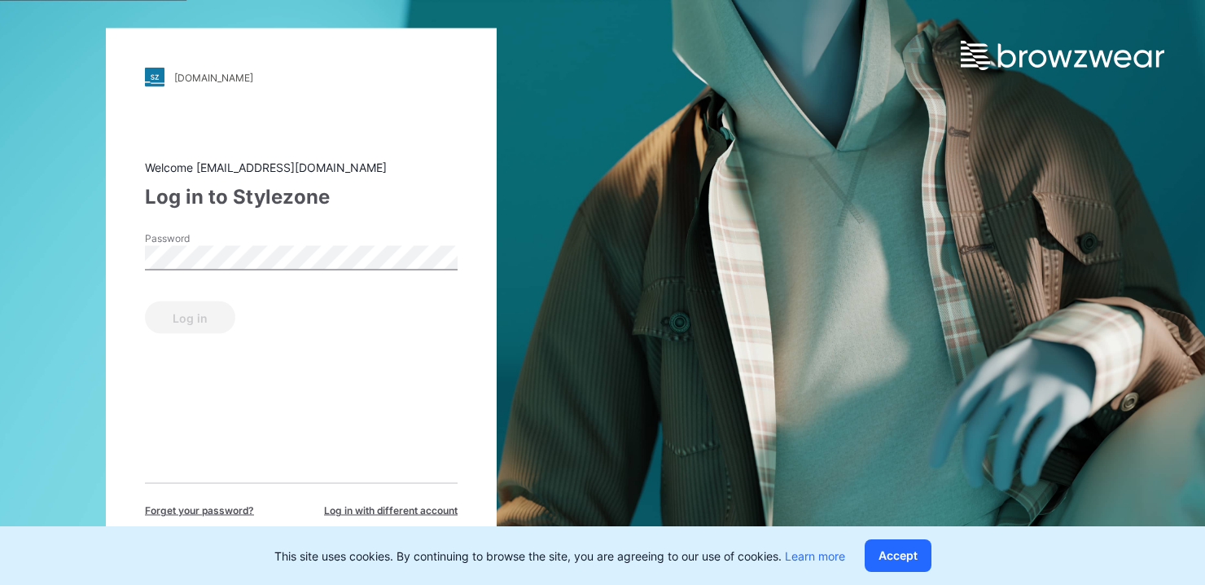
click at [267, 274] on div "Password" at bounding box center [301, 255] width 313 height 49
click at [189, 318] on button "Log in" at bounding box center [190, 317] width 90 height 33
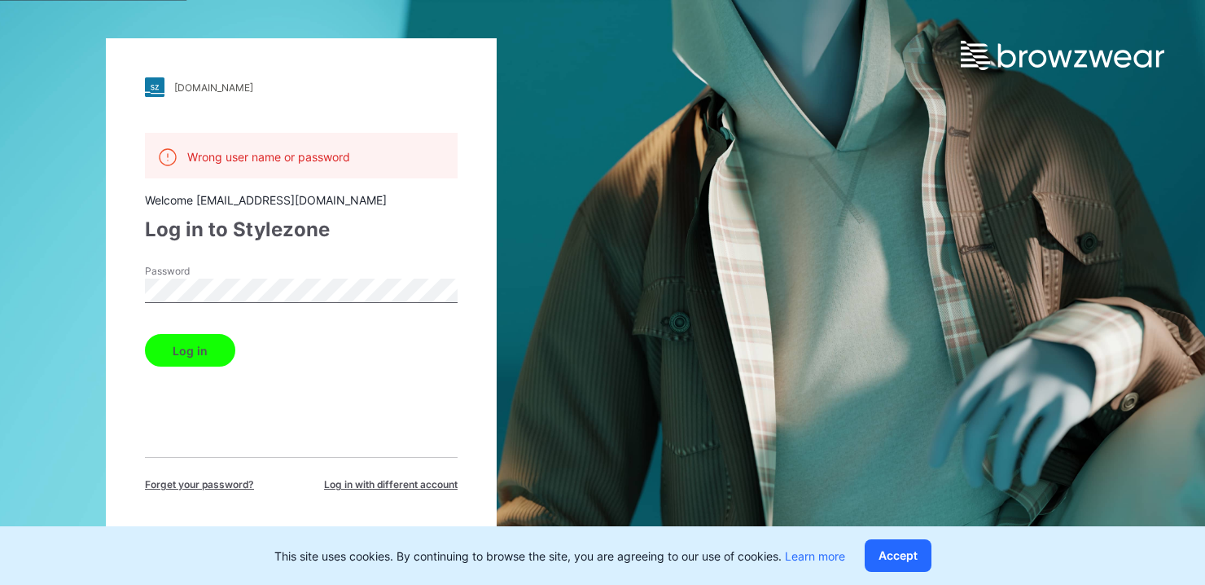
click at [185, 344] on button "Log in" at bounding box center [190, 350] width 90 height 33
click at [187, 342] on button "Log in" at bounding box center [190, 350] width 90 height 33
click at [222, 479] on span "Forget your password?" at bounding box center [199, 484] width 109 height 15
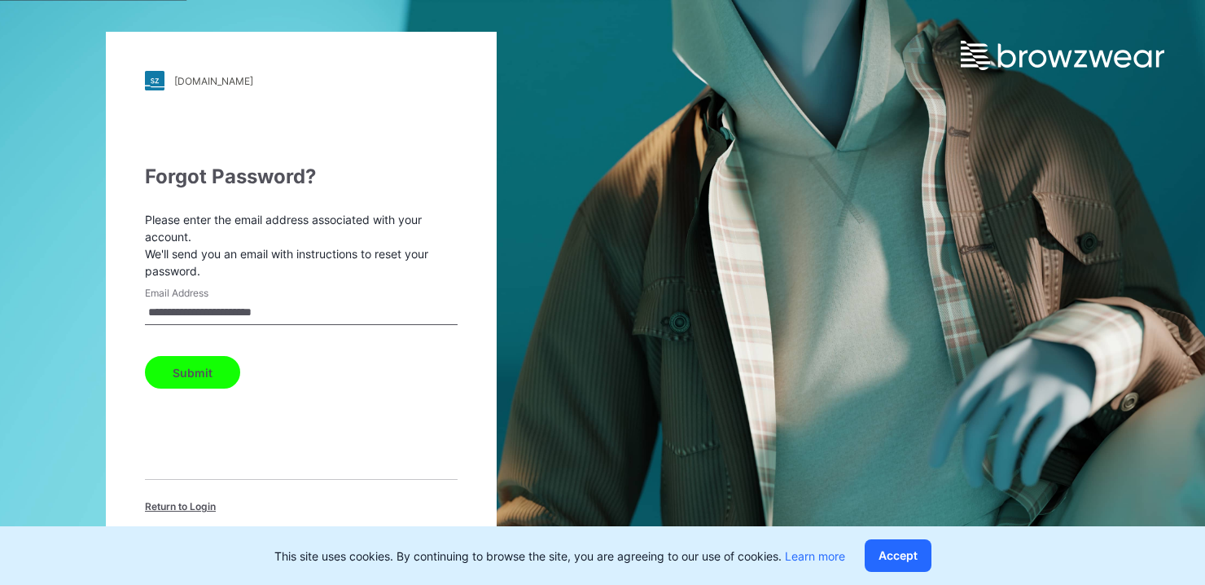
click at [176, 378] on button "Submit" at bounding box center [192, 372] width 95 height 33
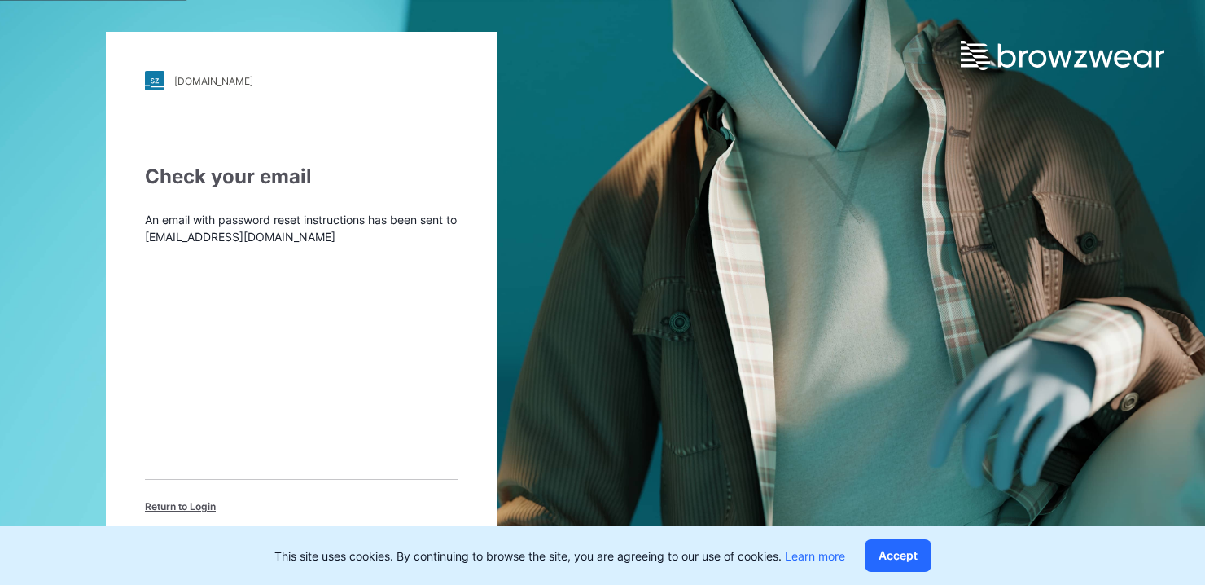
click at [177, 506] on span "Return to Login" at bounding box center [180, 506] width 71 height 15
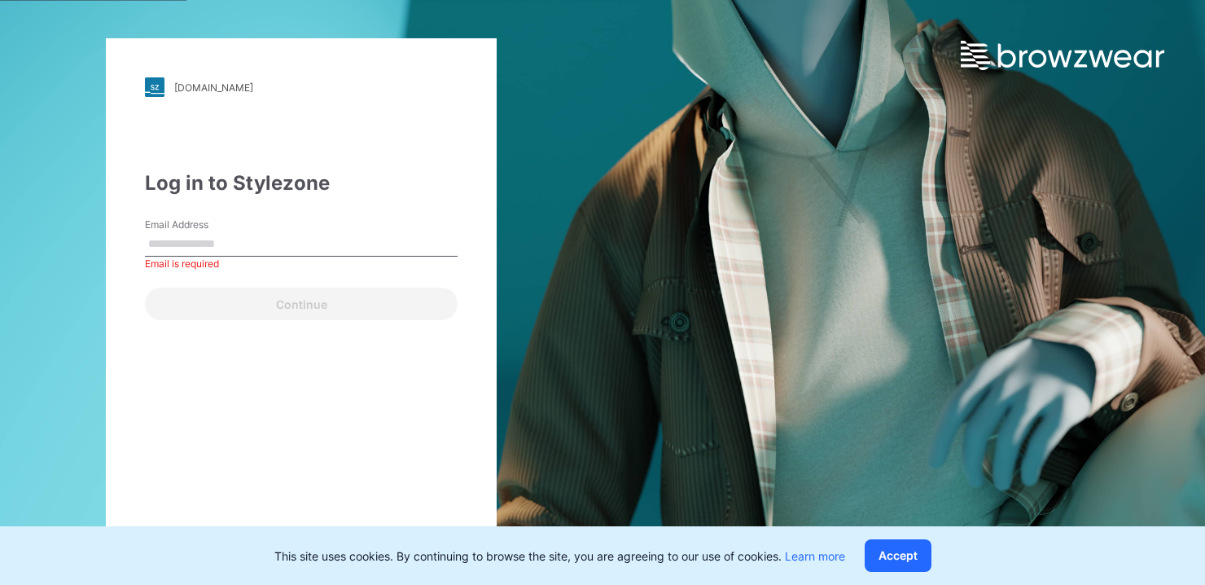
click at [278, 227] on div "Email Address Email is required" at bounding box center [301, 241] width 313 height 49
click at [269, 236] on input "Email Address" at bounding box center [301, 244] width 313 height 24
type input "**********"
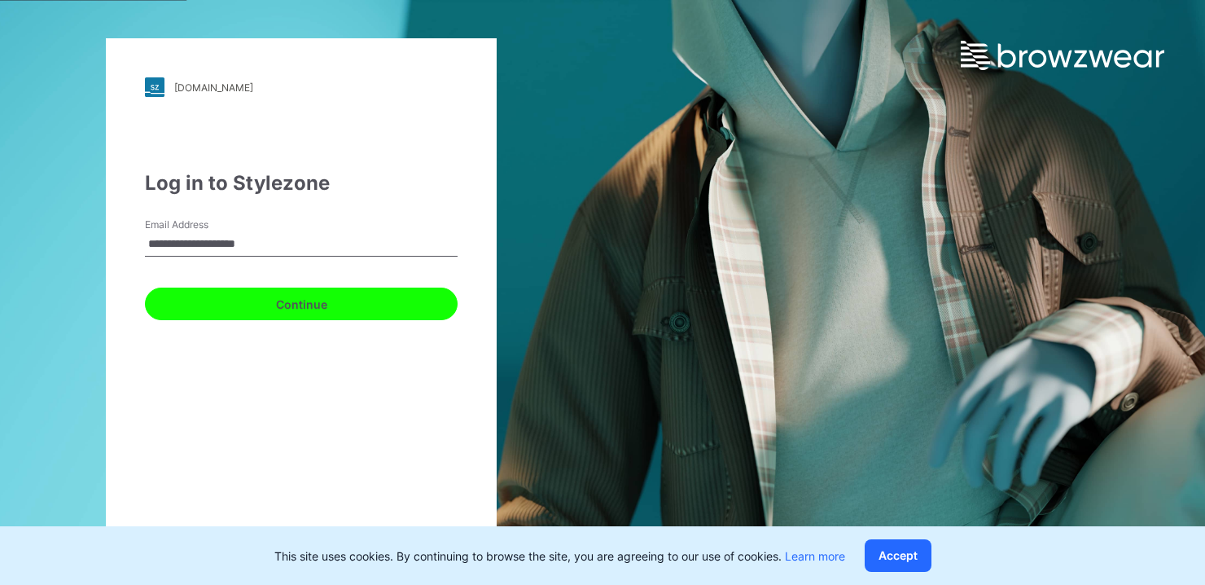
click at [284, 305] on button "Continue" at bounding box center [301, 303] width 313 height 33
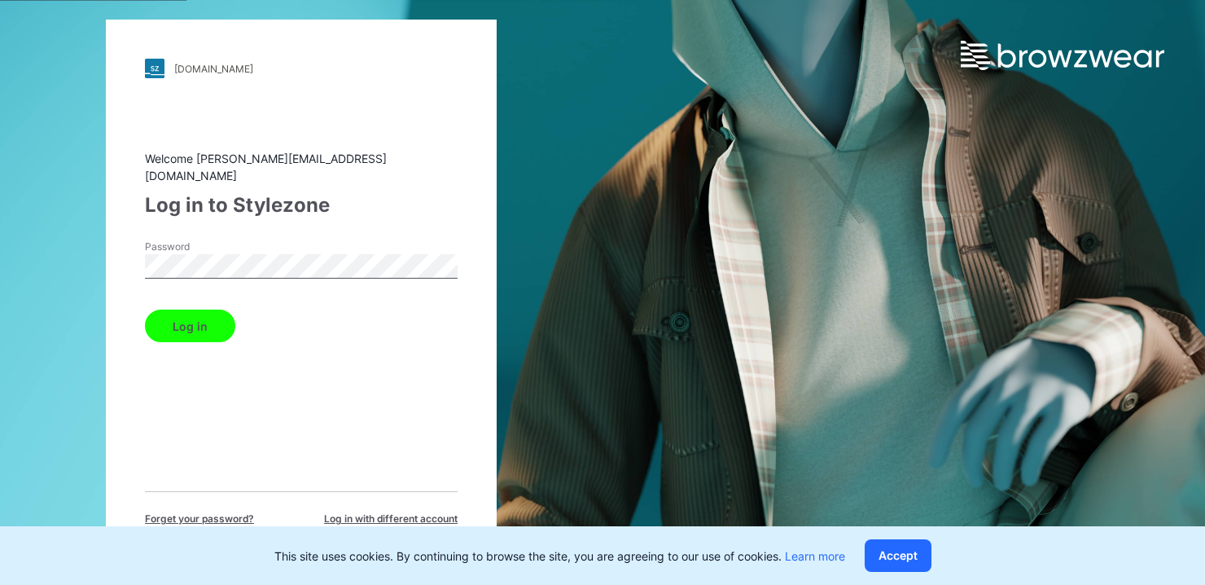
click at [202, 327] on button "Log in" at bounding box center [190, 325] width 90 height 33
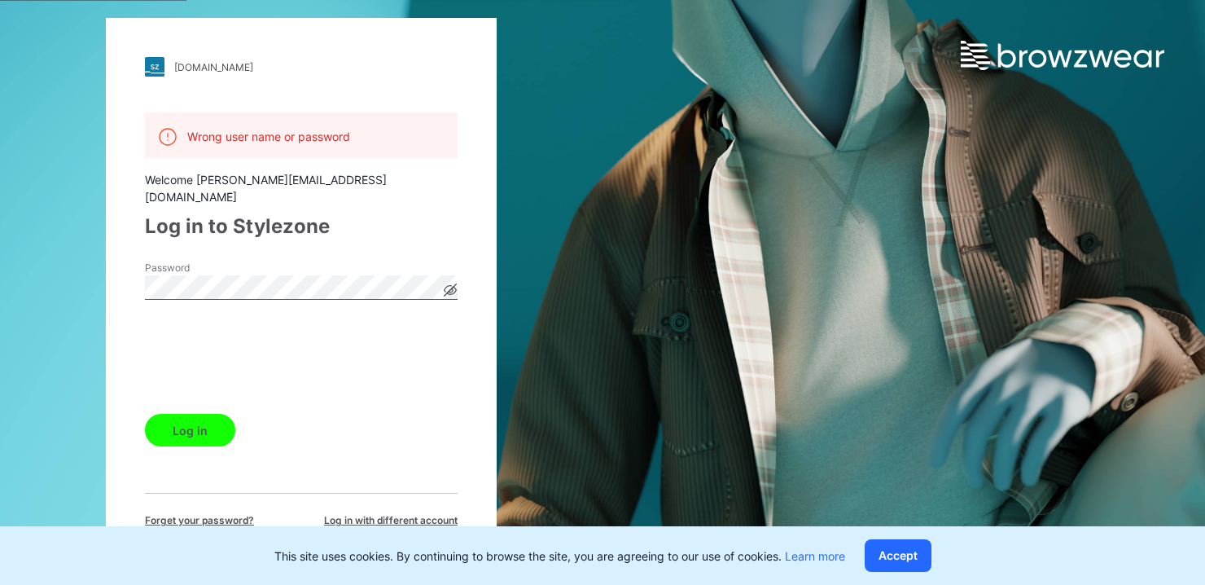
click at [187, 423] on button "Log in" at bounding box center [190, 430] width 90 height 33
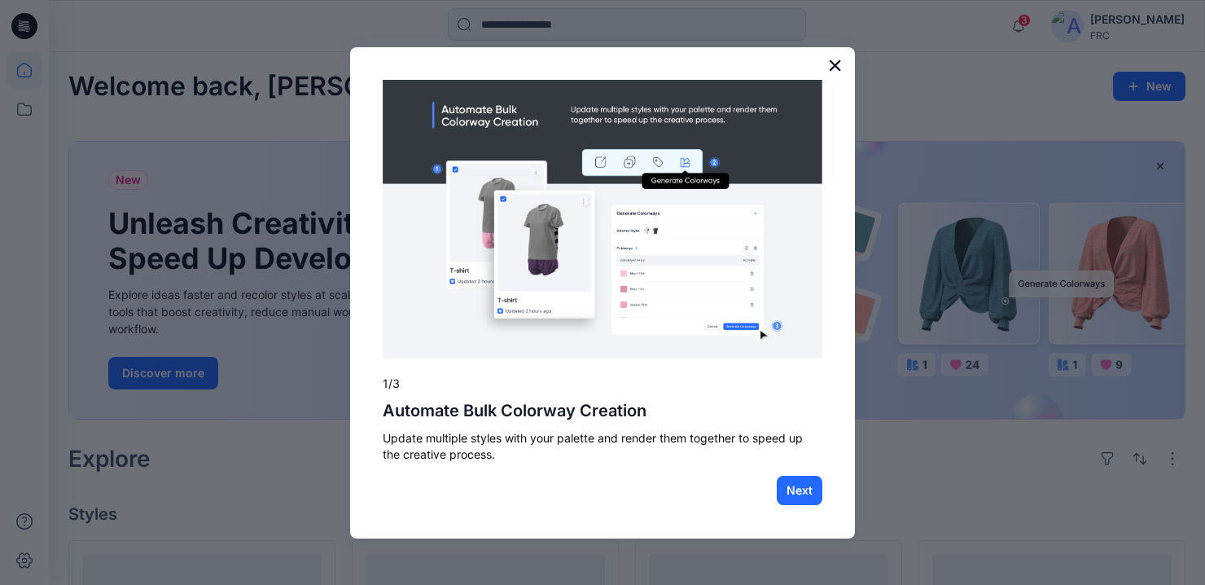
click at [839, 63] on button "×" at bounding box center [834, 65] width 15 height 26
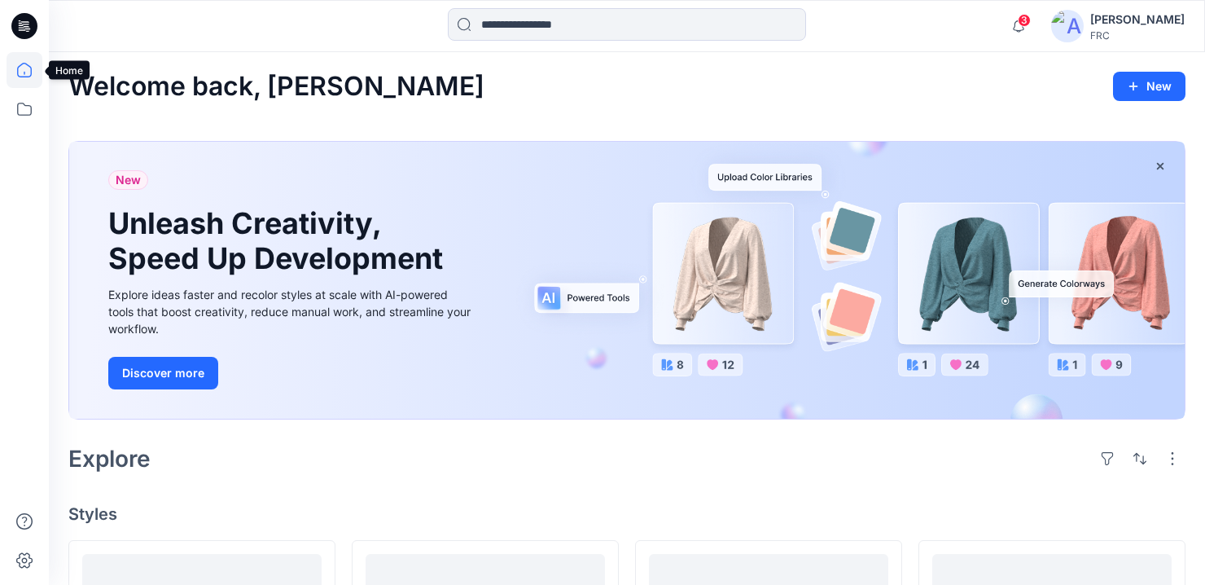
click at [30, 68] on icon at bounding box center [24, 70] width 15 height 15
click at [21, 72] on icon at bounding box center [25, 70] width 36 height 36
click at [28, 97] on icon at bounding box center [25, 109] width 36 height 36
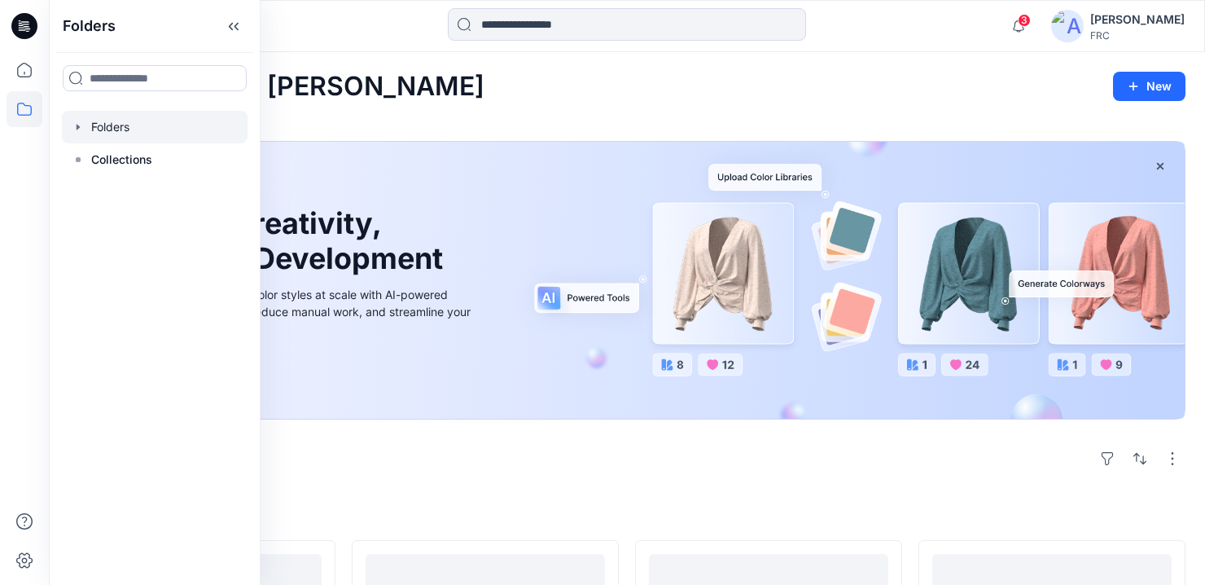
click at [81, 129] on icon "button" at bounding box center [78, 126] width 13 height 13
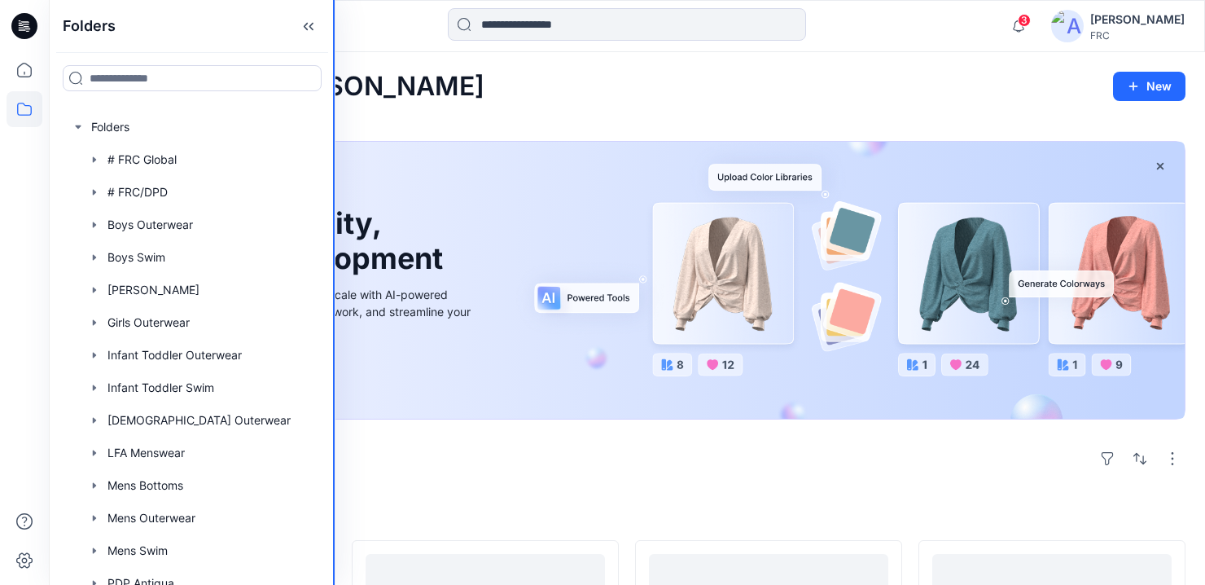
drag, startPoint x: 259, startPoint y: 181, endPoint x: 333, endPoint y: 190, distance: 74.7
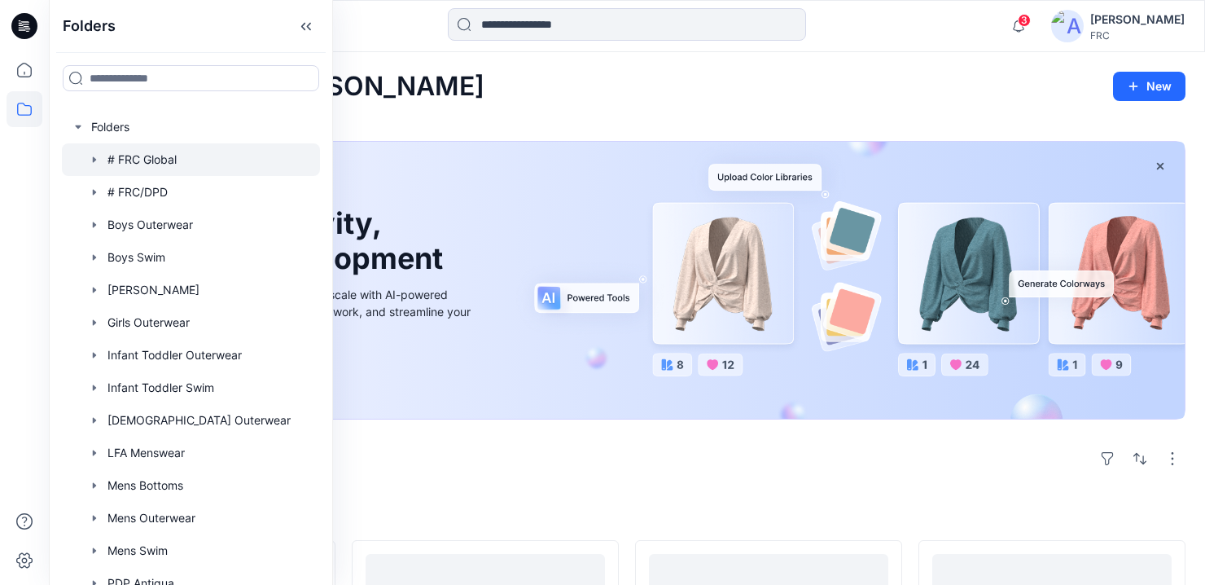
click at [143, 150] on div at bounding box center [191, 159] width 258 height 33
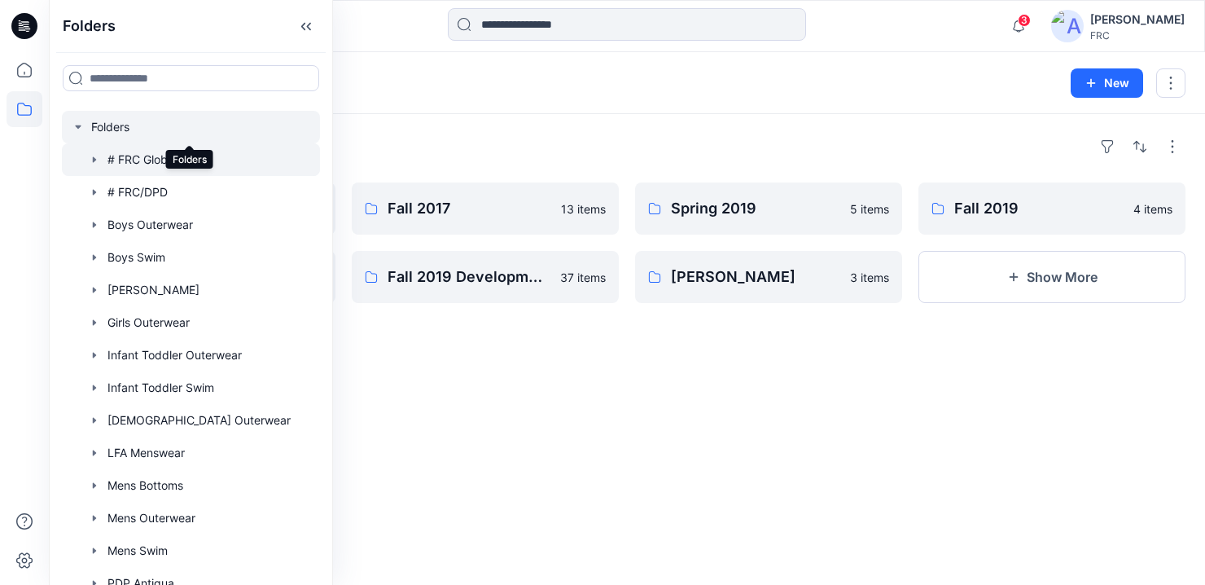
click at [128, 120] on div at bounding box center [191, 127] width 258 height 33
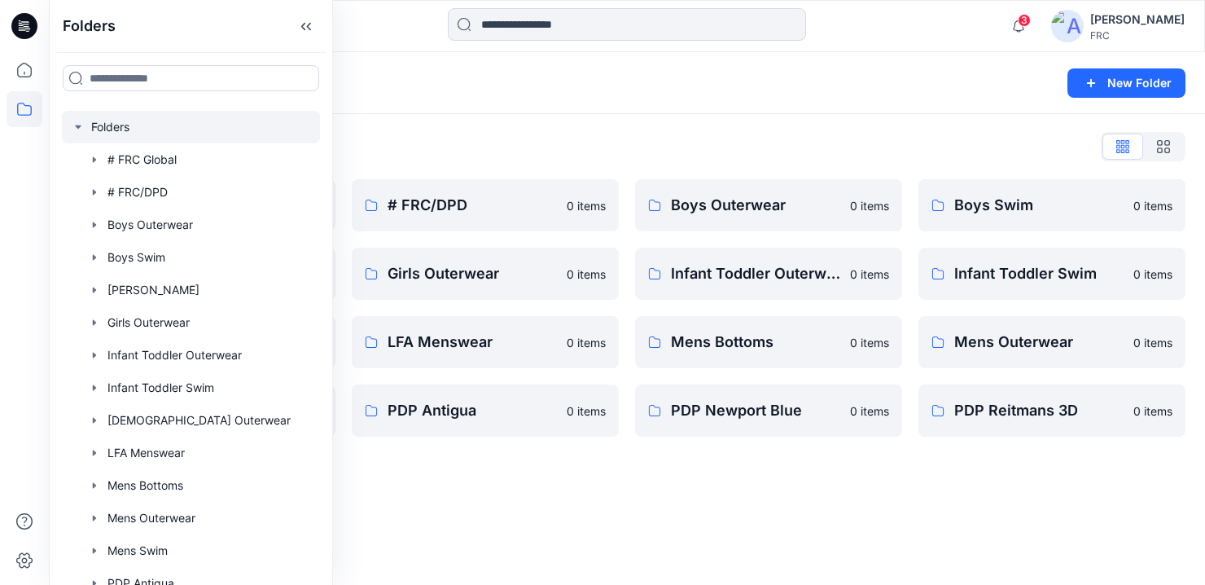
click at [1100, 16] on div "[PERSON_NAME]" at bounding box center [1137, 20] width 94 height 20
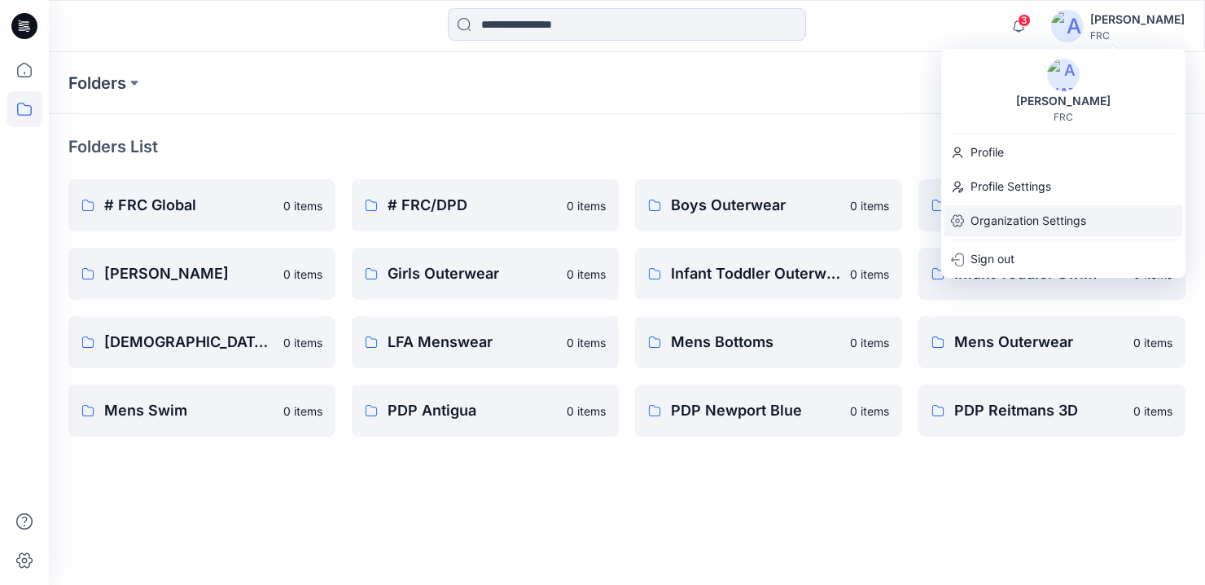
click at [1009, 222] on p "Organization Settings" at bounding box center [1028, 220] width 116 height 31
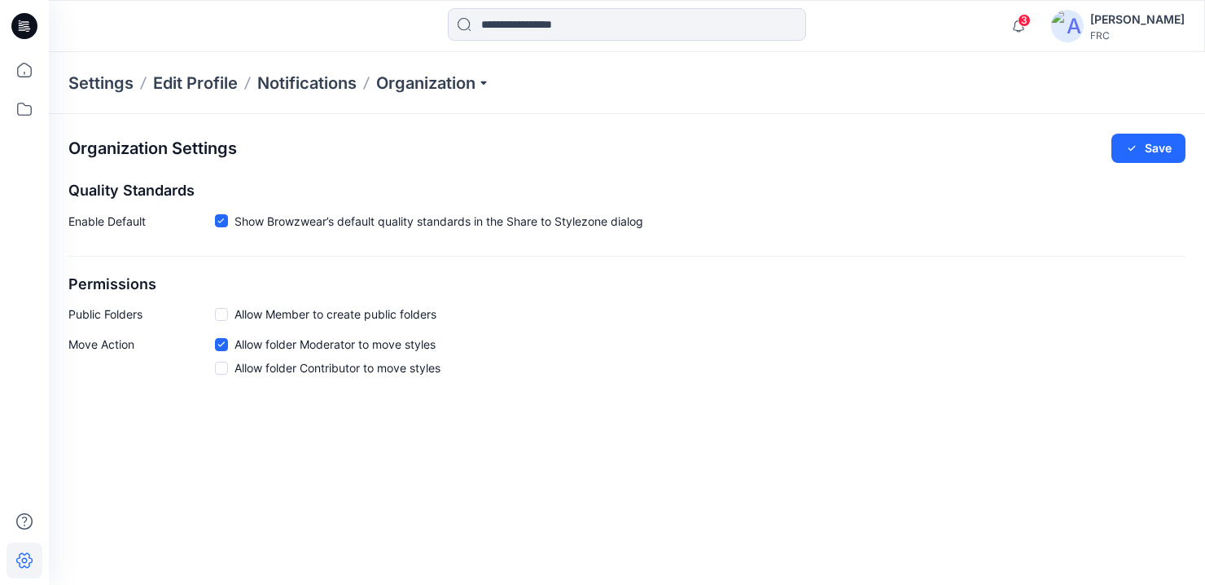
click at [1129, 12] on div "[PERSON_NAME]" at bounding box center [1137, 20] width 94 height 20
click at [814, 177] on div "Organization Settings Save Quality Standards Enable Default Show Browzwear’s de…" at bounding box center [627, 258] width 1156 height 288
click at [22, 34] on icon at bounding box center [24, 26] width 26 height 26
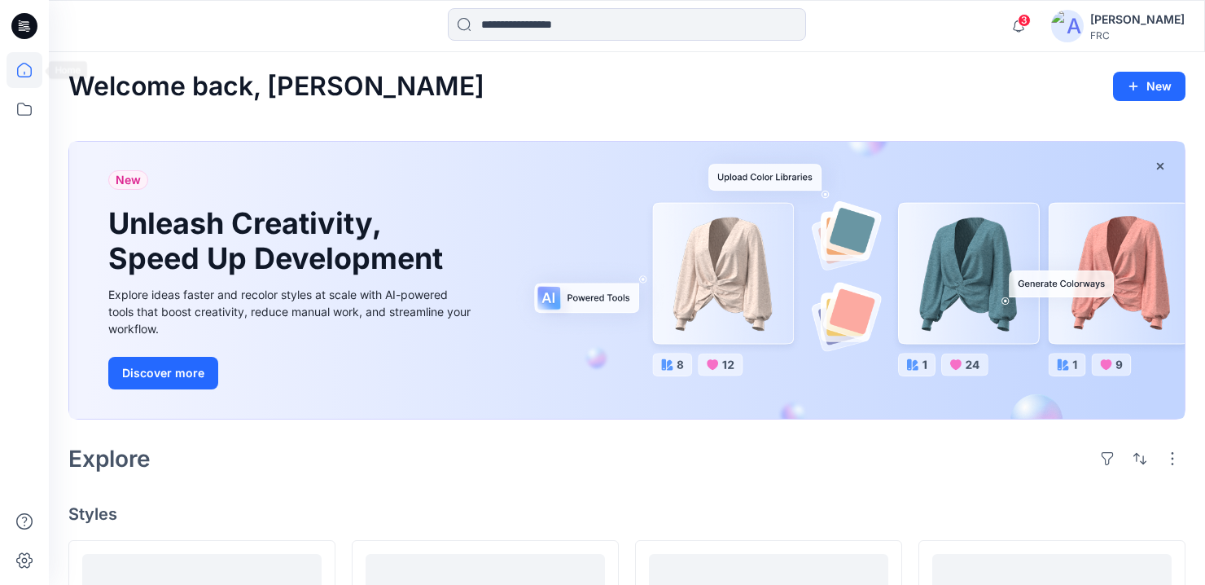
click at [29, 60] on icon at bounding box center [25, 70] width 36 height 36
click at [23, 112] on icon at bounding box center [25, 109] width 36 height 36
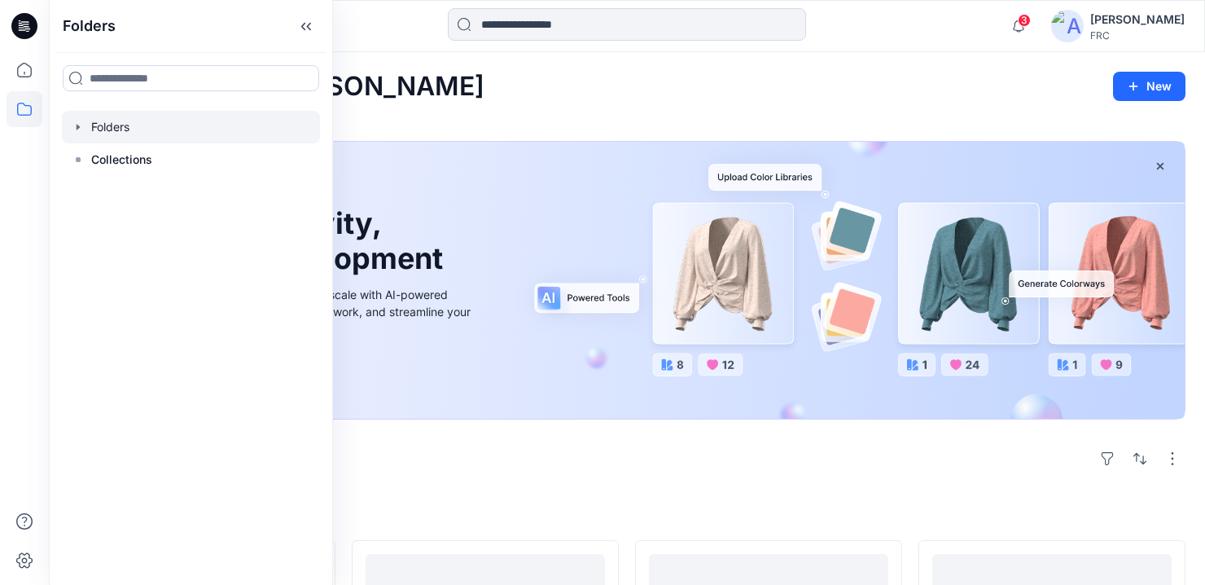
click at [78, 120] on icon "button" at bounding box center [78, 126] width 13 height 13
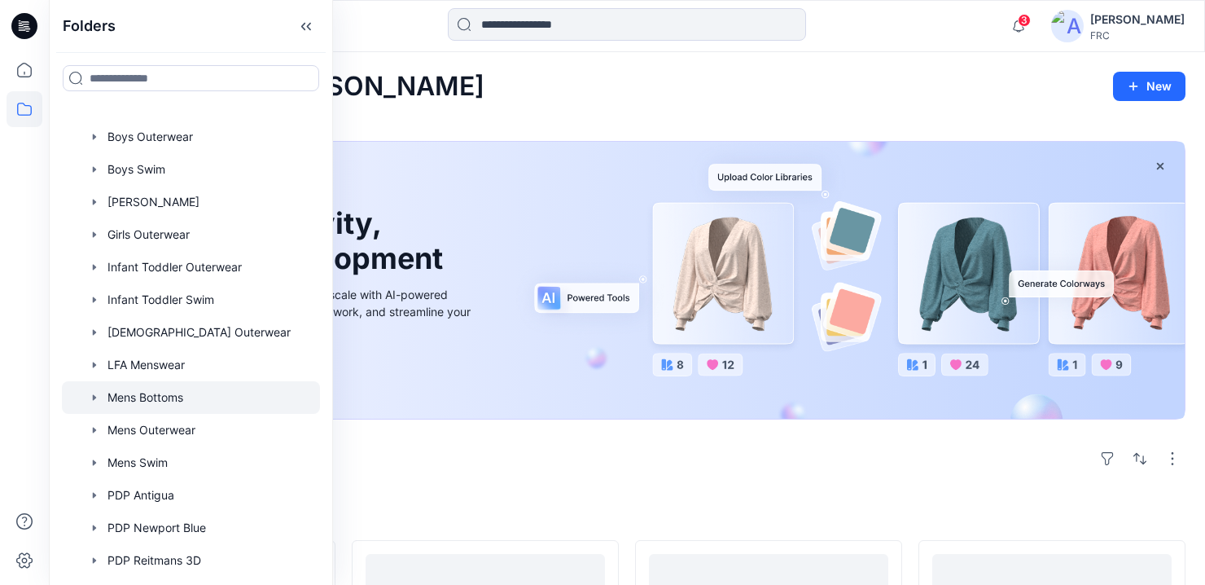
scroll to position [112, 0]
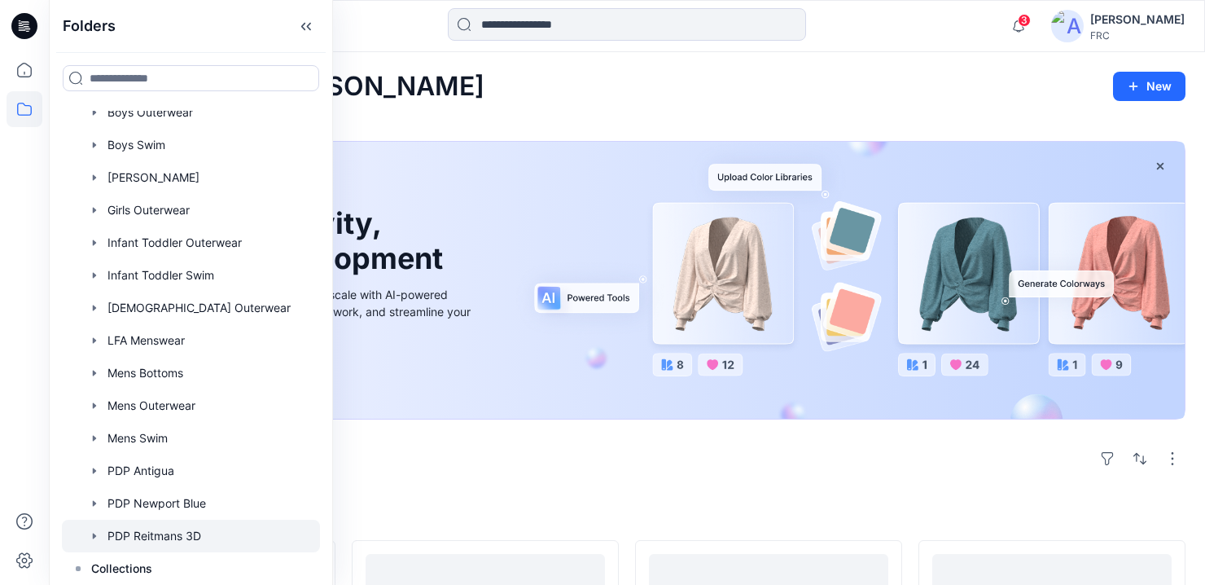
click at [145, 536] on div at bounding box center [191, 535] width 258 height 33
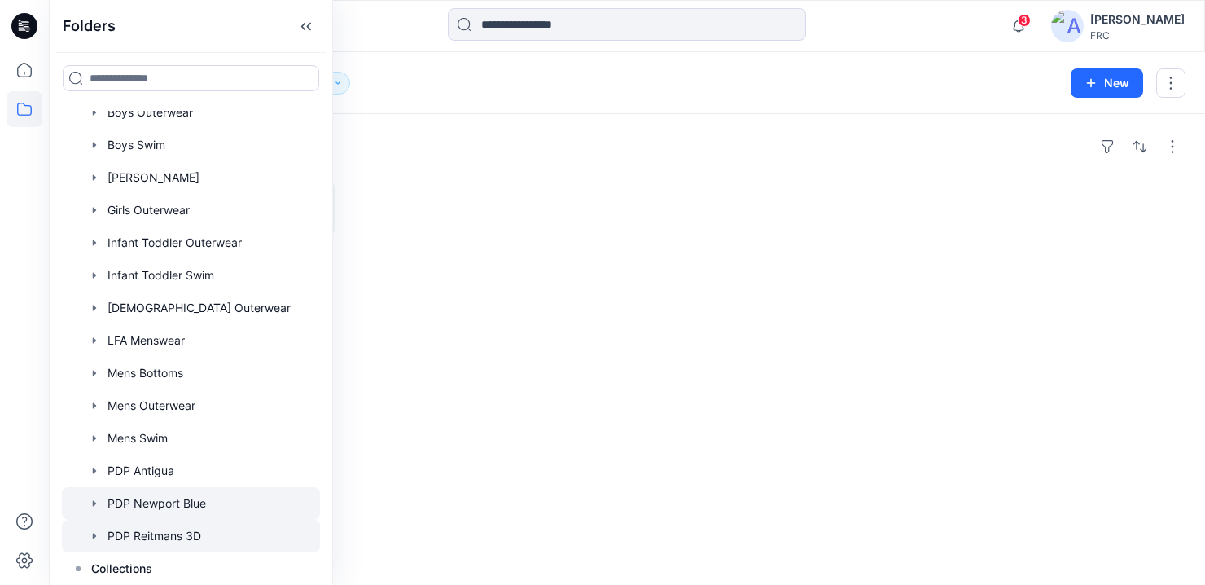
click at [145, 497] on div at bounding box center [191, 503] width 258 height 33
click at [588, 88] on div "Folders PDP Newport Blue 7" at bounding box center [563, 83] width 990 height 23
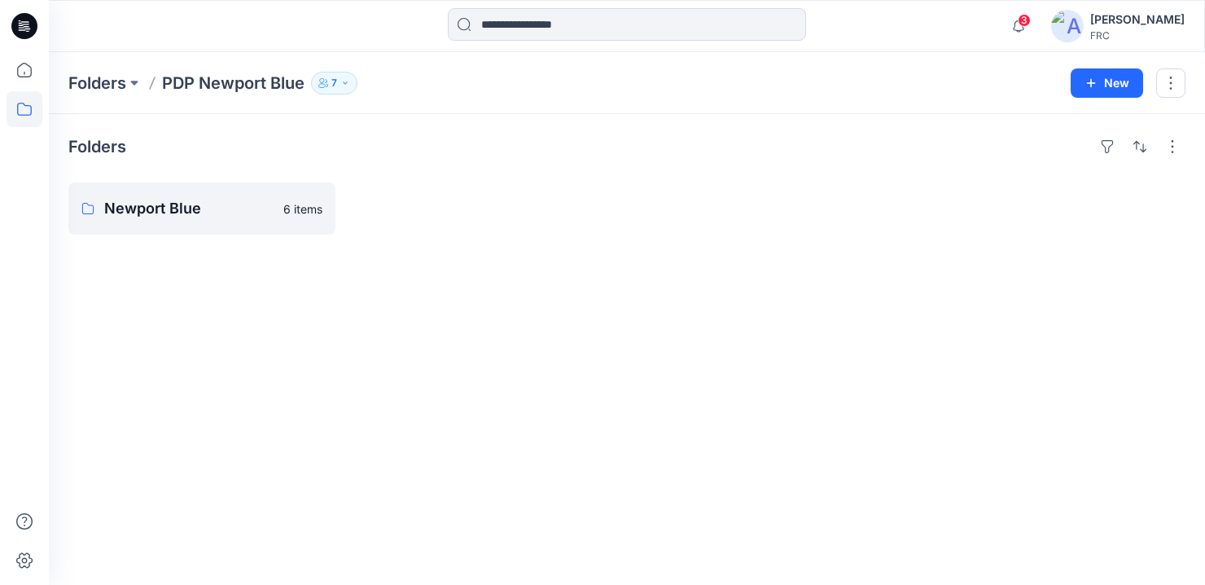
click at [342, 80] on icon "button" at bounding box center [345, 83] width 10 height 10
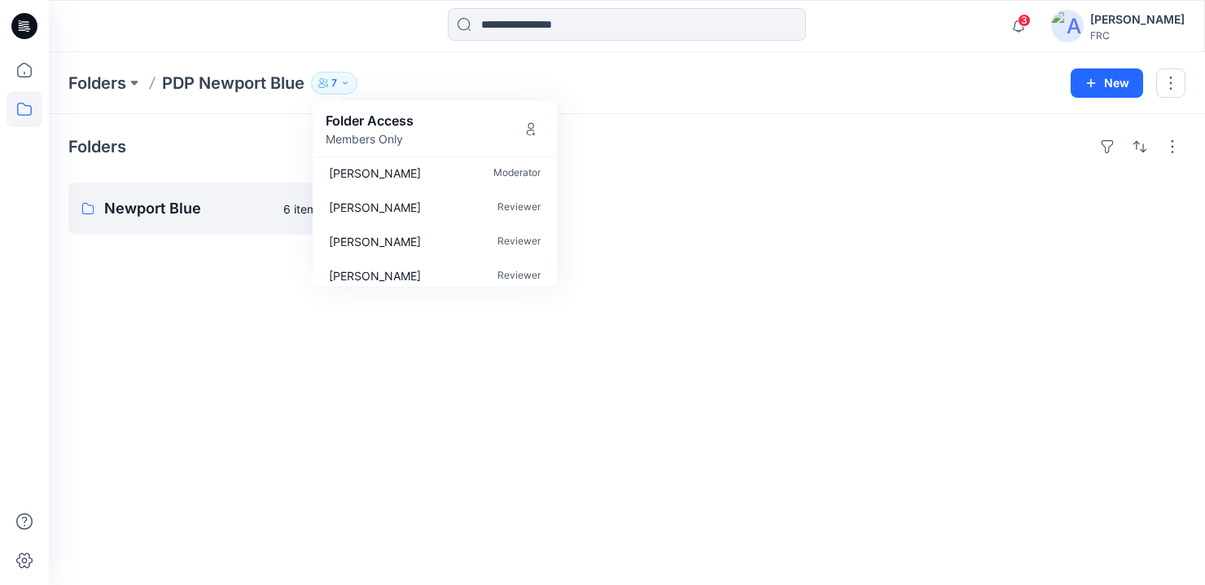
scroll to position [117, 0]
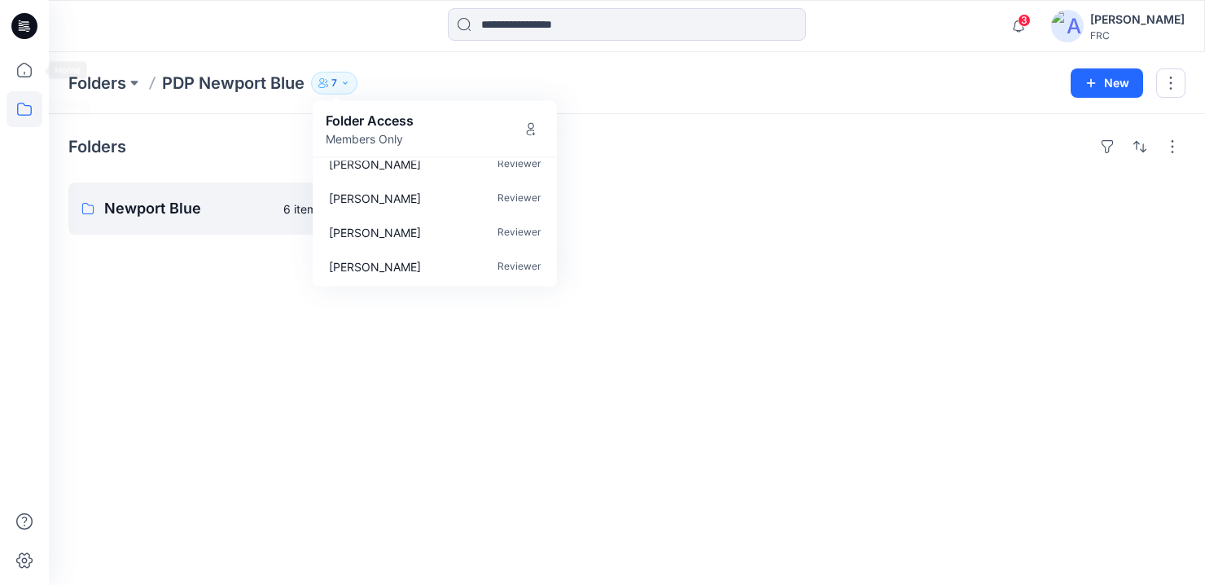
click at [22, 33] on icon at bounding box center [24, 26] width 26 height 26
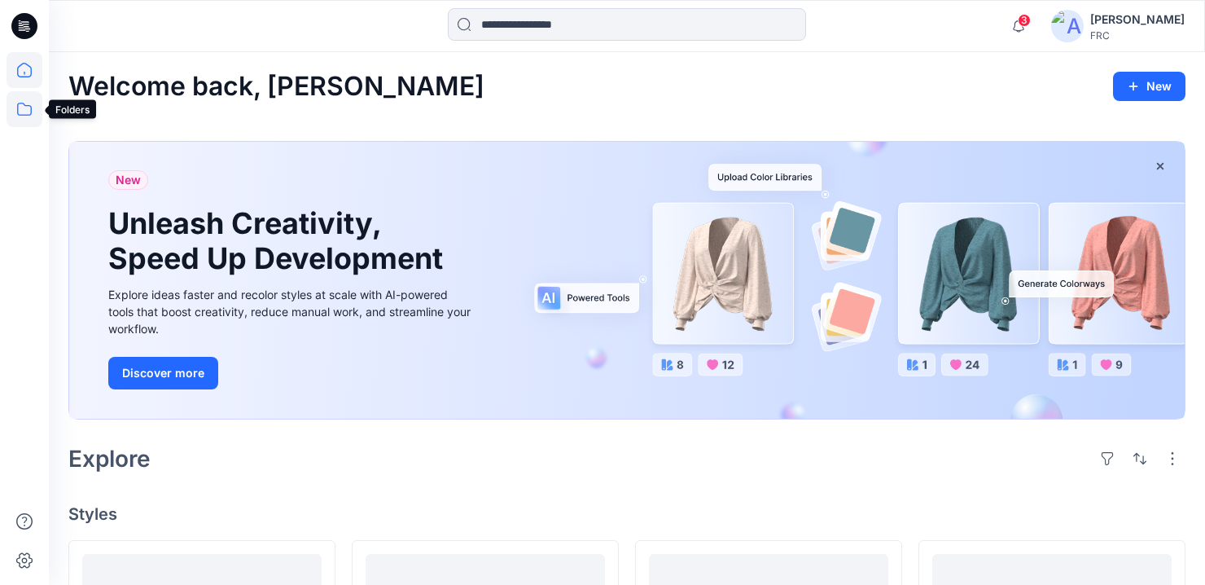
click at [26, 95] on icon at bounding box center [25, 109] width 36 height 36
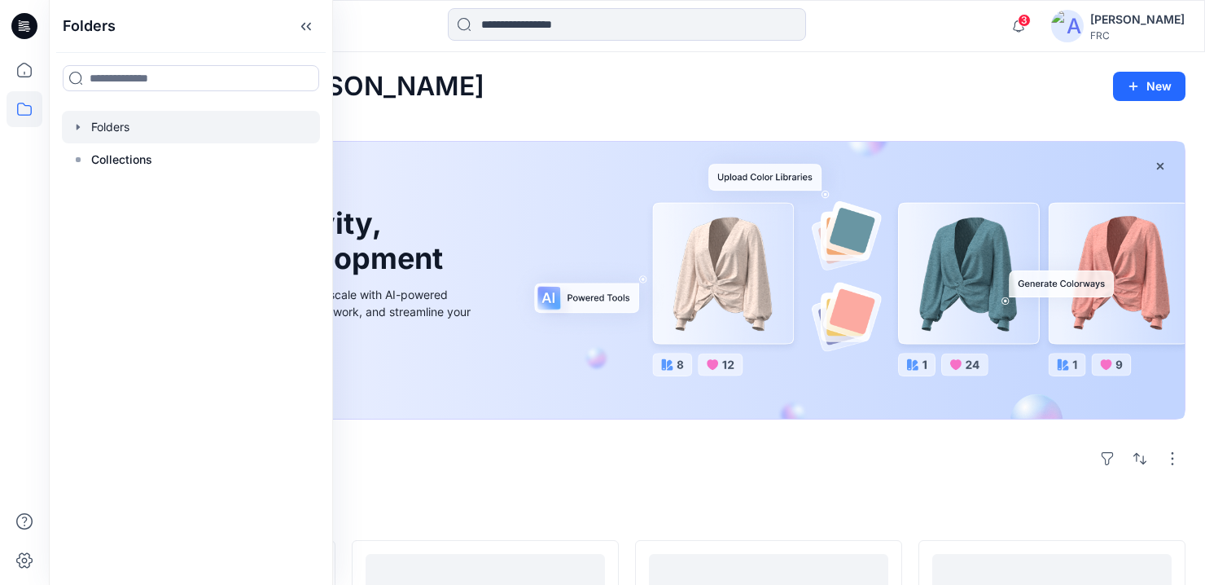
click at [78, 120] on icon "button" at bounding box center [78, 126] width 13 height 13
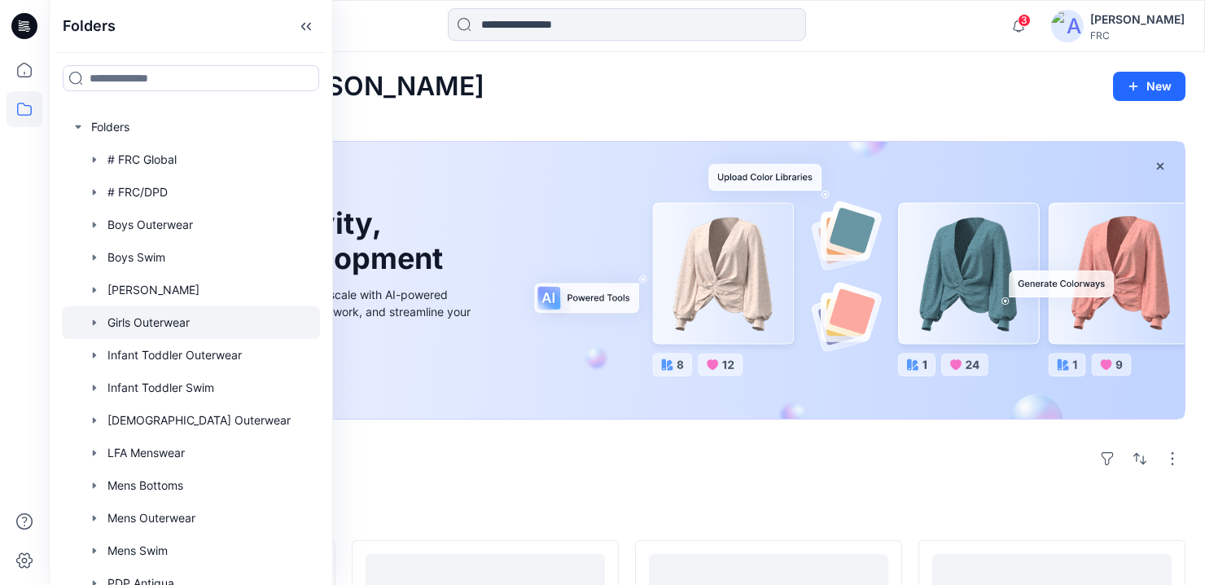
scroll to position [112, 0]
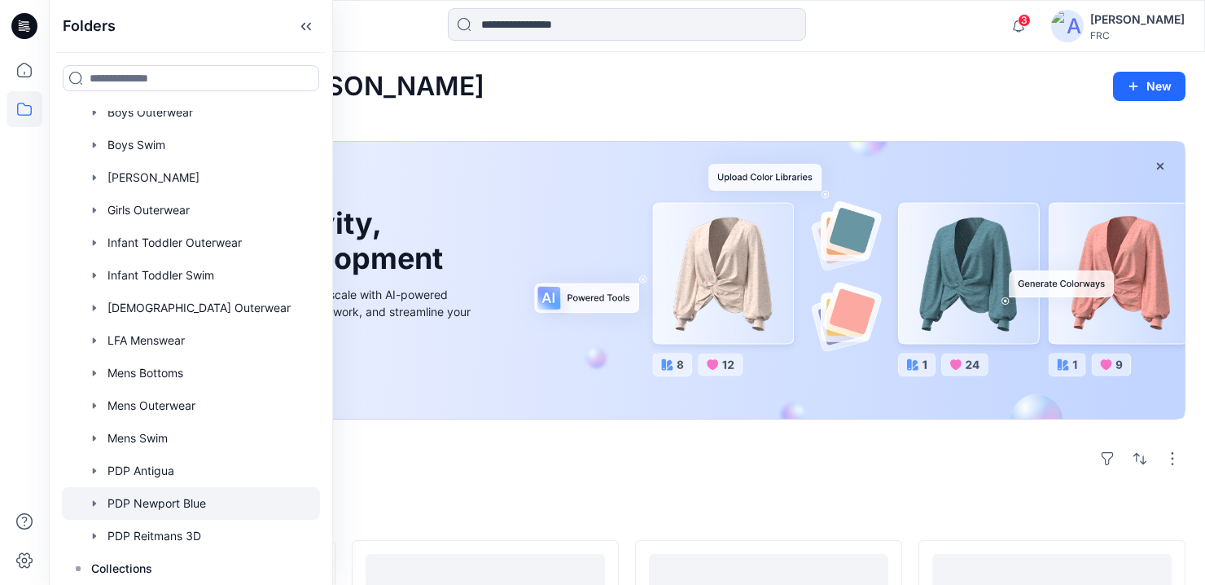
click at [165, 497] on div at bounding box center [191, 503] width 258 height 33
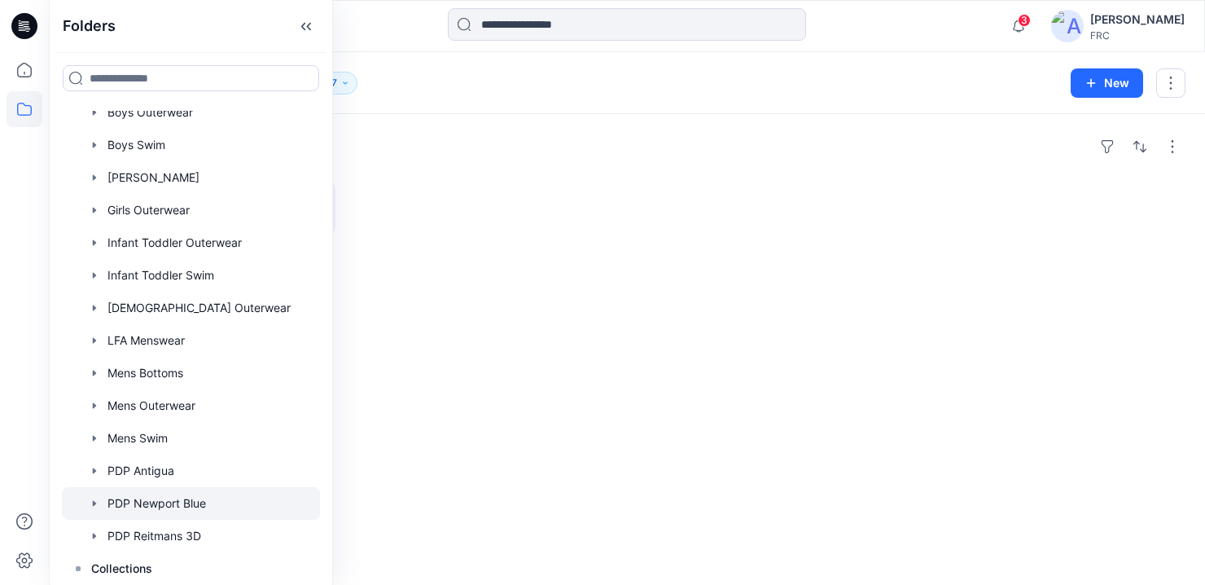
click at [428, 75] on div "Folders PDP Newport Blue 7" at bounding box center [563, 83] width 990 height 23
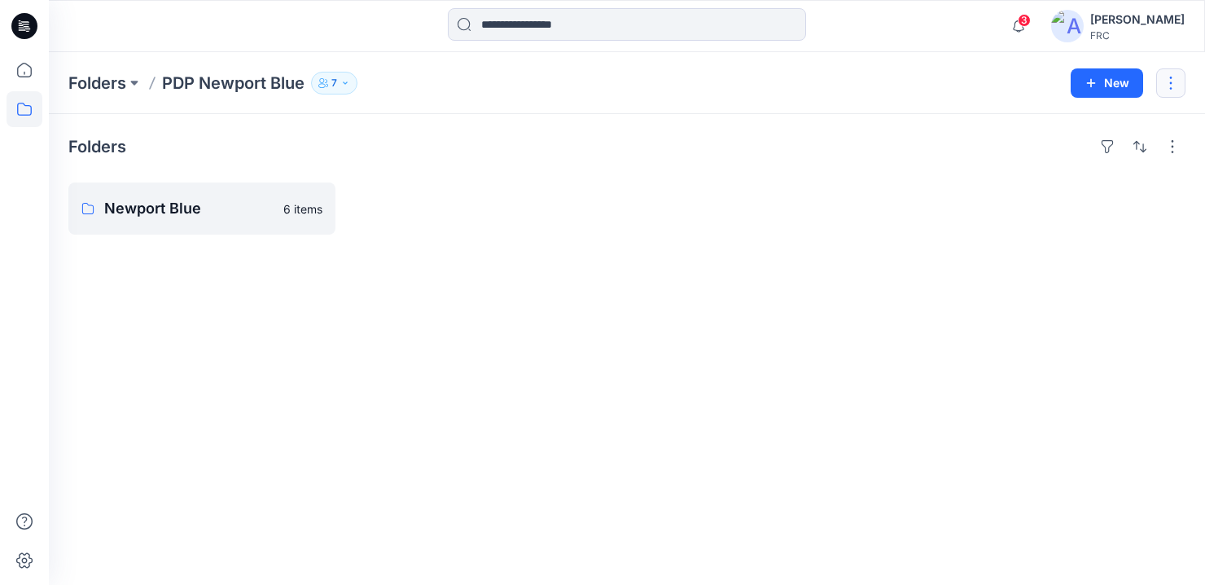
click at [1178, 70] on button "button" at bounding box center [1170, 82] width 29 height 29
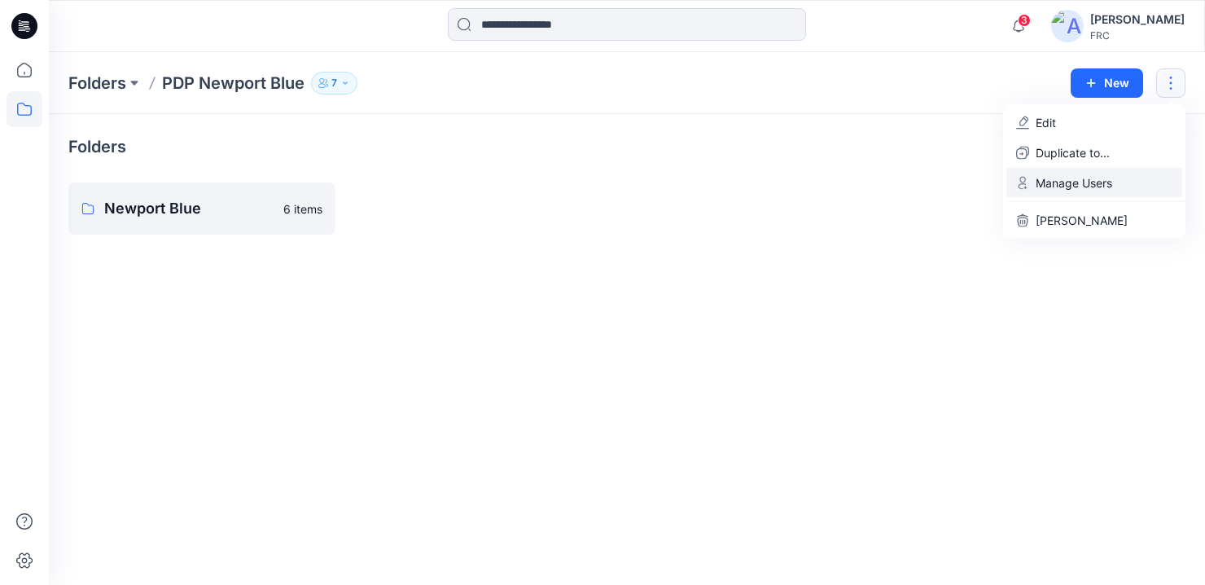
click at [1093, 177] on p "Manage Users" at bounding box center [1074, 182] width 77 height 17
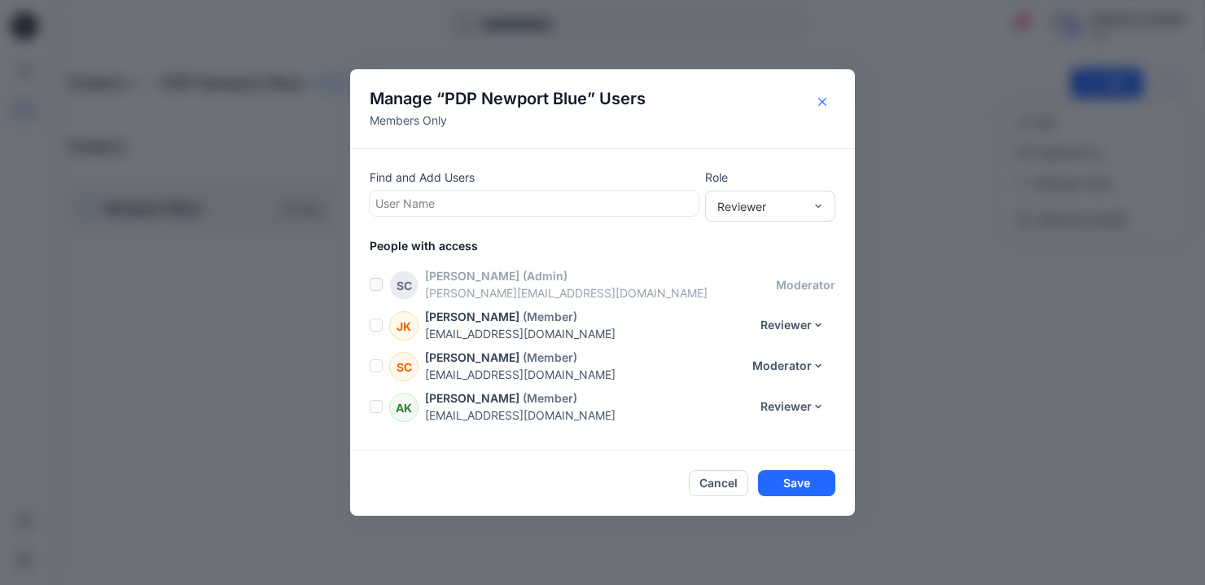
click at [821, 99] on icon "Close" at bounding box center [822, 102] width 8 height 8
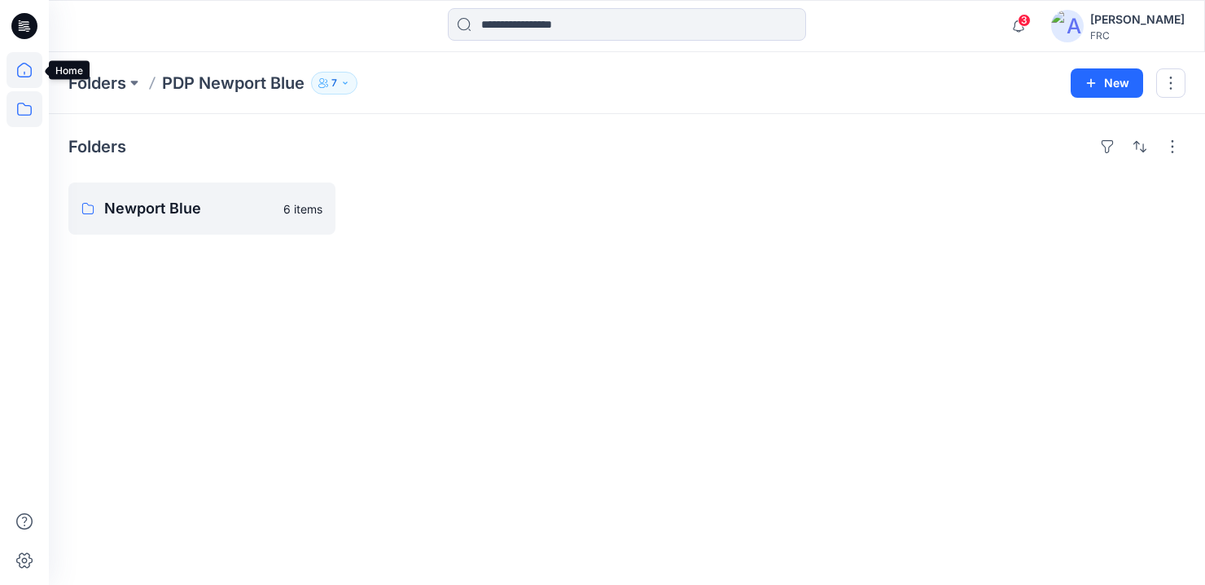
click at [35, 68] on icon at bounding box center [25, 70] width 36 height 36
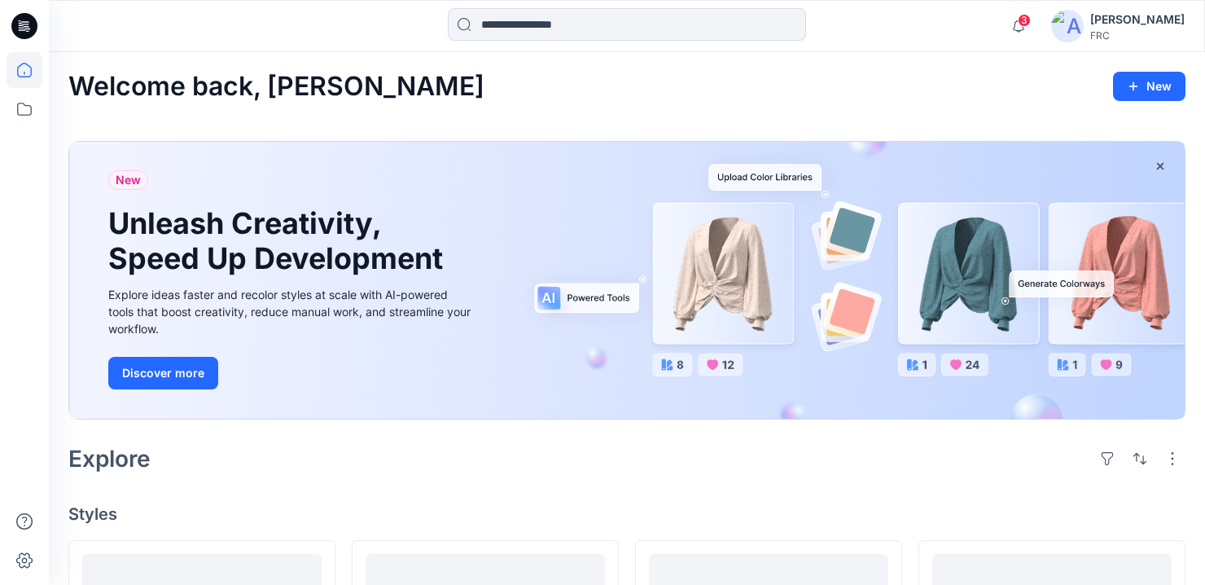
click at [27, 30] on icon at bounding box center [24, 26] width 26 height 52
